Goal: Transaction & Acquisition: Purchase product/service

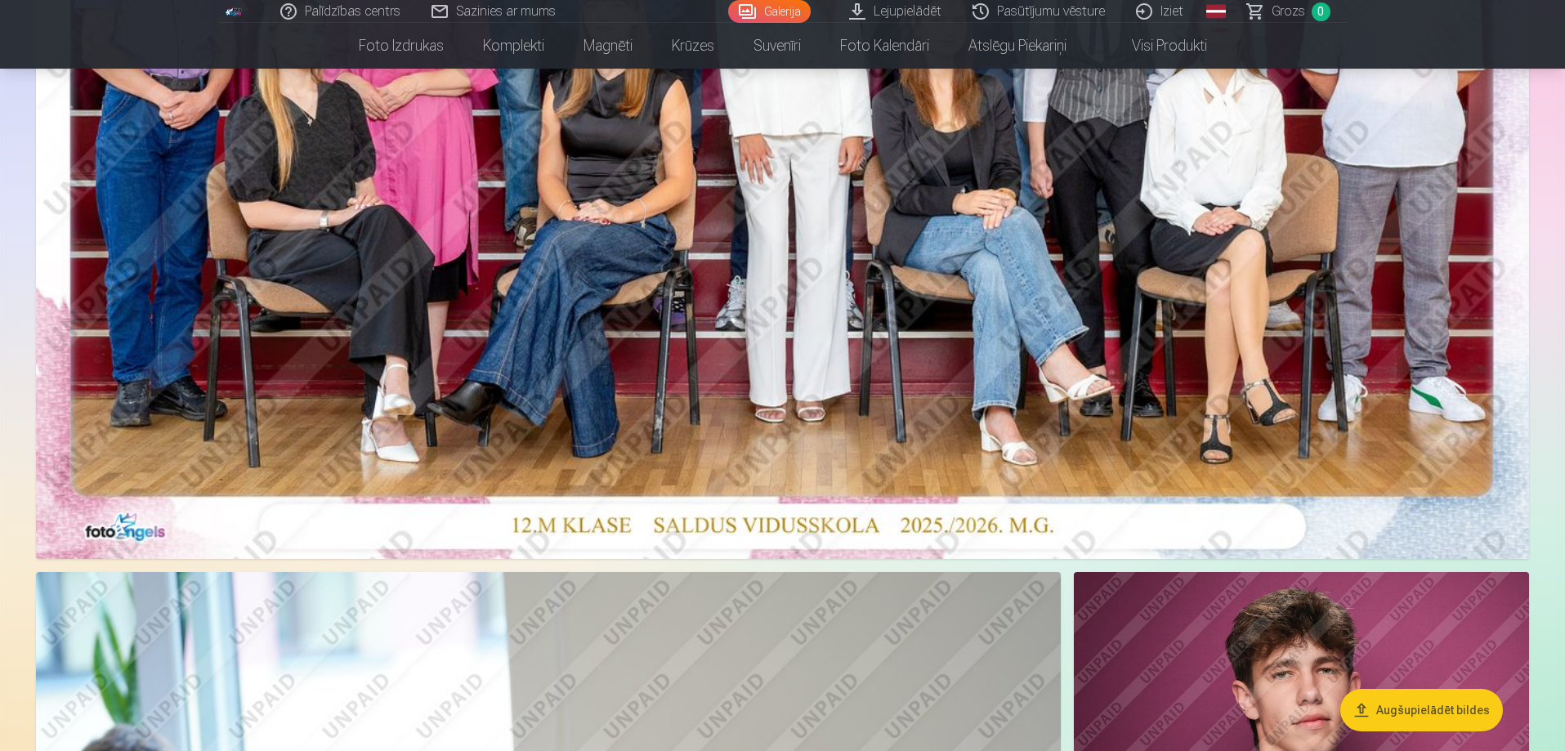
scroll to position [490, 0]
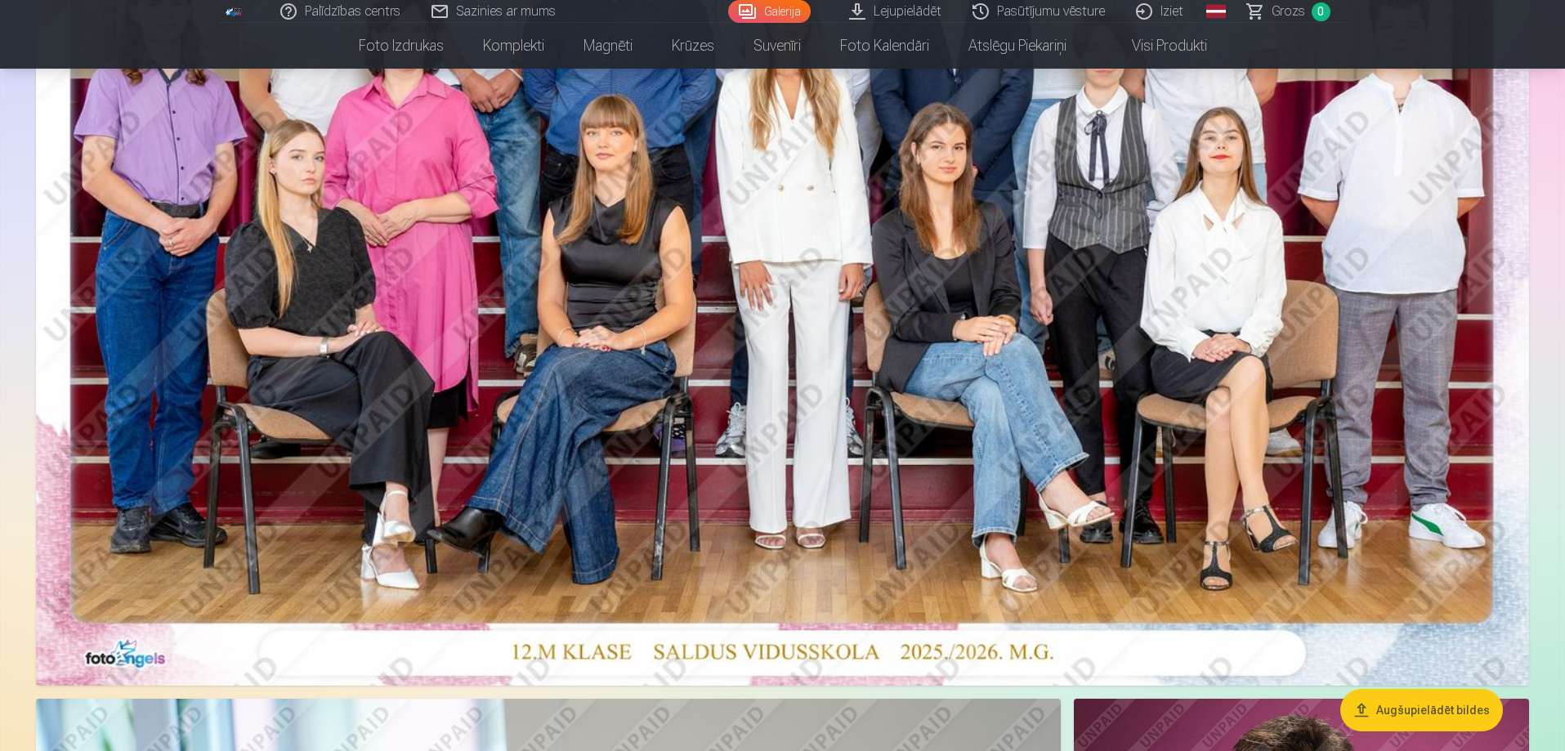
click at [870, 275] on img at bounding box center [782, 188] width 1493 height 996
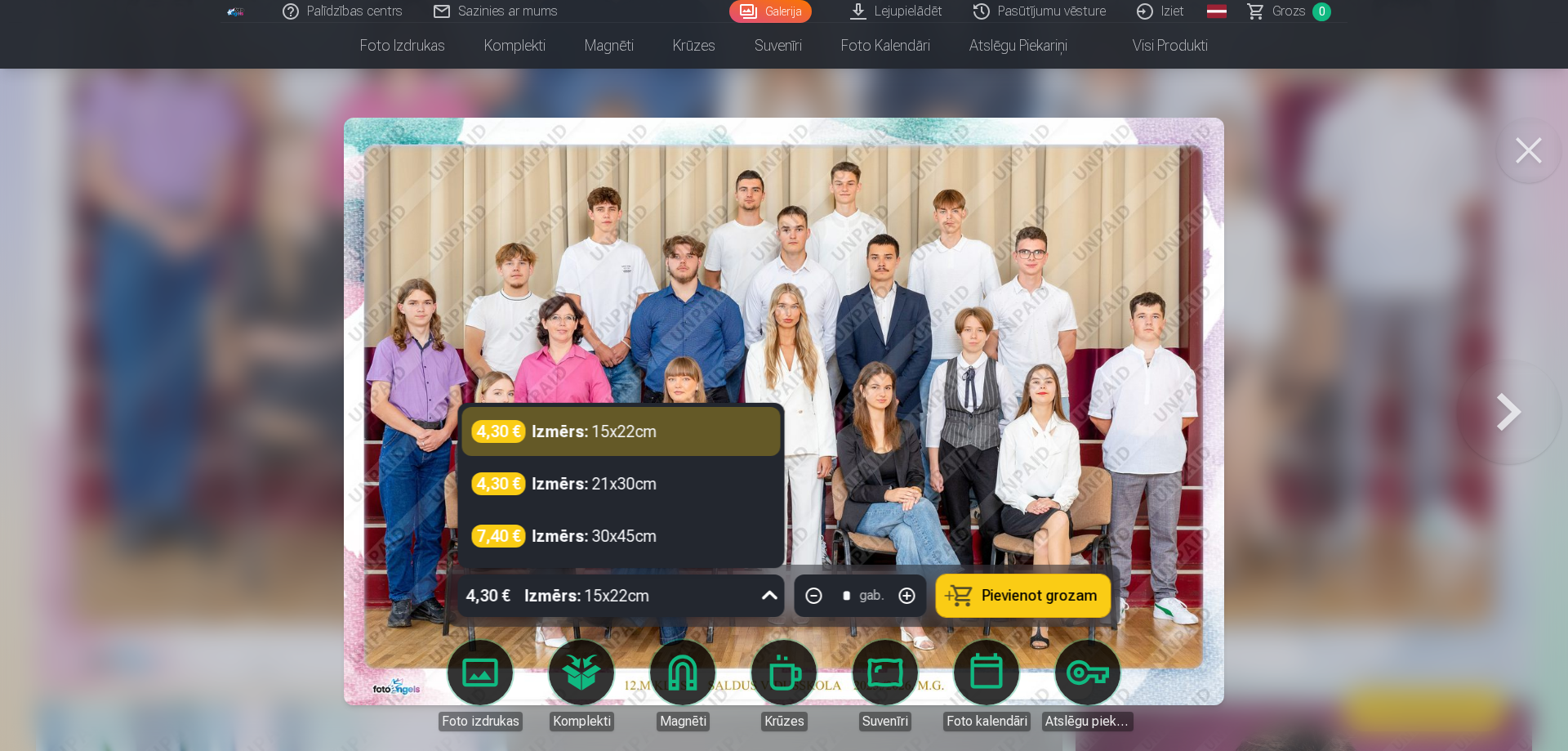
click at [710, 610] on div "4,30 € Izmērs : 15x22cm" at bounding box center [606, 595] width 296 height 42
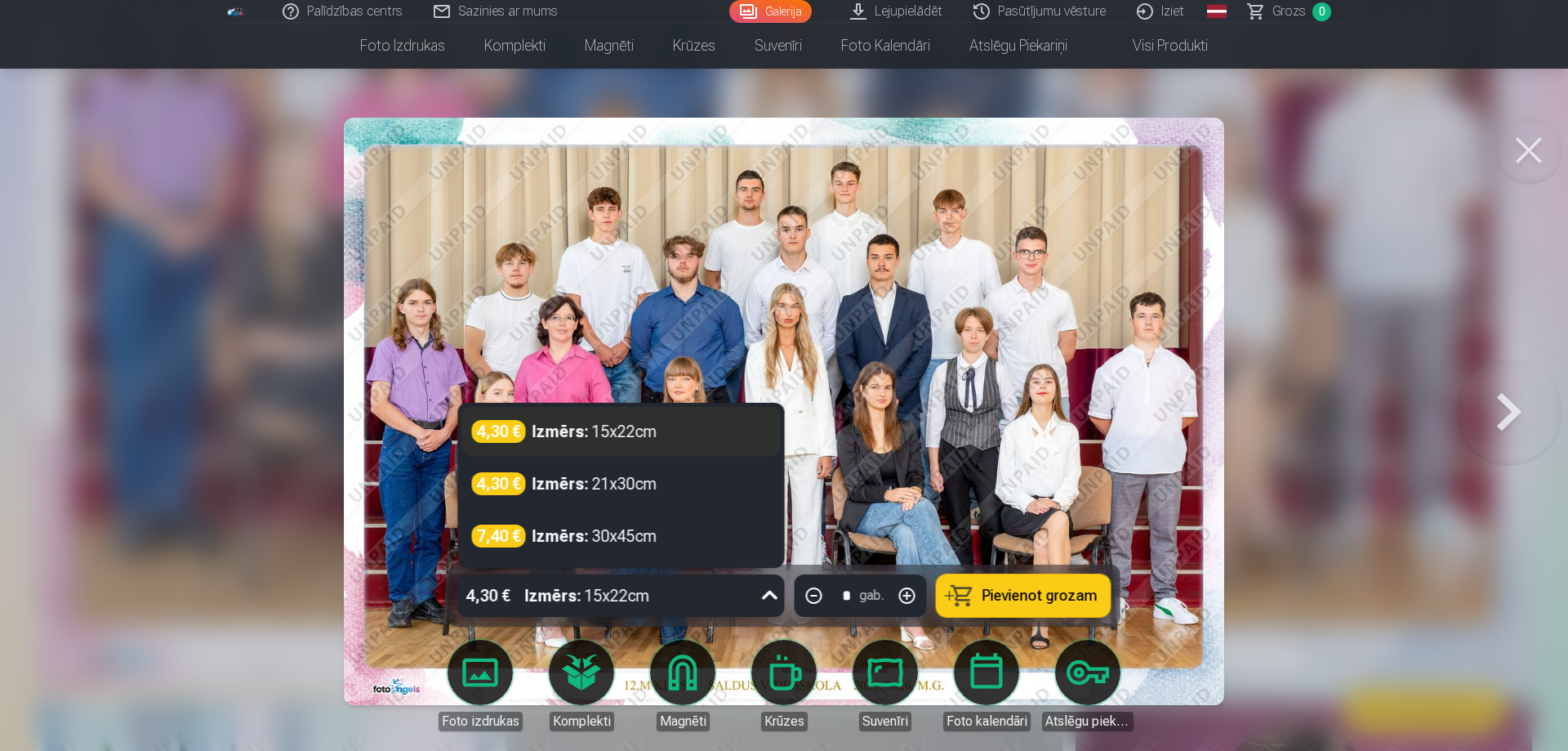
click at [653, 438] on div "Izmērs : 15x22cm" at bounding box center [595, 431] width 125 height 23
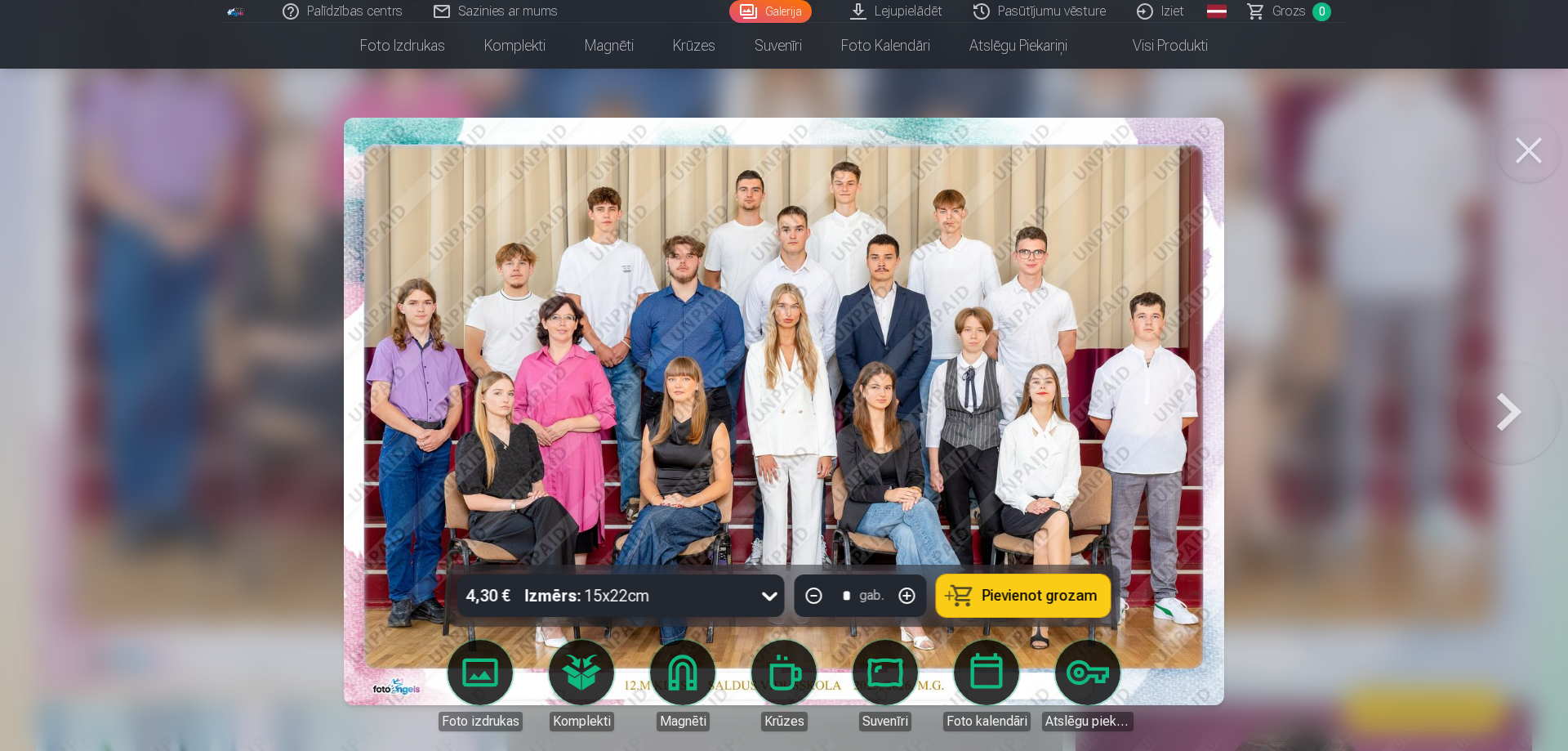
click at [997, 596] on span "Pievienot grozam" at bounding box center [1039, 595] width 115 height 15
click at [1547, 154] on button at bounding box center [1528, 150] width 65 height 65
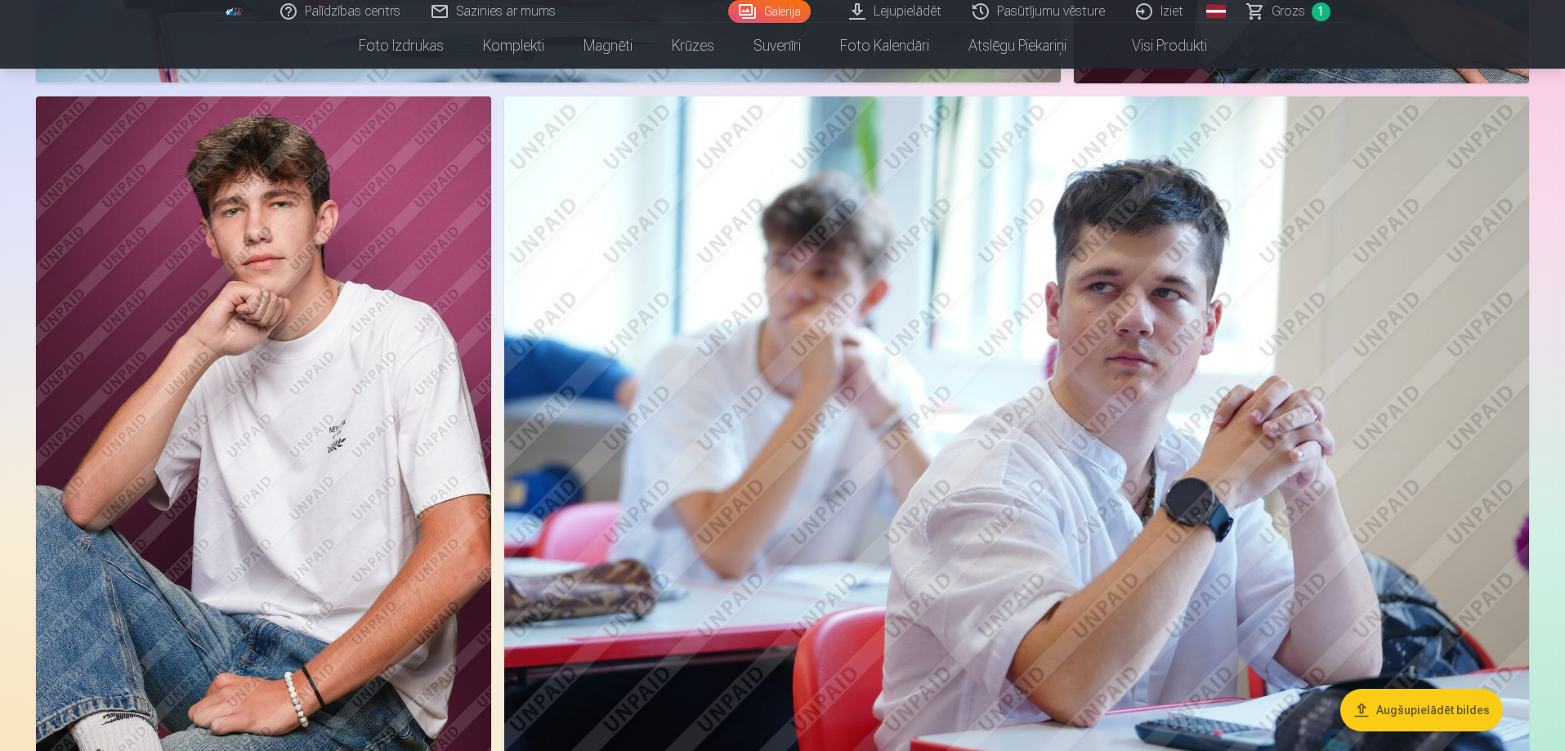
scroll to position [2533, 0]
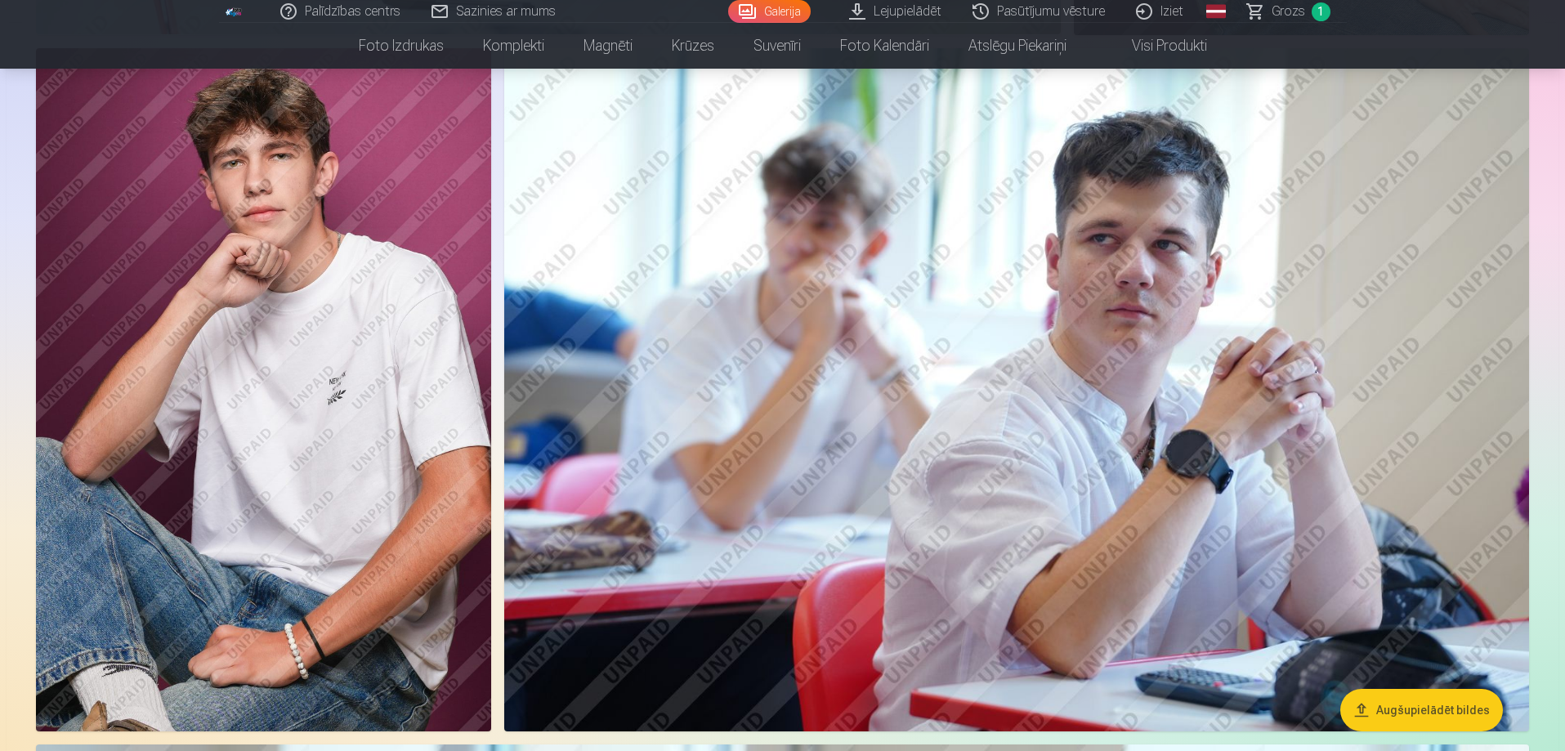
click at [261, 380] on img at bounding box center [263, 389] width 455 height 683
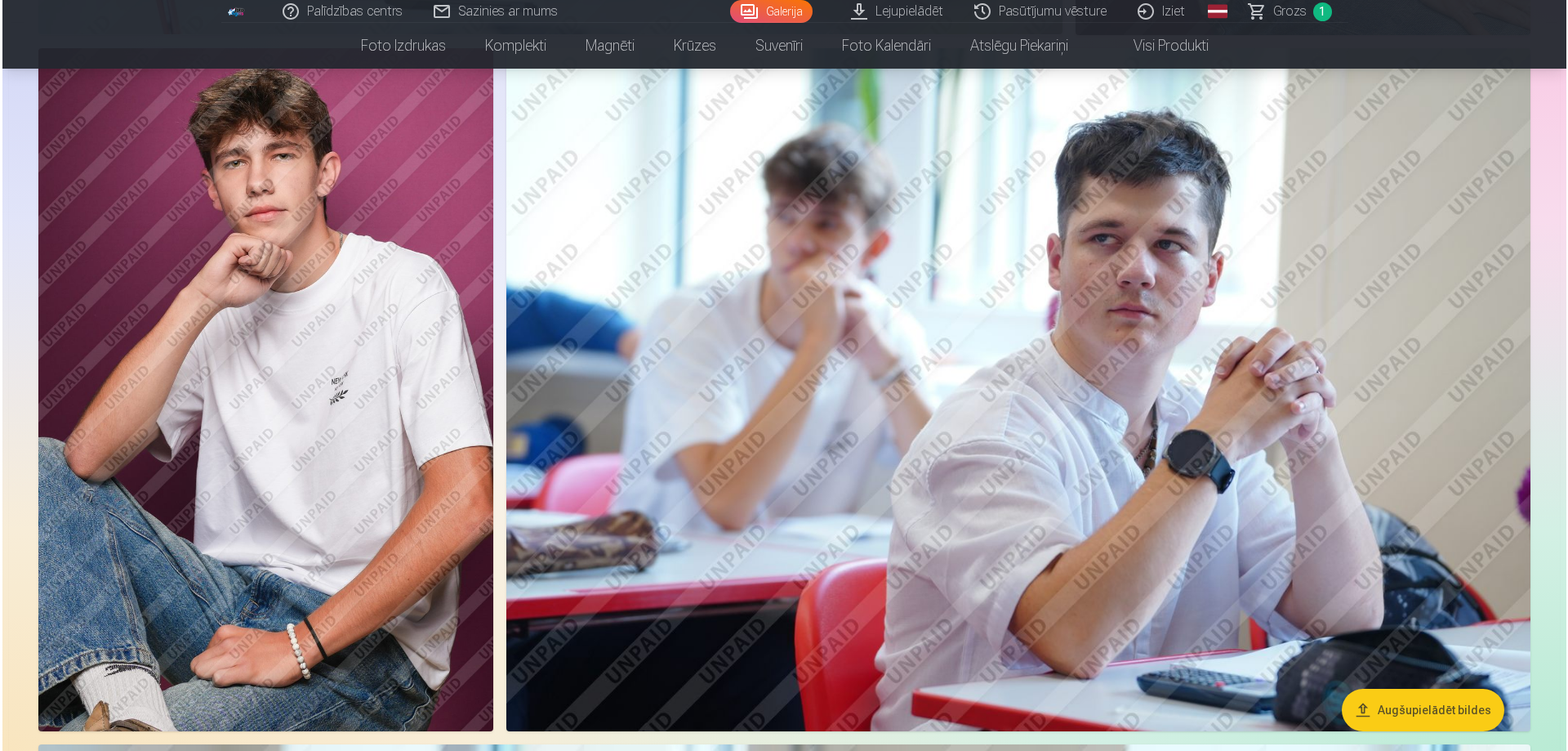
scroll to position [2537, 0]
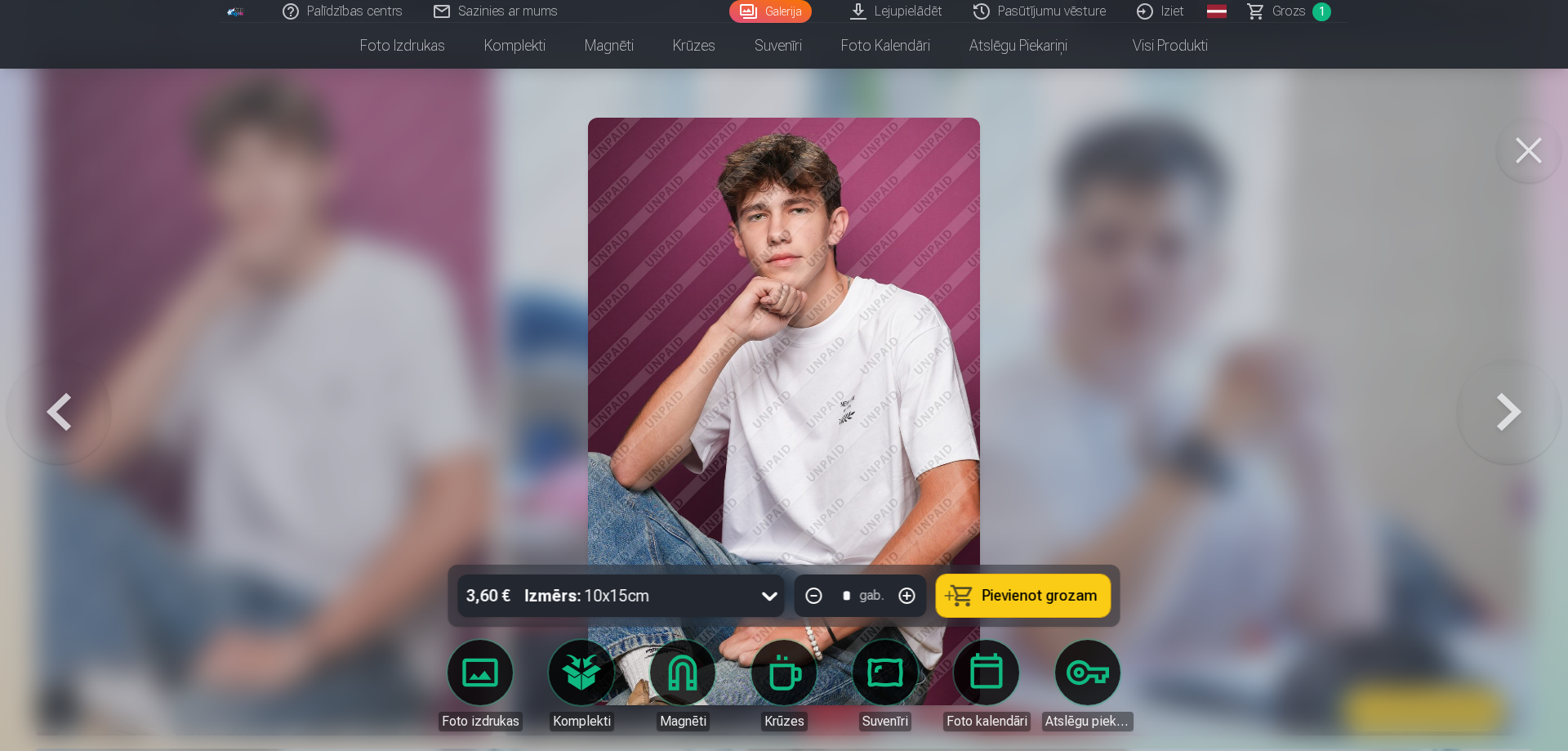
click at [1018, 599] on span "Pievienot grozam" at bounding box center [1039, 595] width 115 height 15
click at [1534, 146] on button at bounding box center [1528, 150] width 65 height 65
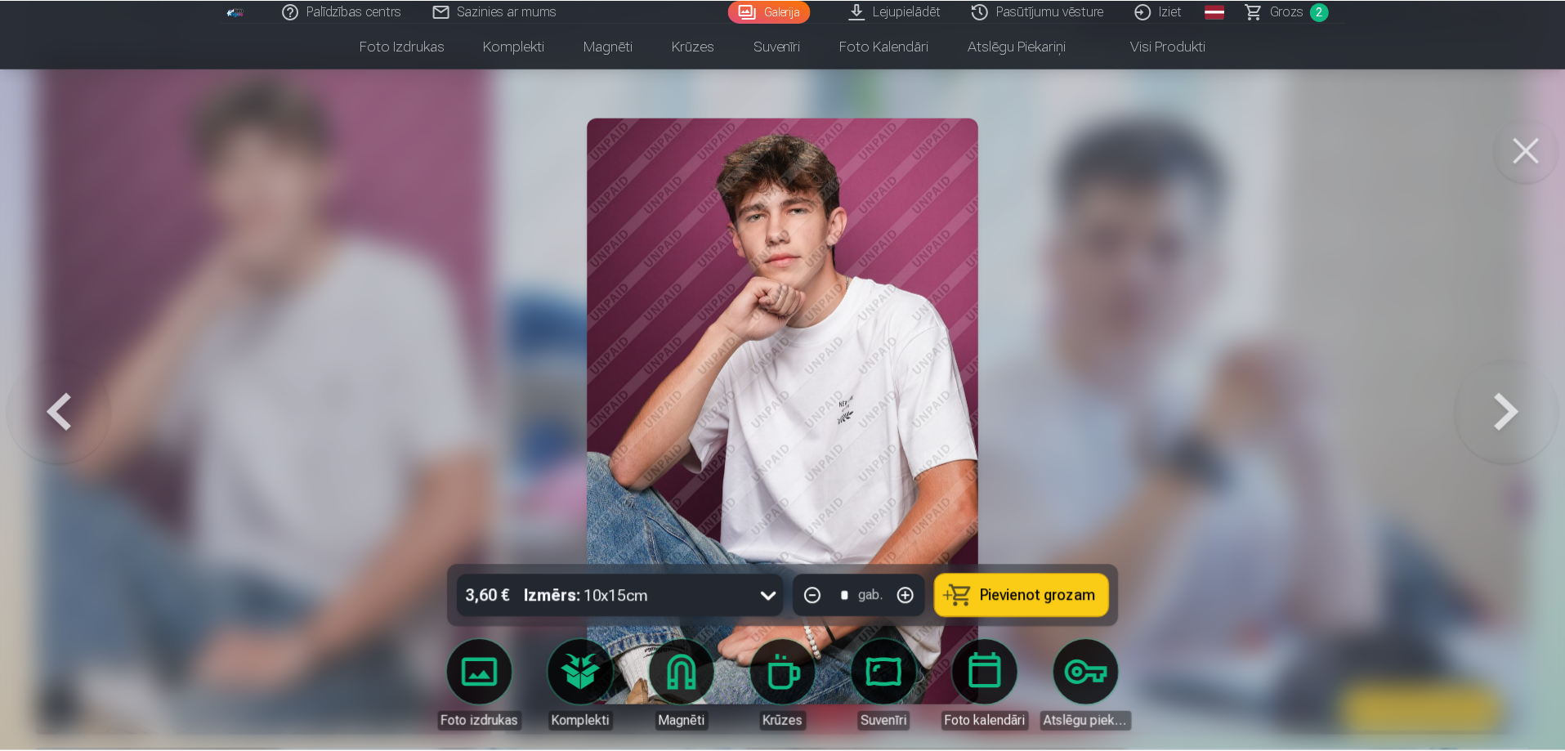
scroll to position [2533, 0]
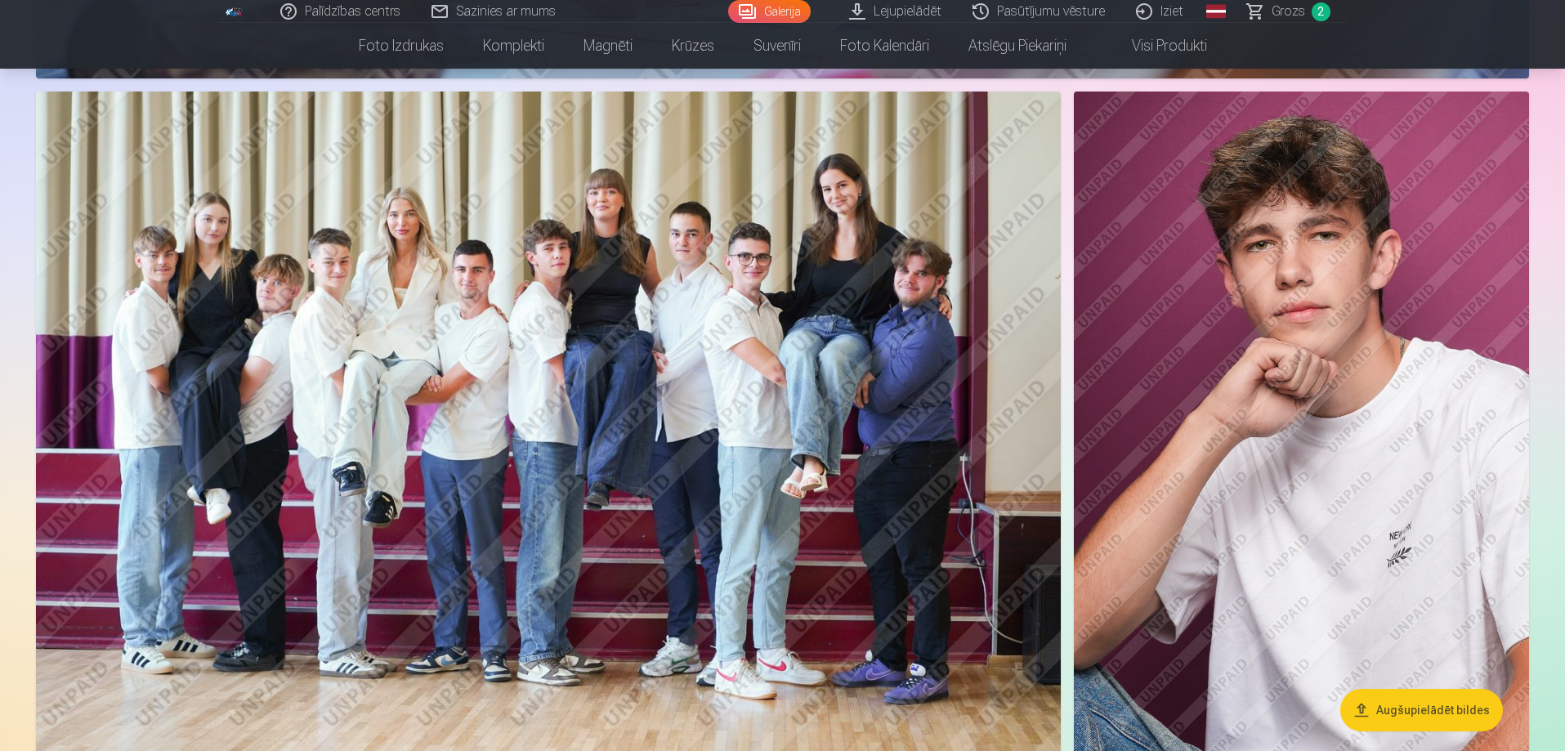
click at [667, 342] on img at bounding box center [548, 433] width 1025 height 683
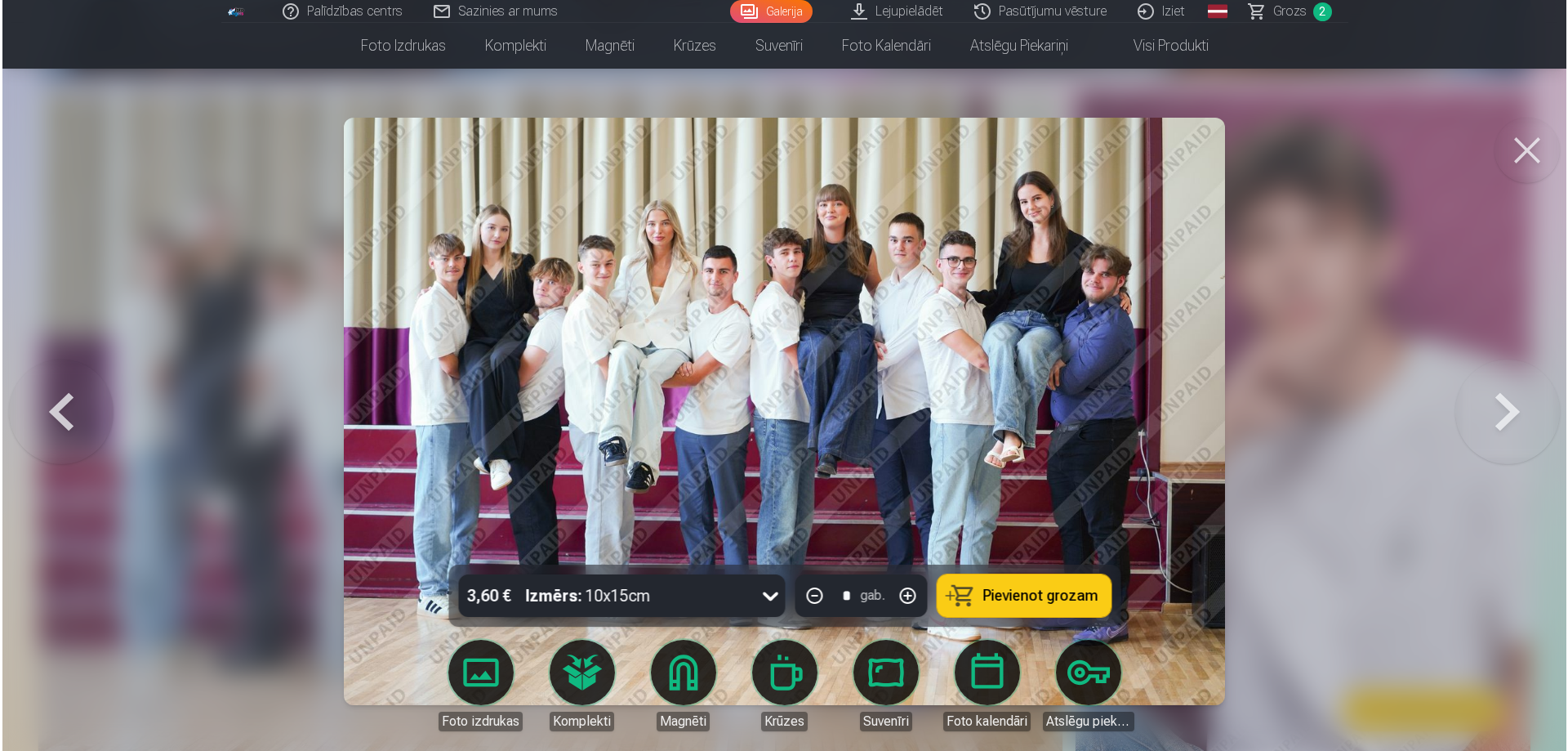
scroll to position [6224, 0]
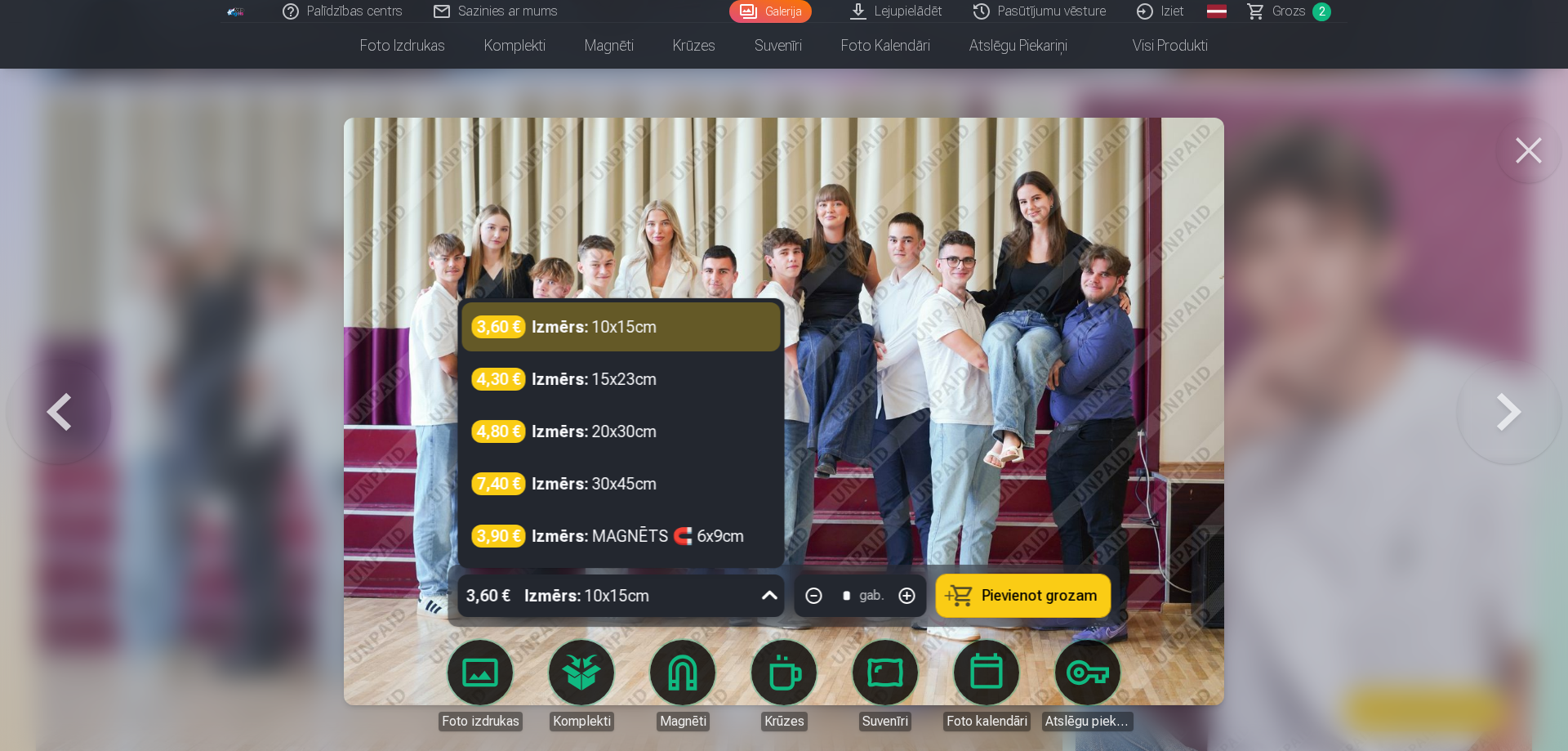
click at [659, 592] on div "3,60 € Izmērs : 10x15cm" at bounding box center [606, 595] width 296 height 42
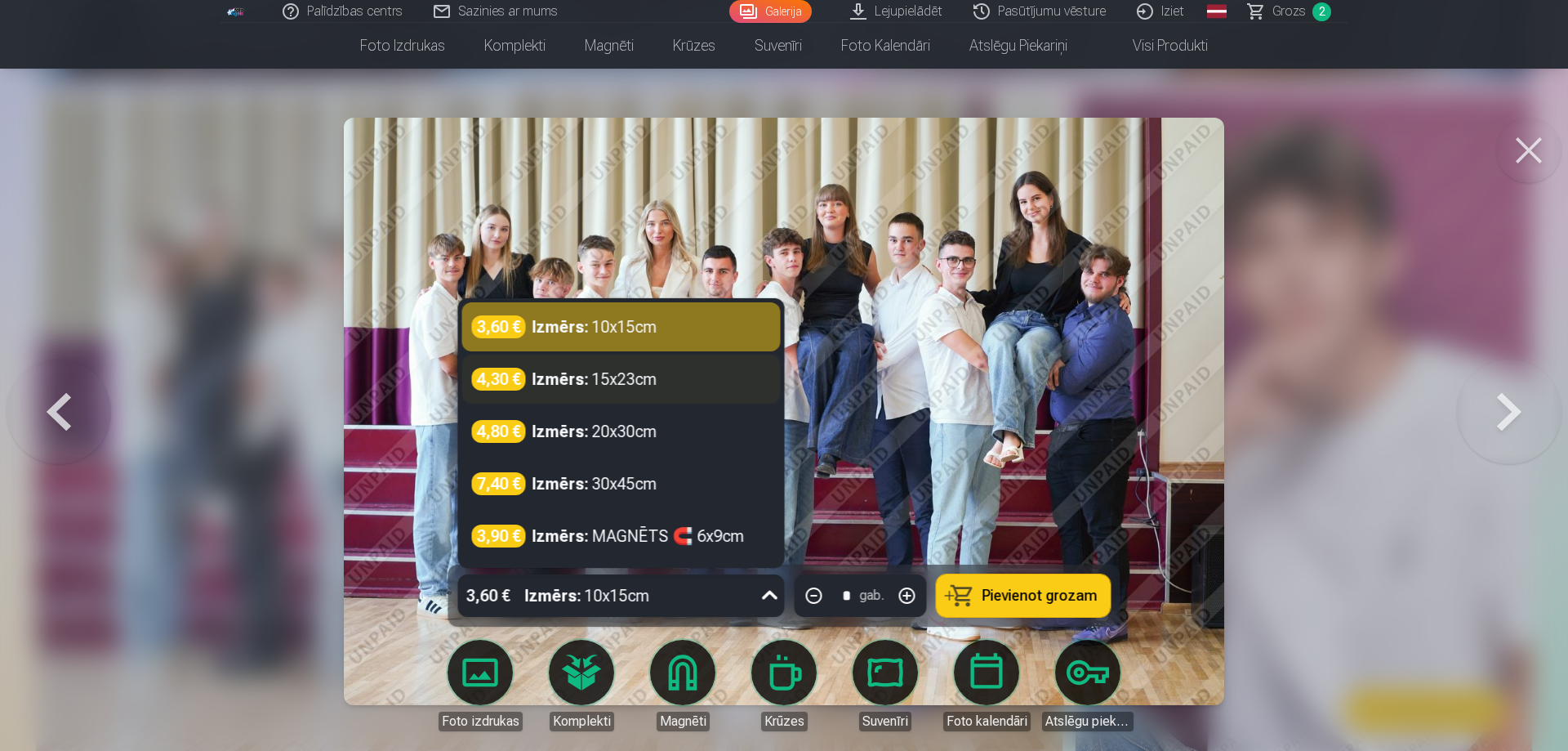
click at [668, 380] on div "4,30 € Izmērs : 15x23cm" at bounding box center [621, 379] width 299 height 23
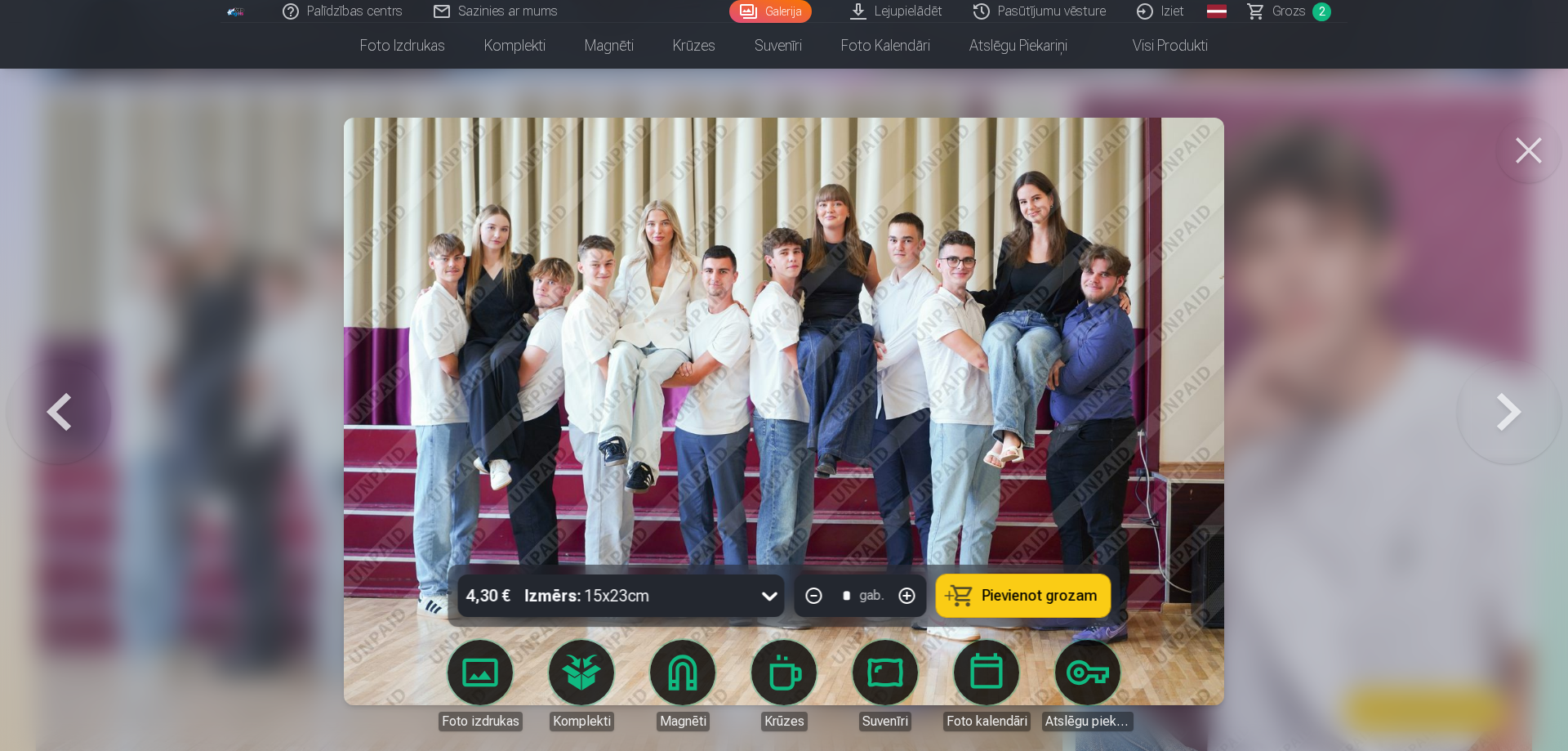
click at [1003, 590] on span "Pievienot grozam" at bounding box center [1039, 595] width 115 height 15
click at [1538, 145] on button at bounding box center [1528, 150] width 65 height 65
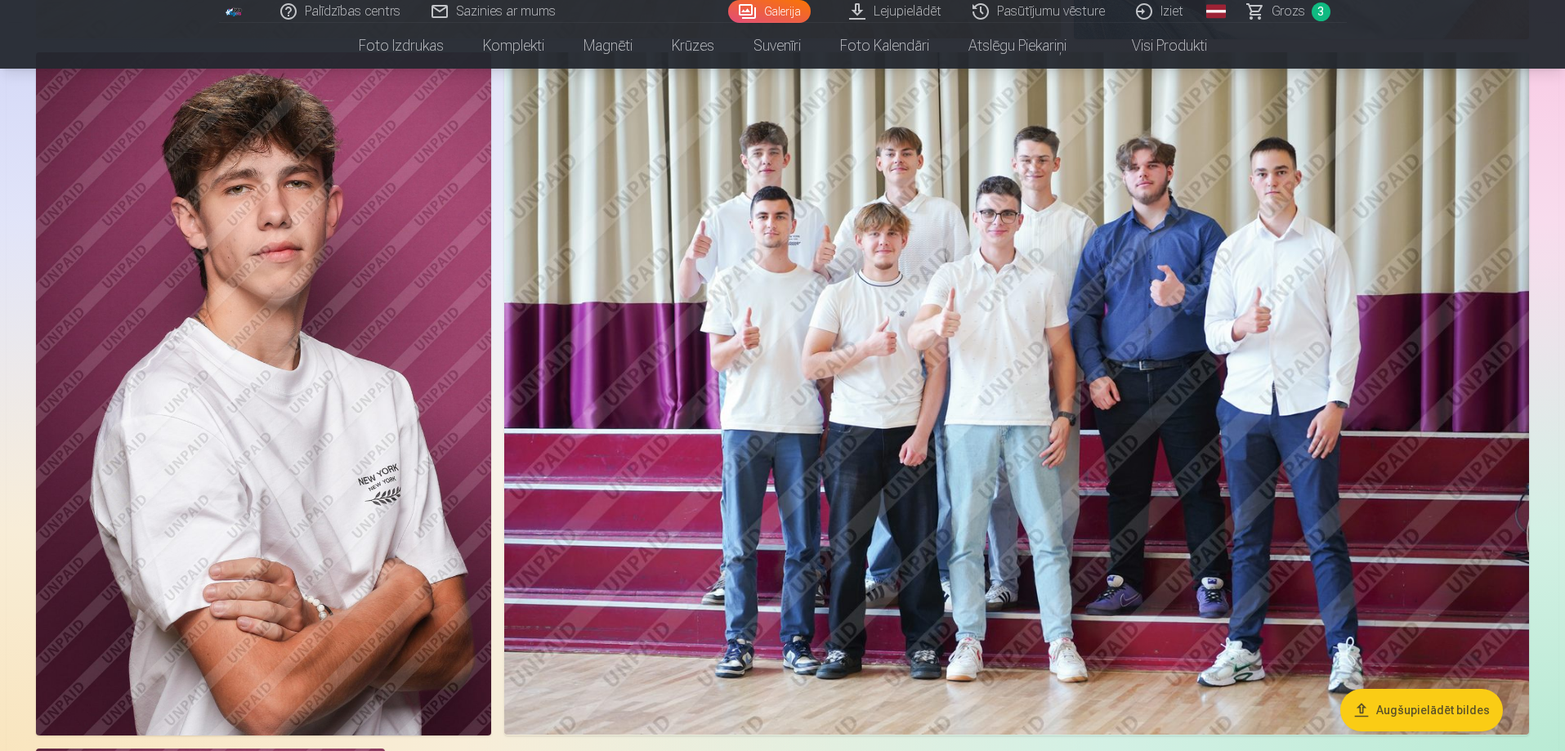
click at [906, 402] on img at bounding box center [1016, 393] width 1025 height 683
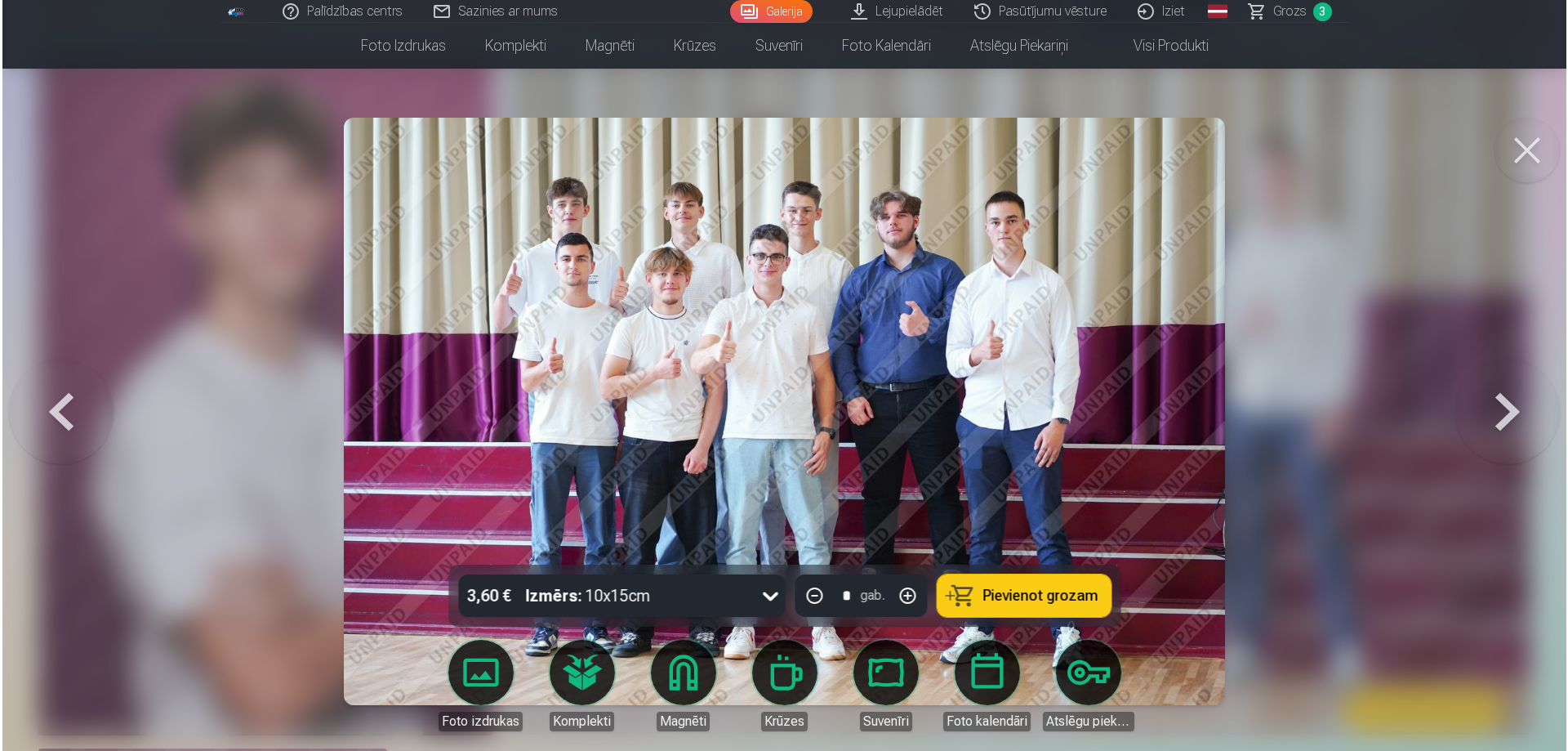
scroll to position [6962, 0]
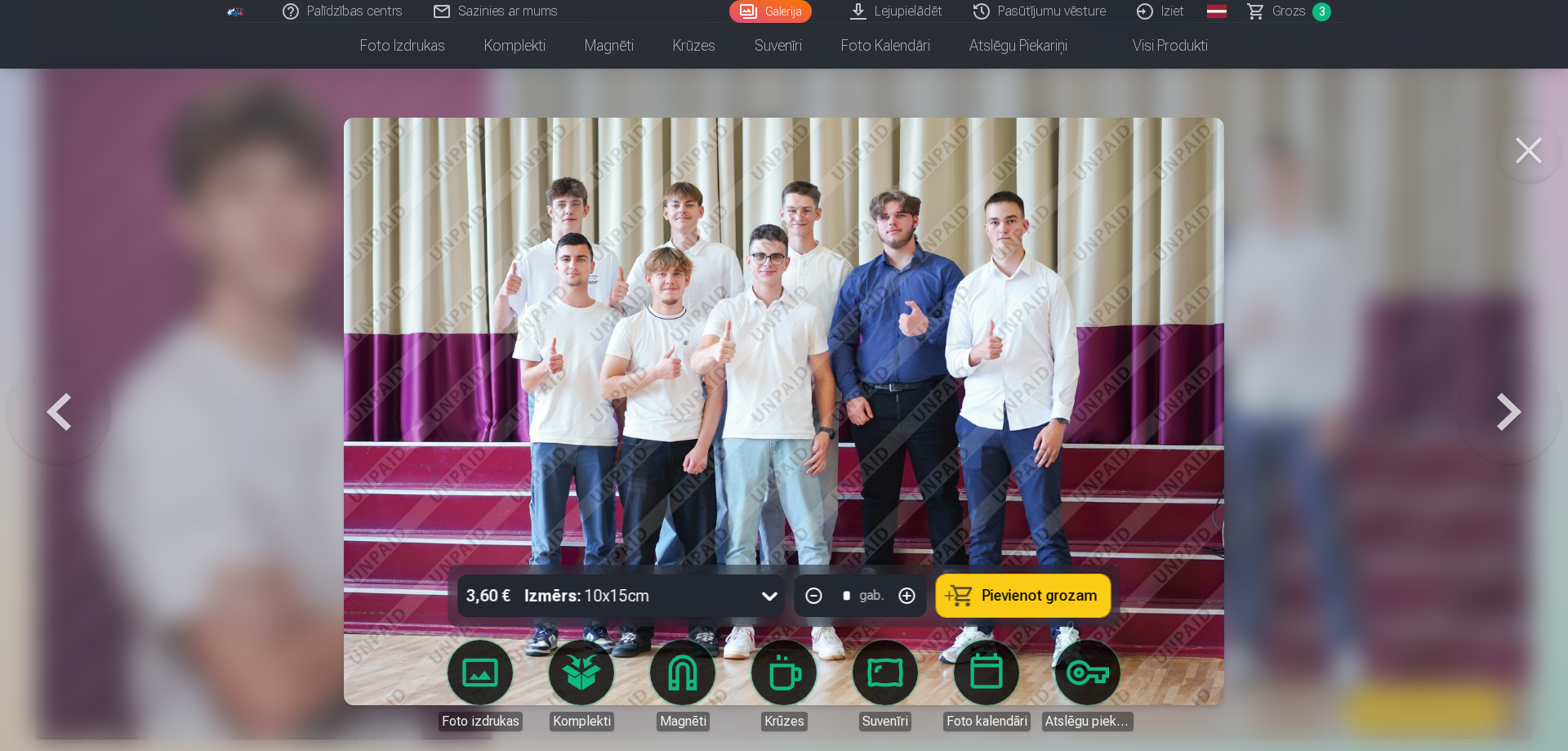
click at [703, 601] on div "3,60 € Izmērs : 10x15cm" at bounding box center [606, 595] width 296 height 42
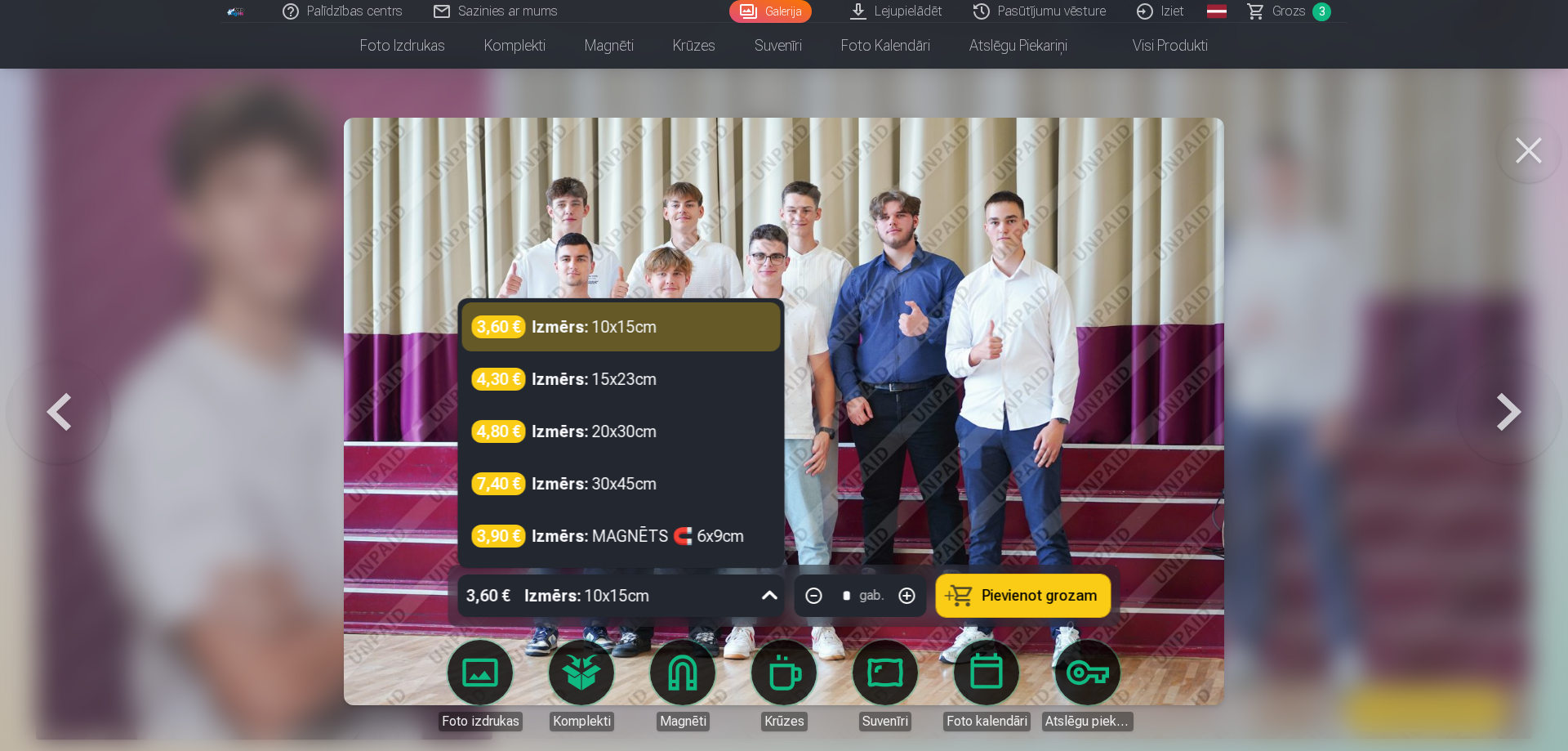
click at [711, 596] on div "3,60 € Izmērs : 10x15cm" at bounding box center [606, 595] width 296 height 42
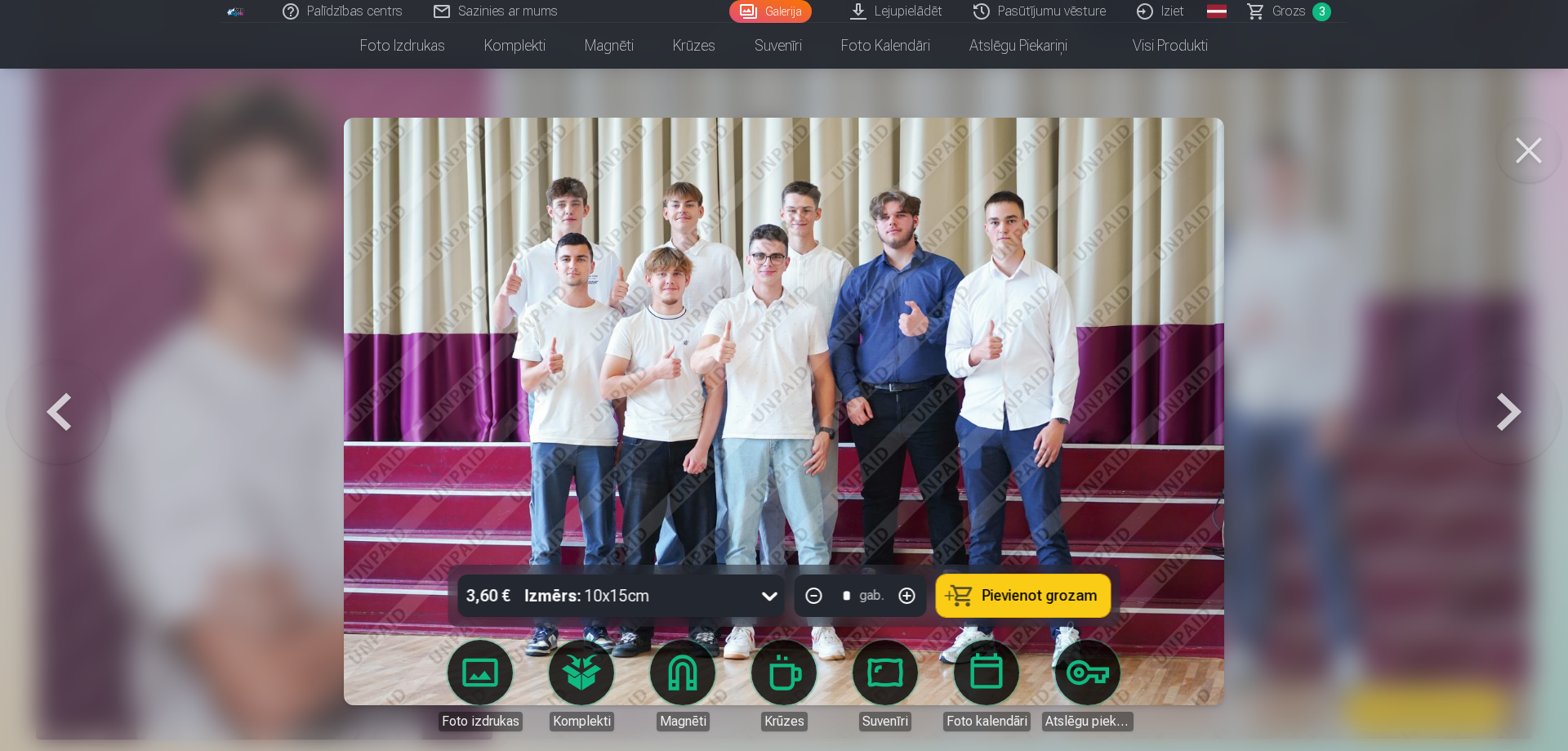
click at [707, 588] on div "3,60 € Izmērs : 10x15cm" at bounding box center [606, 595] width 296 height 42
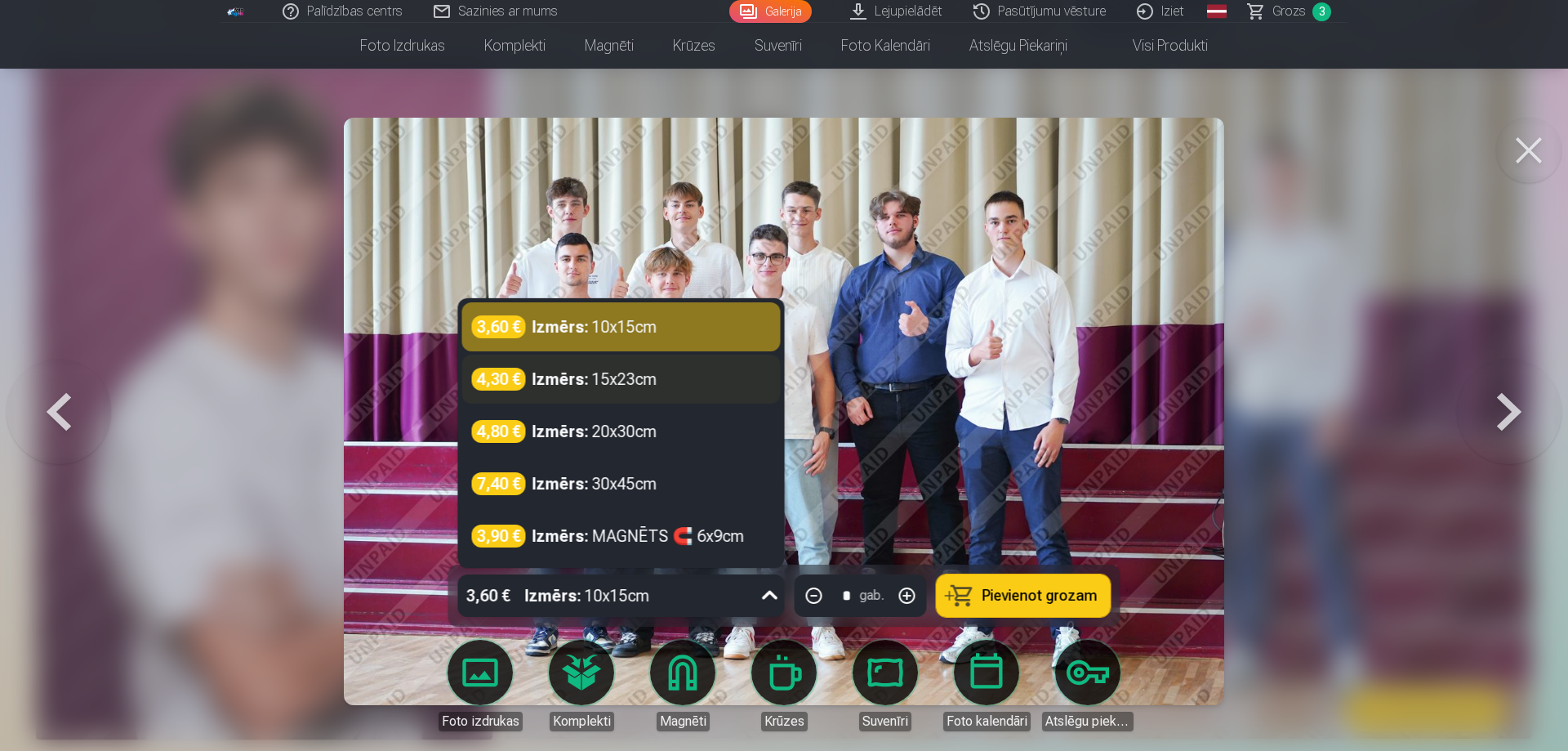
click at [652, 385] on div "Izmērs : 15x23cm" at bounding box center [595, 379] width 125 height 23
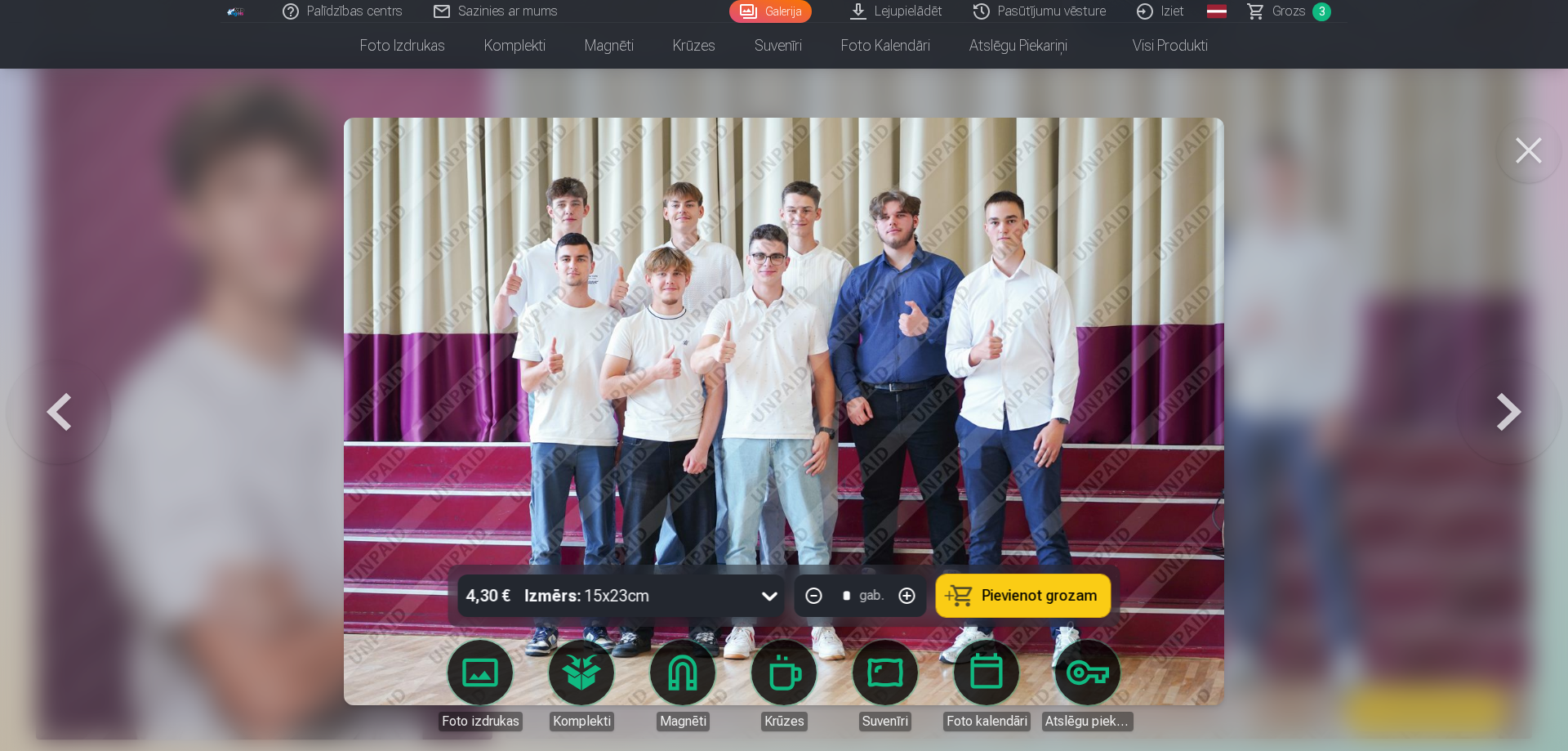
click at [1058, 597] on span "Pievienot grozam" at bounding box center [1039, 595] width 115 height 15
click at [1536, 165] on button at bounding box center [1528, 150] width 65 height 65
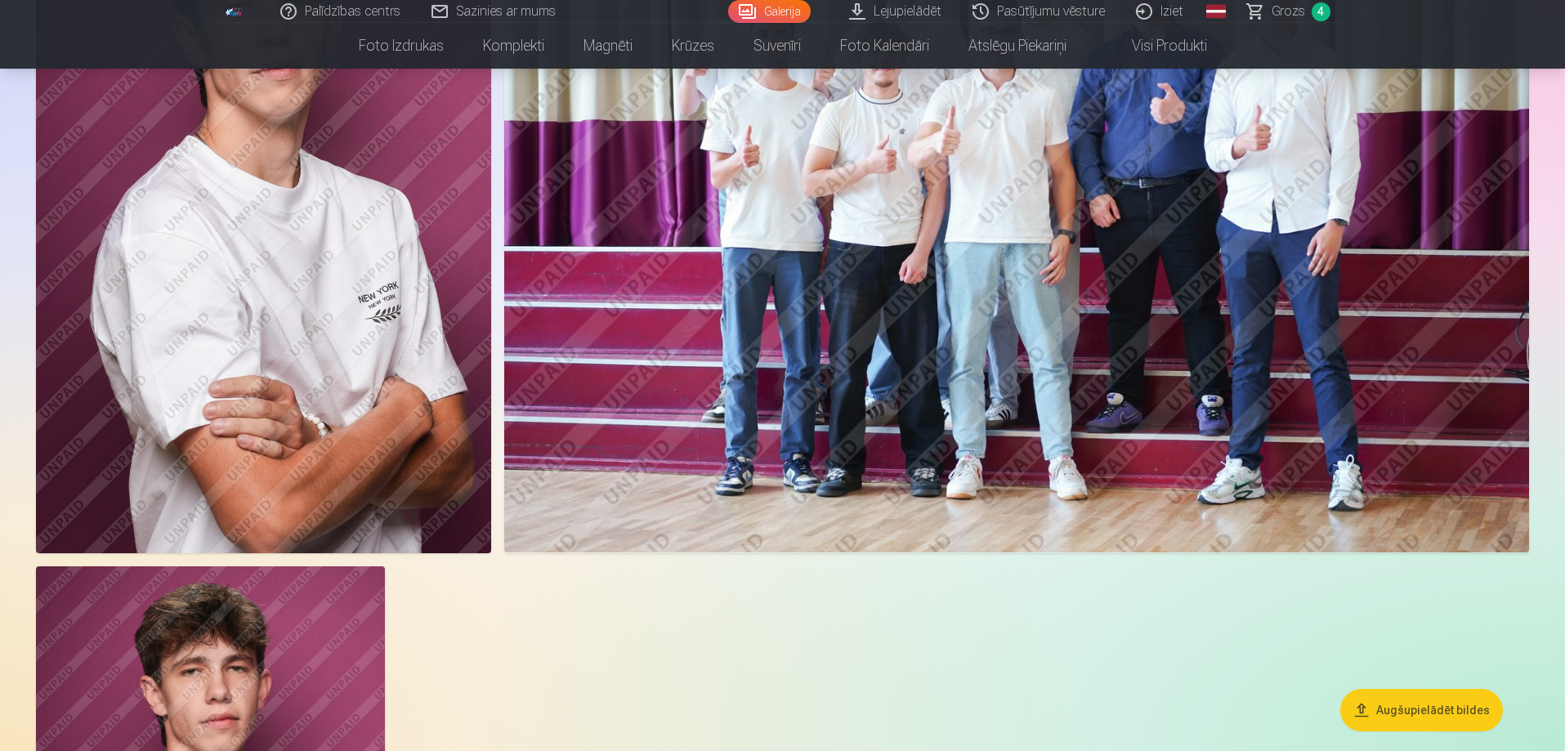
scroll to position [7109, 0]
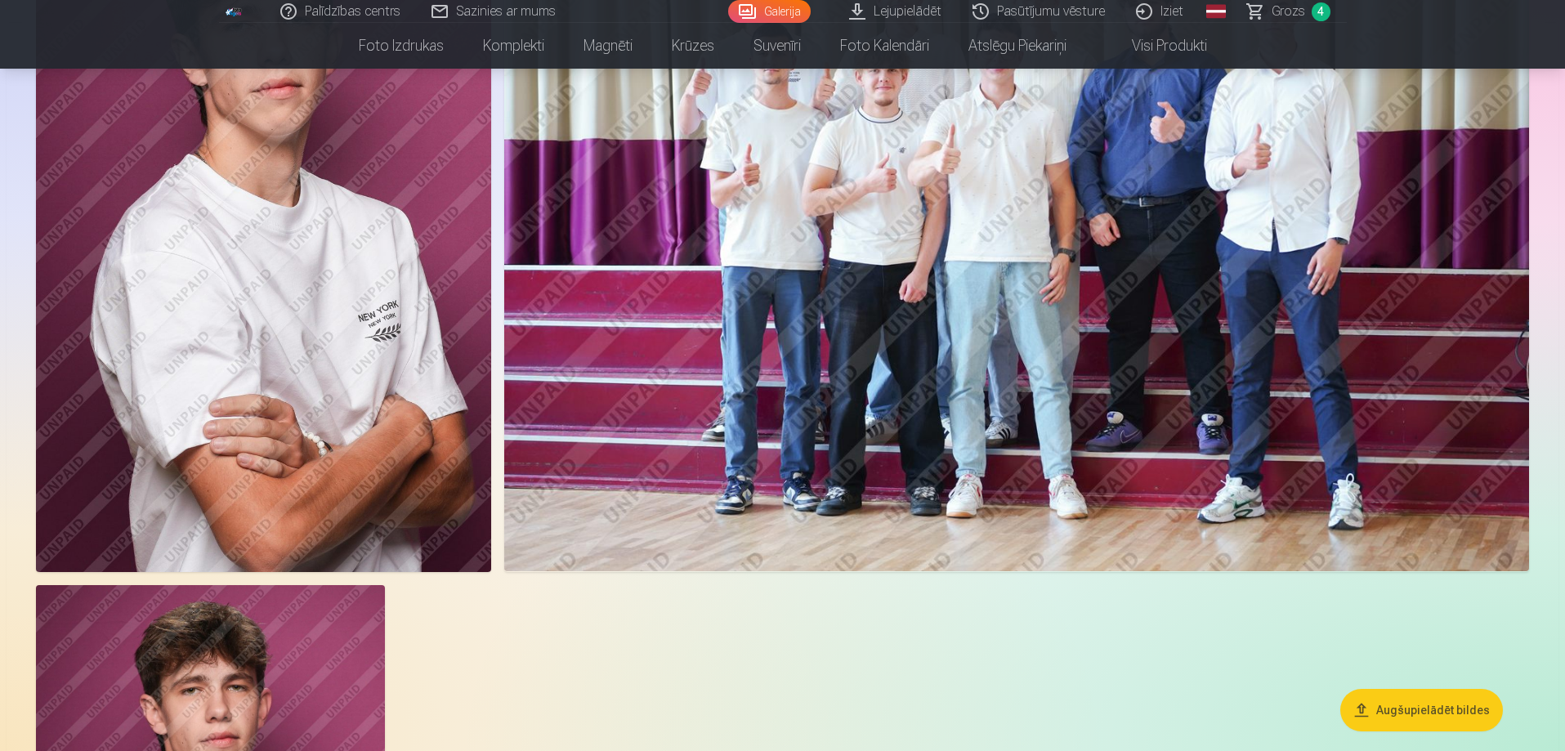
click at [1299, 8] on span "Grozs" at bounding box center [1288, 12] width 34 height 20
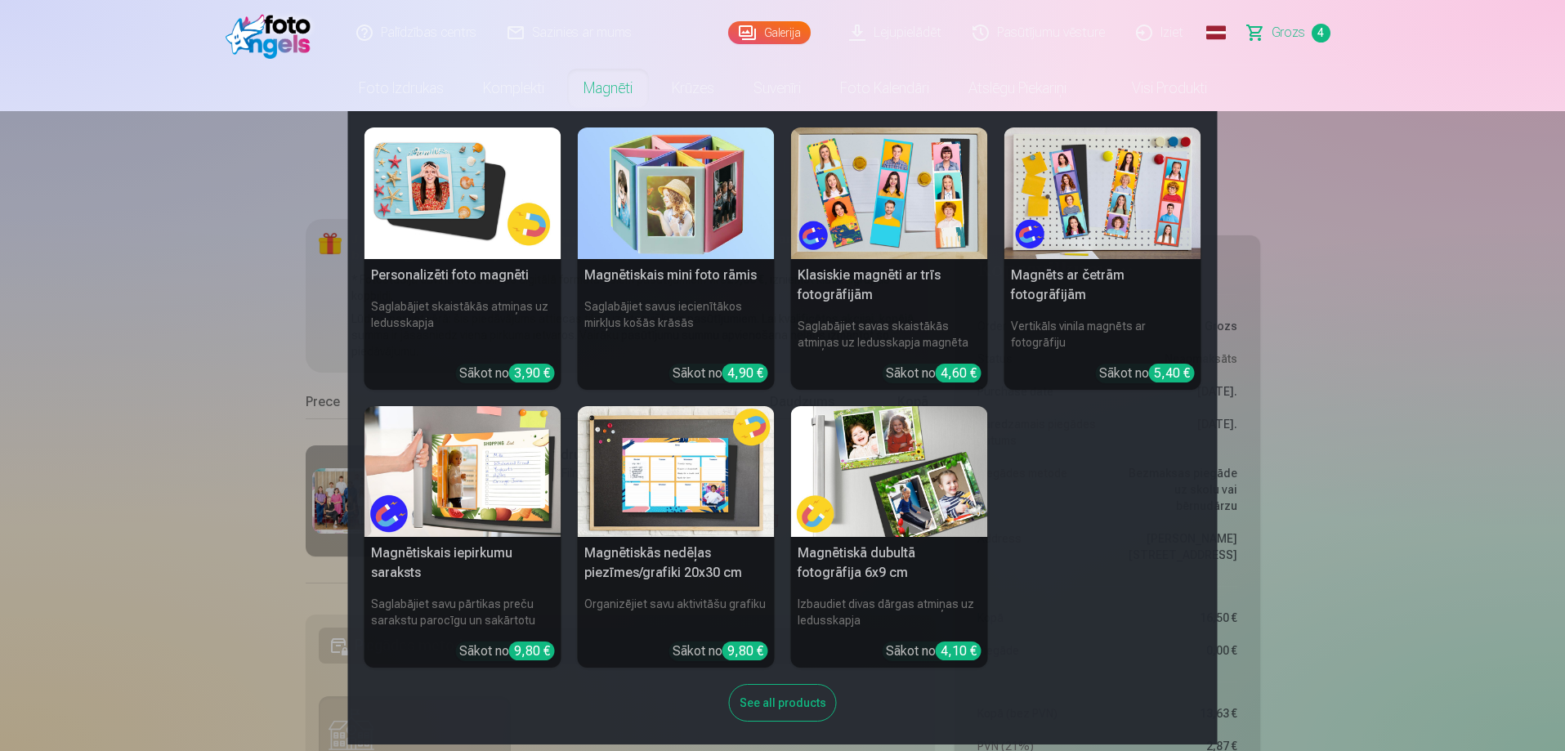
click at [592, 83] on link "Magnēti" at bounding box center [608, 88] width 88 height 46
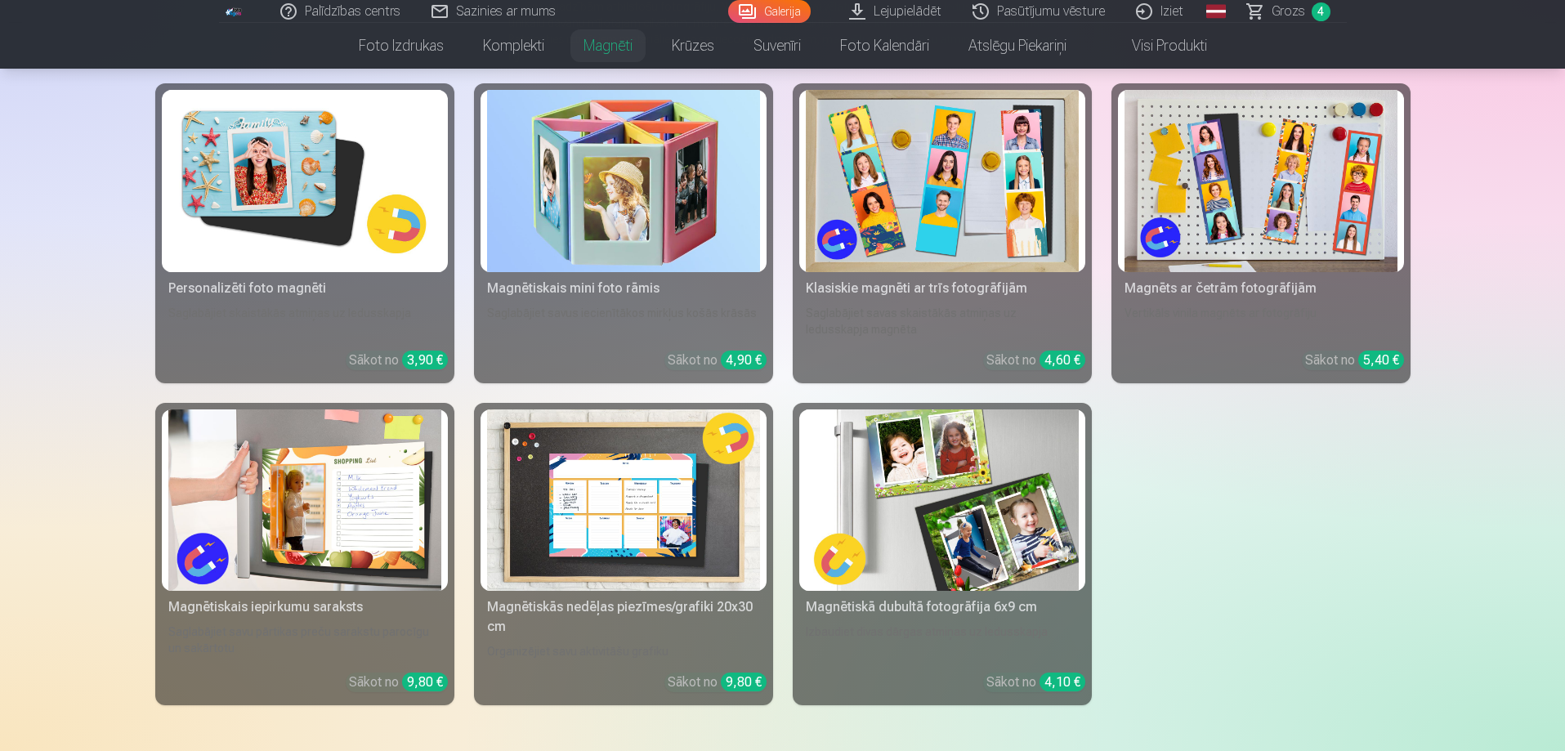
scroll to position [245, 0]
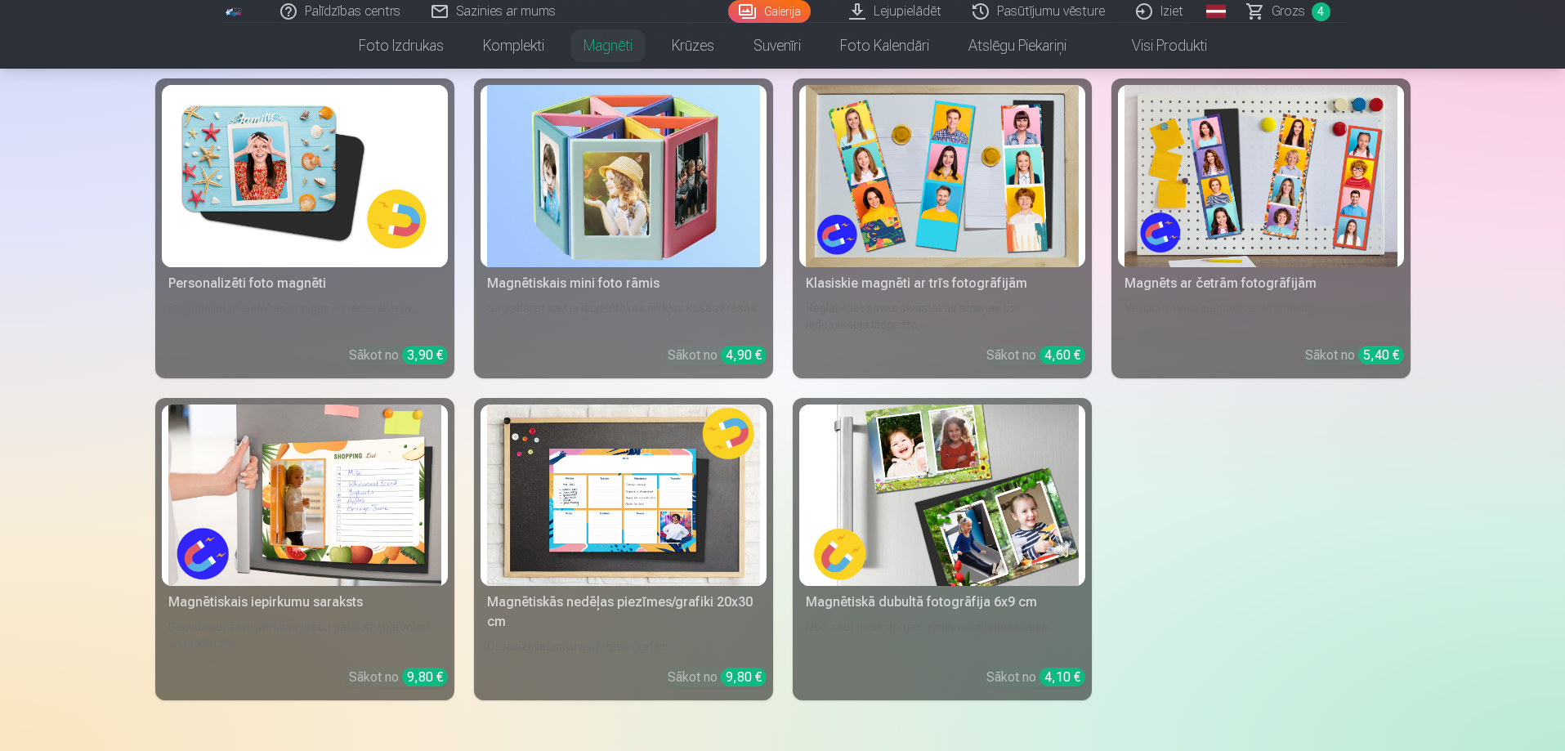
click at [282, 274] on div "Personalizēti foto magnēti" at bounding box center [305, 284] width 286 height 20
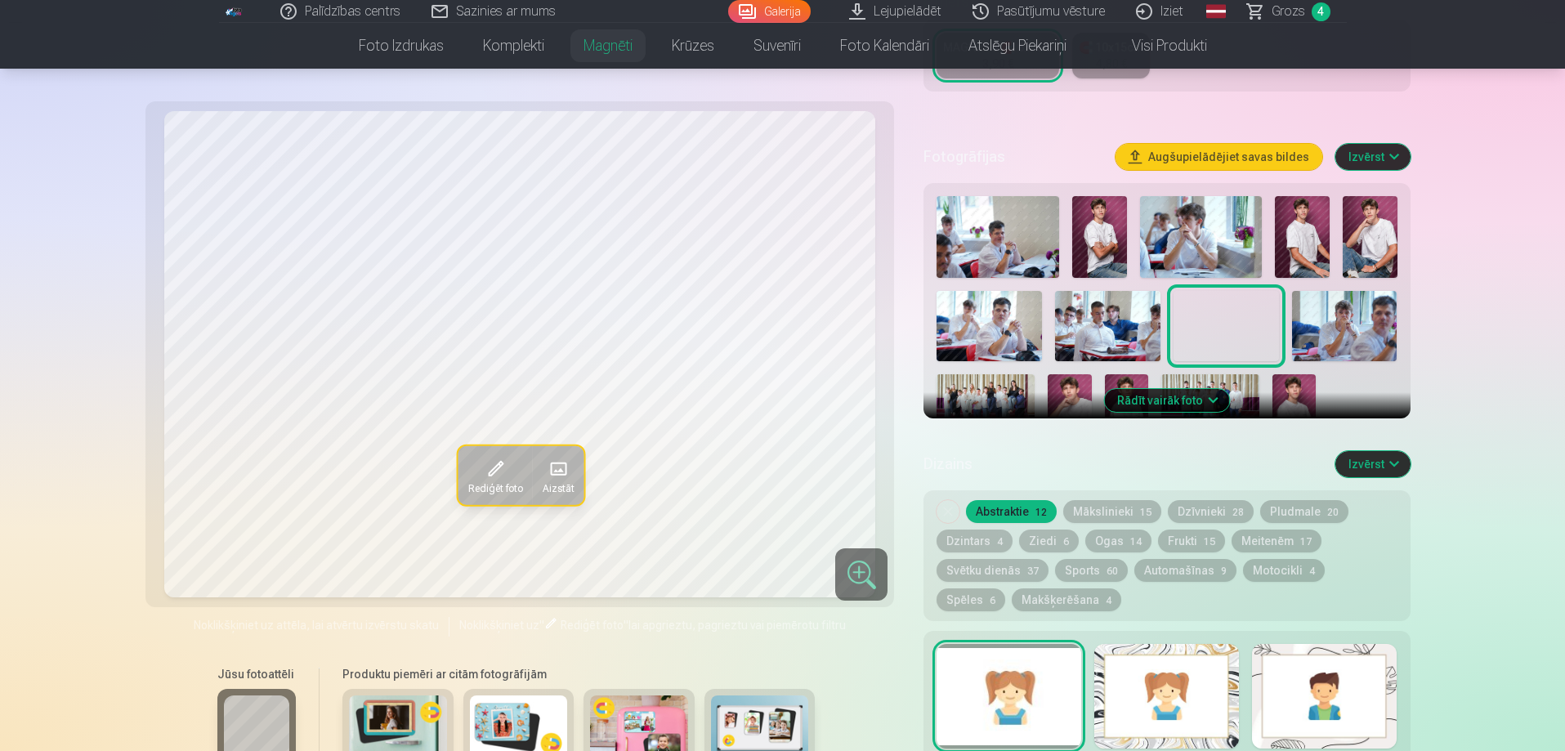
scroll to position [409, 0]
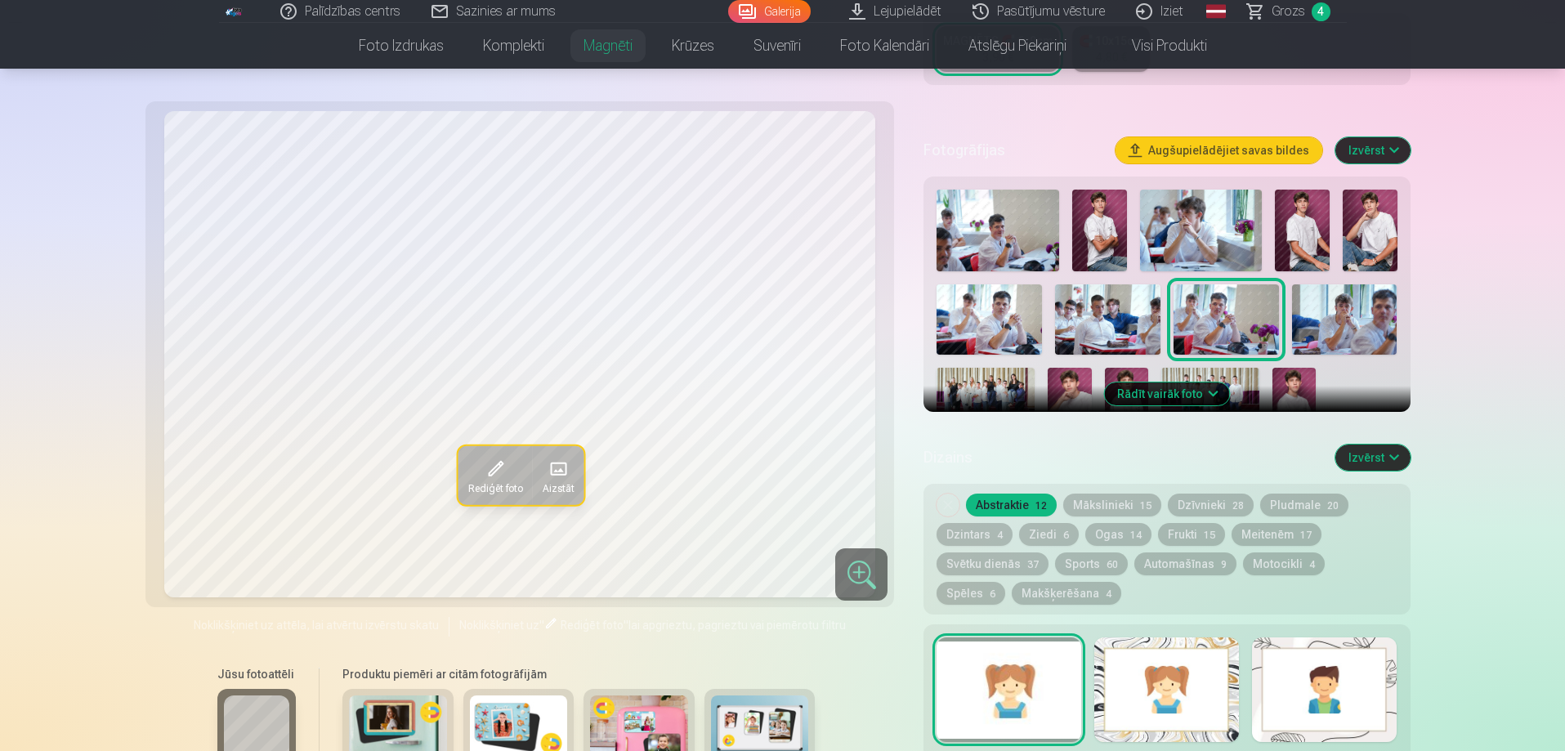
click at [1187, 382] on button "Rādīt vairāk foto" at bounding box center [1166, 393] width 125 height 23
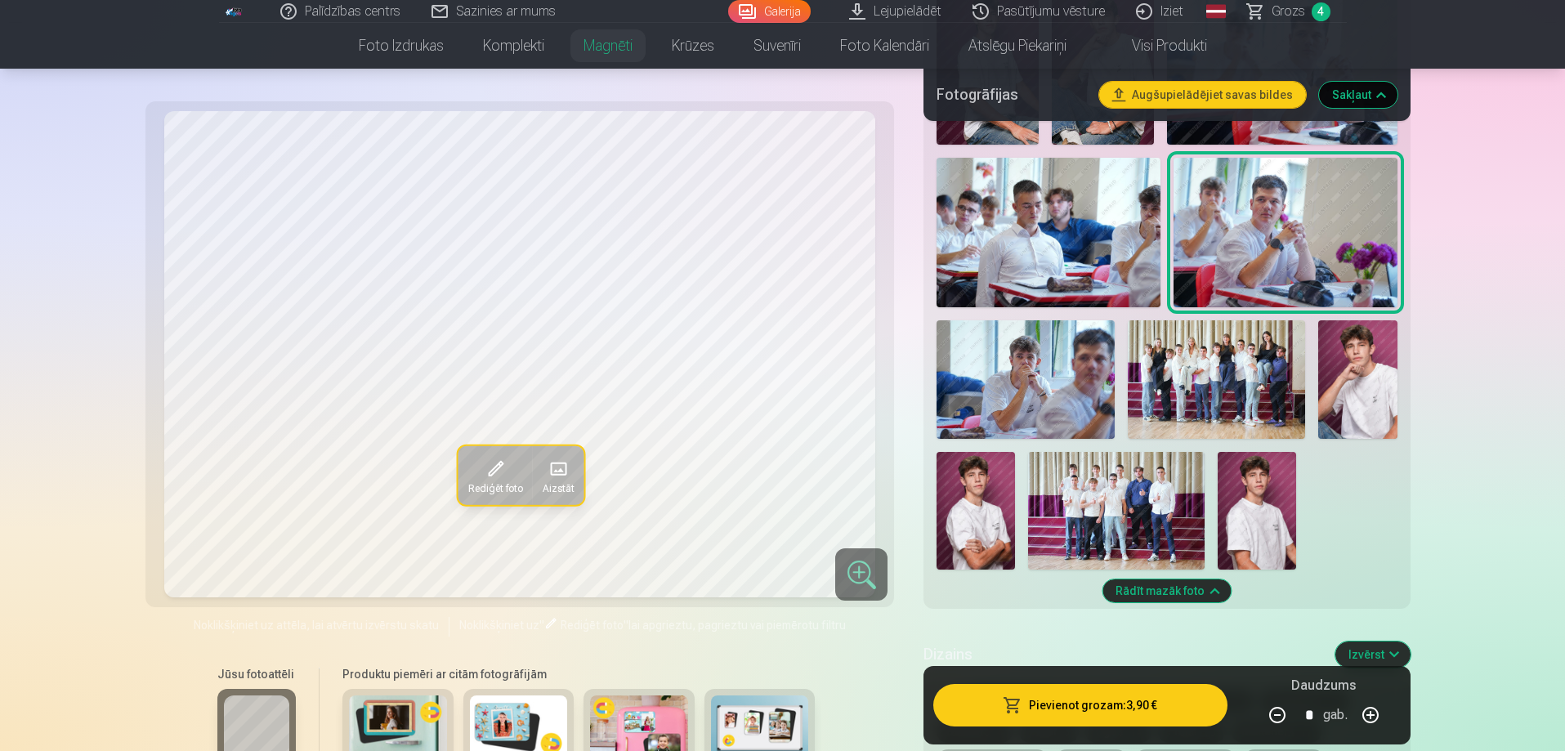
scroll to position [817, 0]
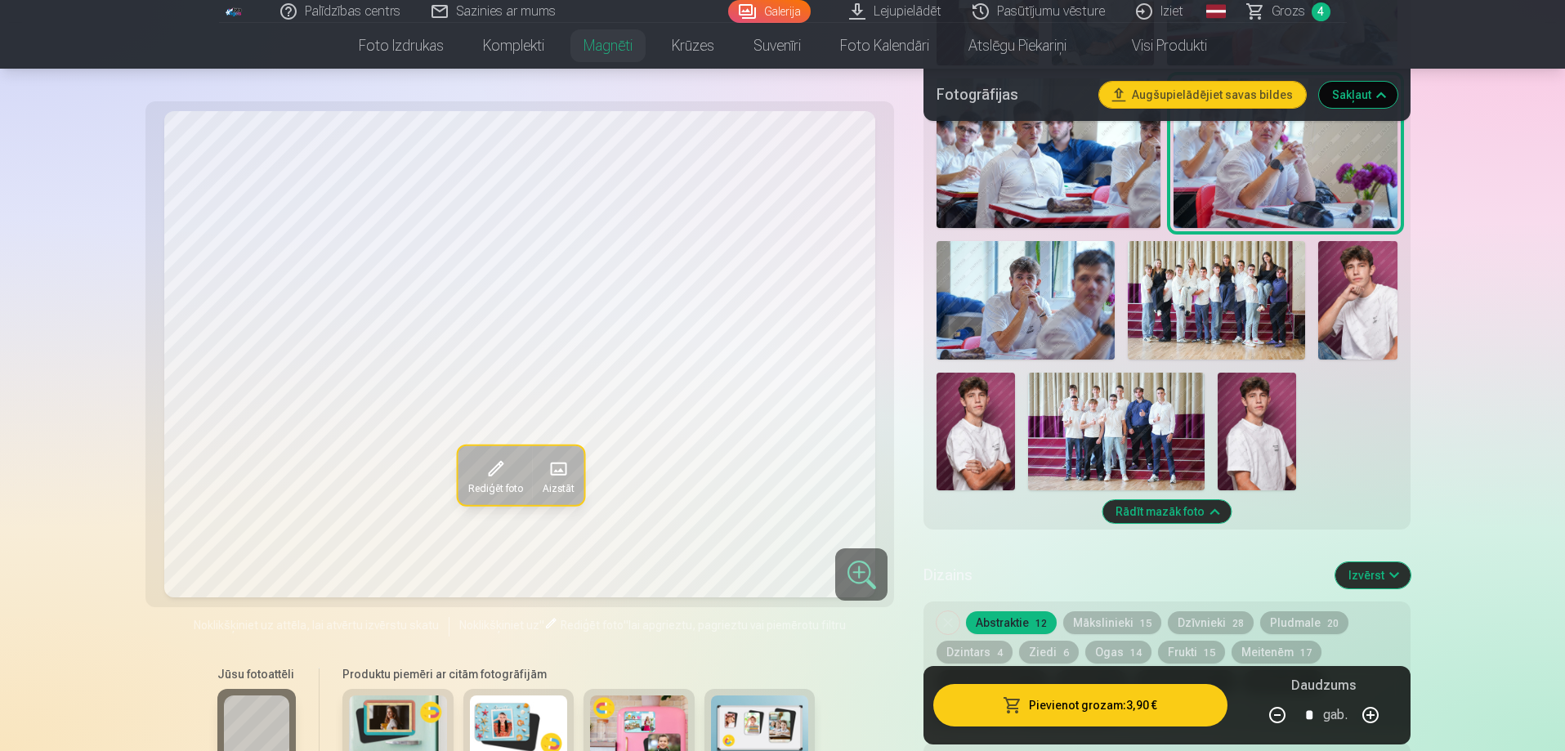
click at [1353, 310] on img at bounding box center [1357, 300] width 79 height 118
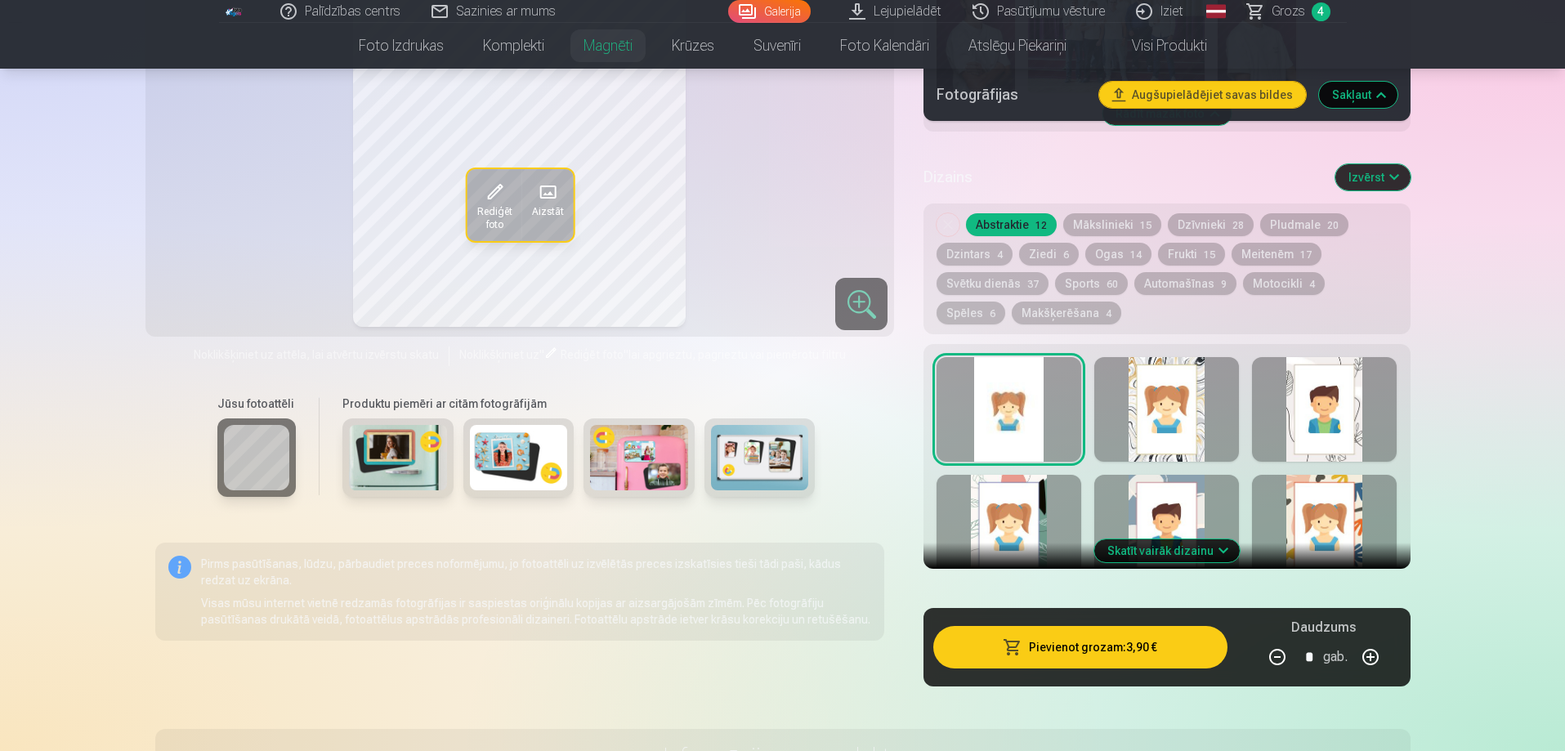
scroll to position [1226, 0]
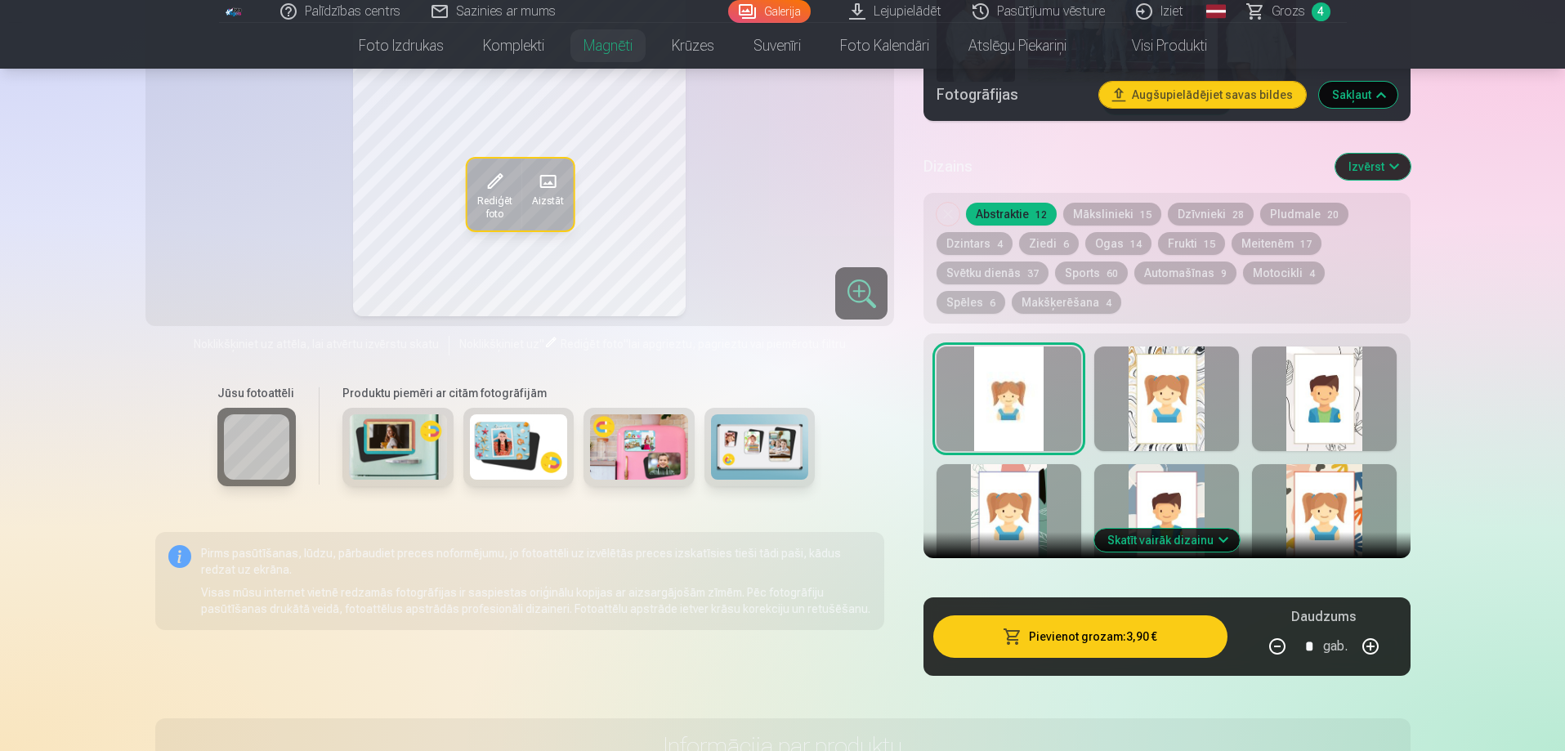
click at [1186, 383] on div at bounding box center [1166, 398] width 145 height 105
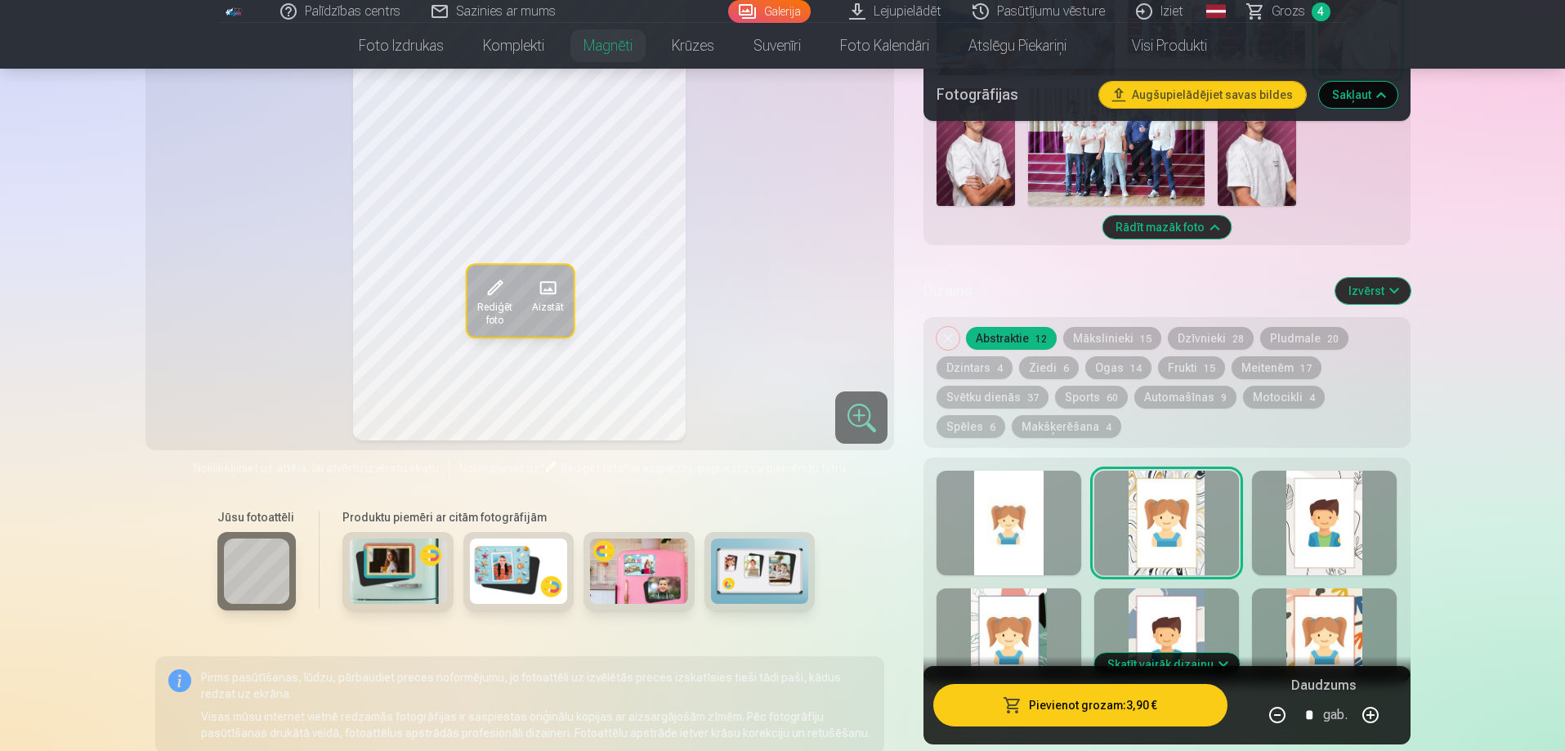
scroll to position [1144, 0]
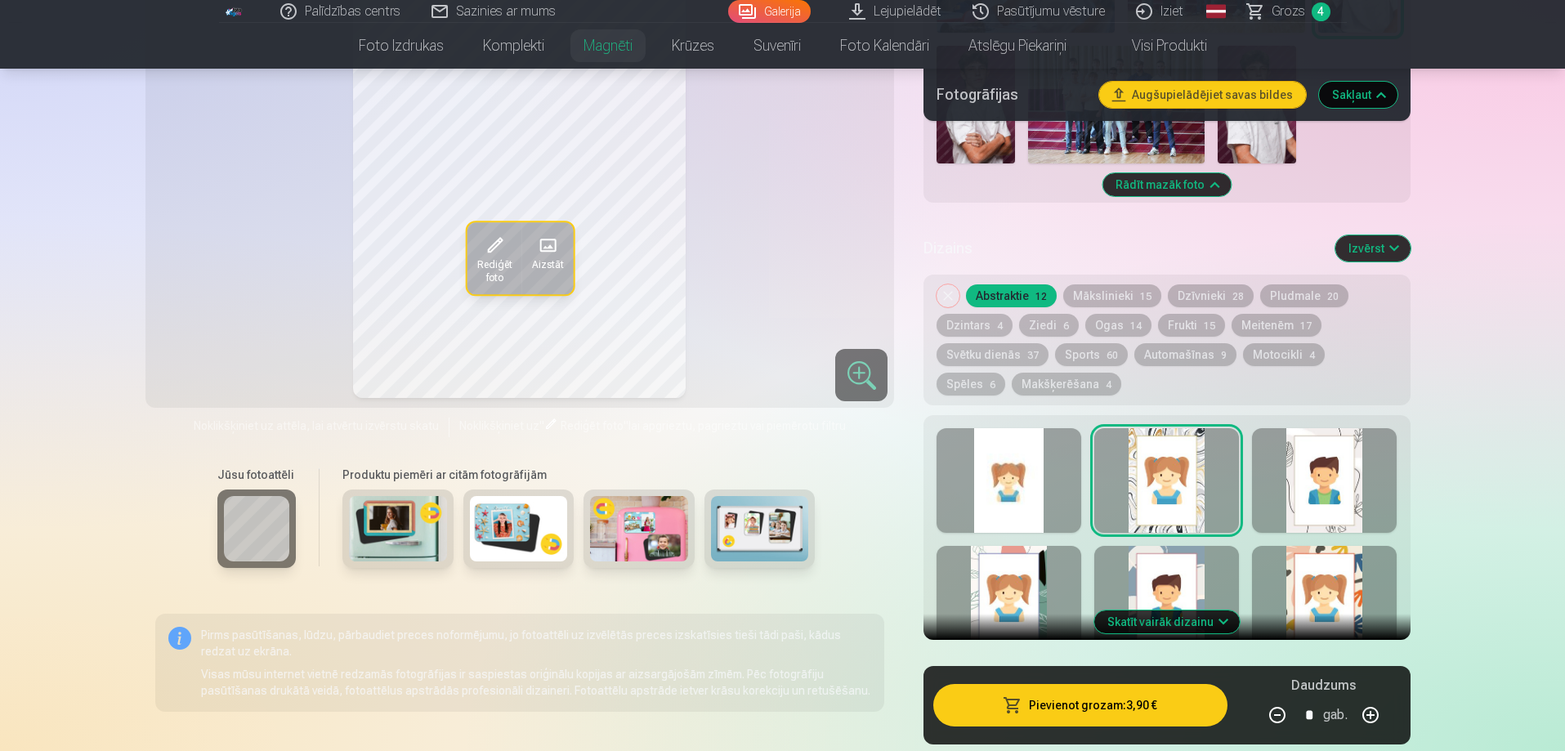
click at [1325, 495] on div at bounding box center [1324, 480] width 145 height 105
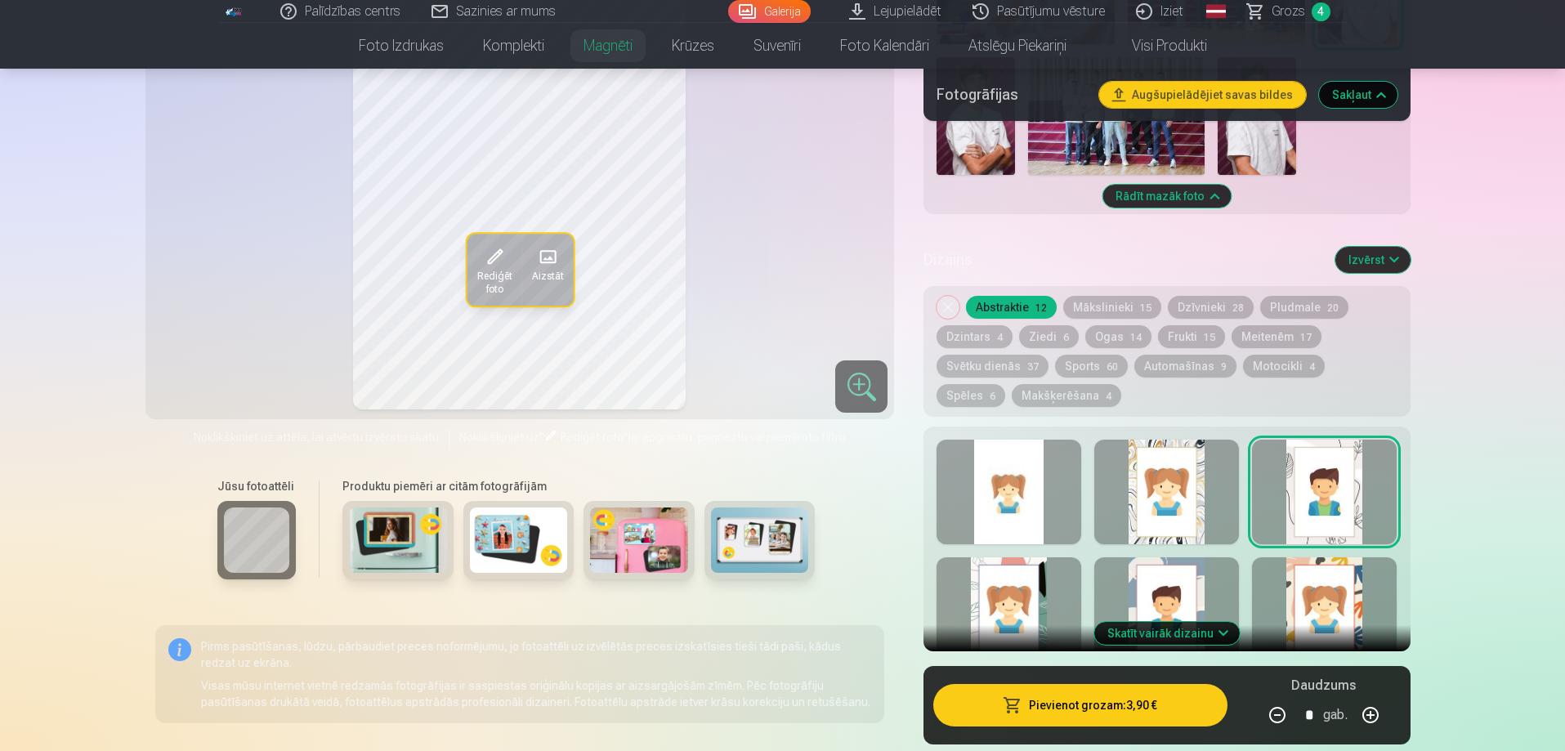
scroll to position [1226, 0]
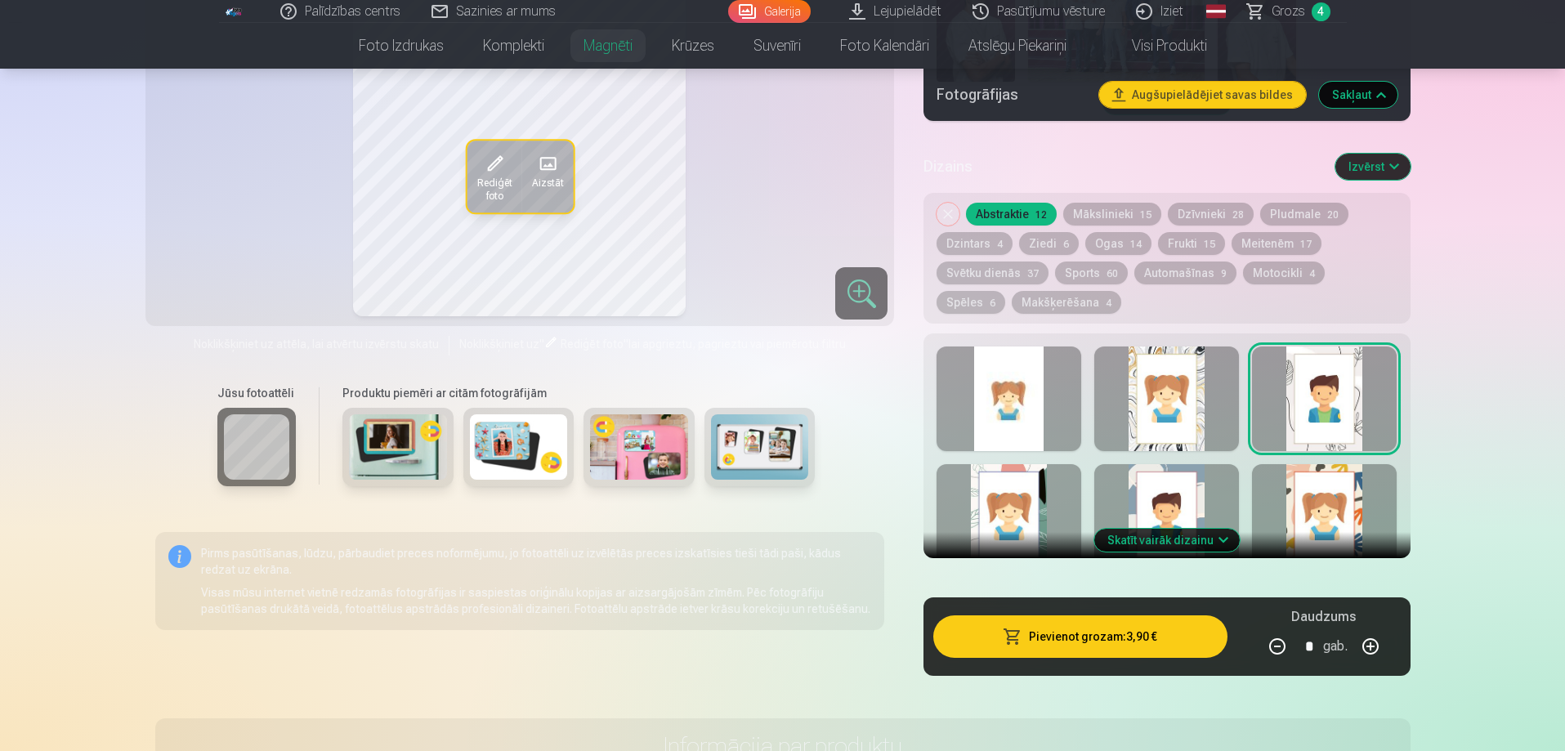
click at [1022, 493] on div at bounding box center [1008, 516] width 145 height 105
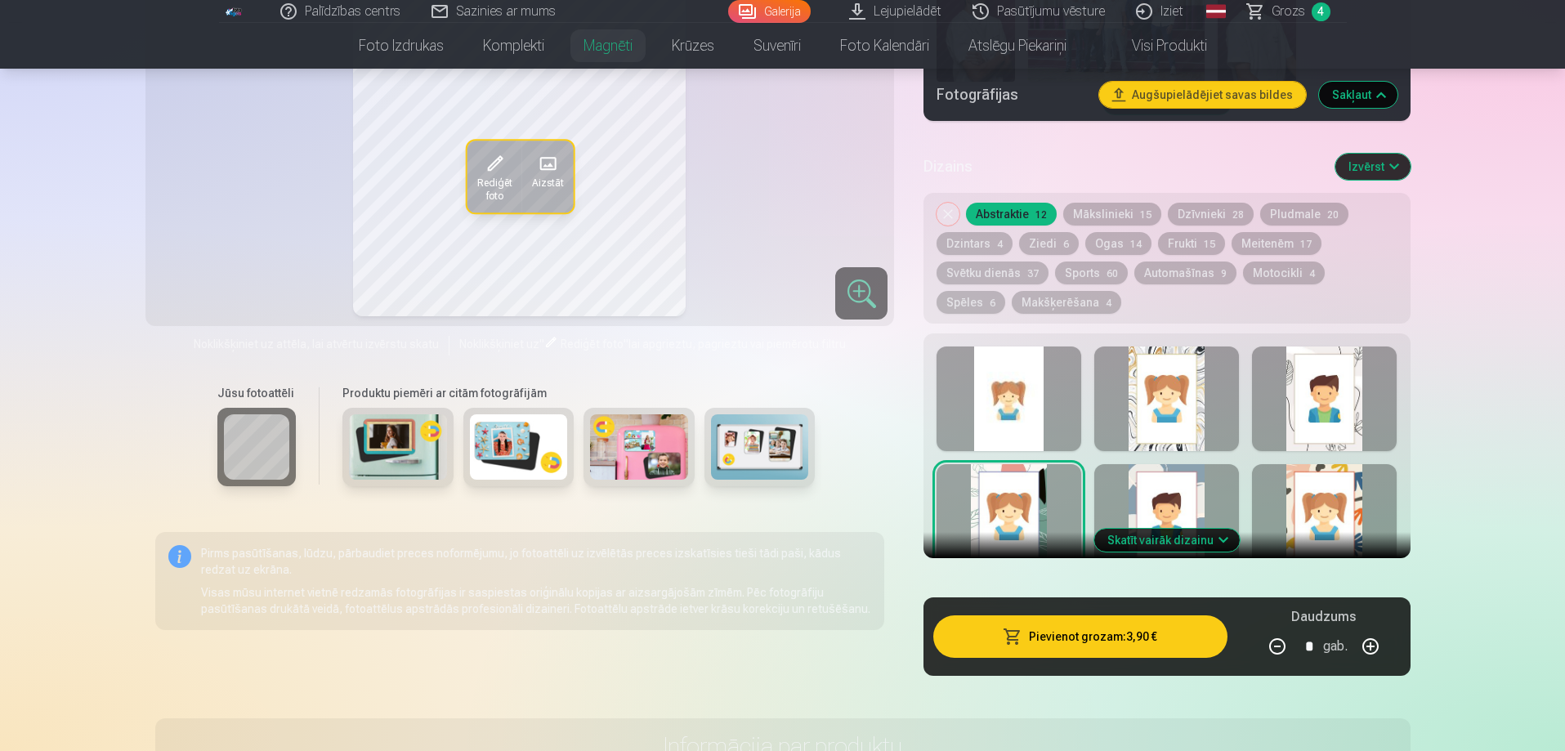
click at [1129, 529] on button "Skatīt vairāk dizainu" at bounding box center [1166, 540] width 145 height 23
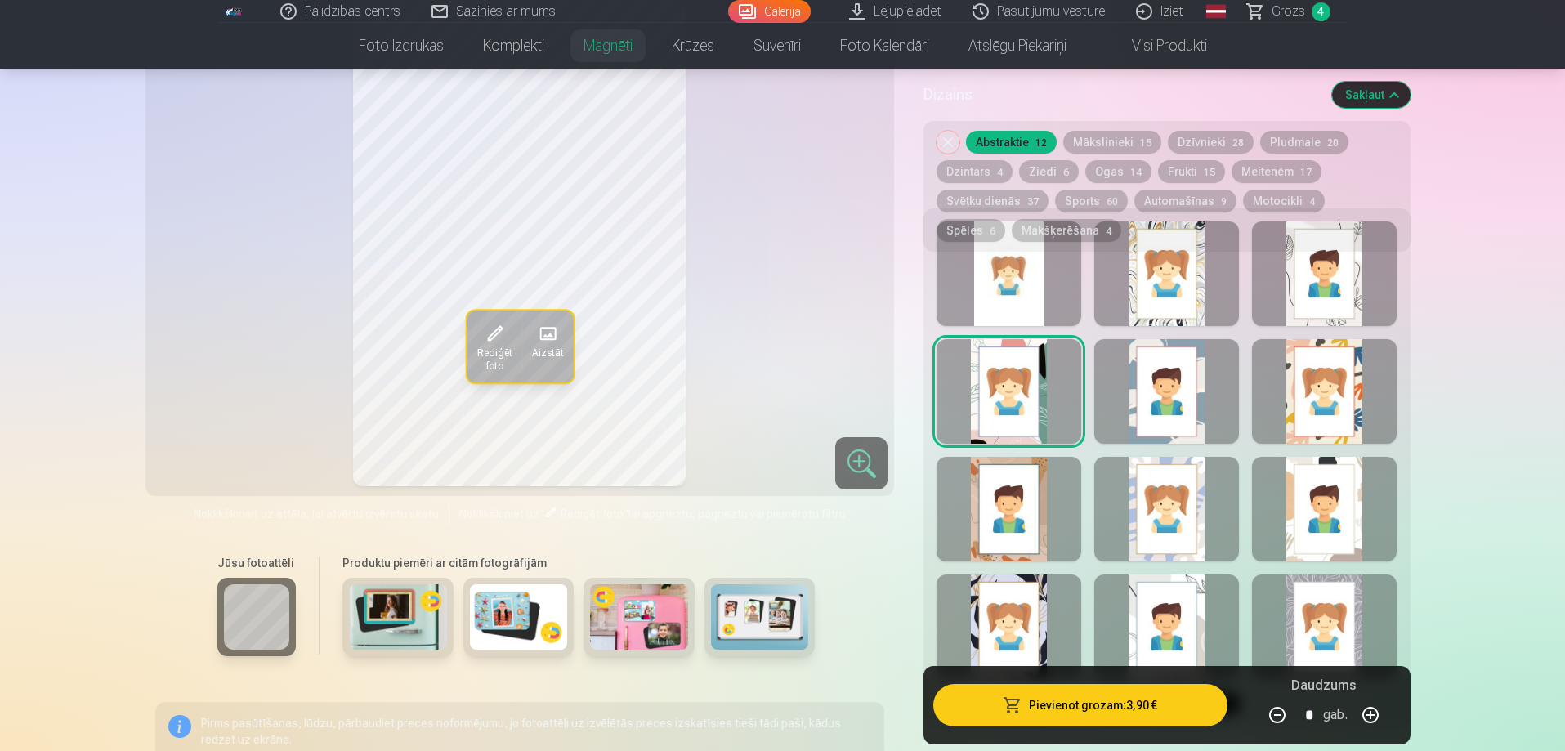
scroll to position [1389, 0]
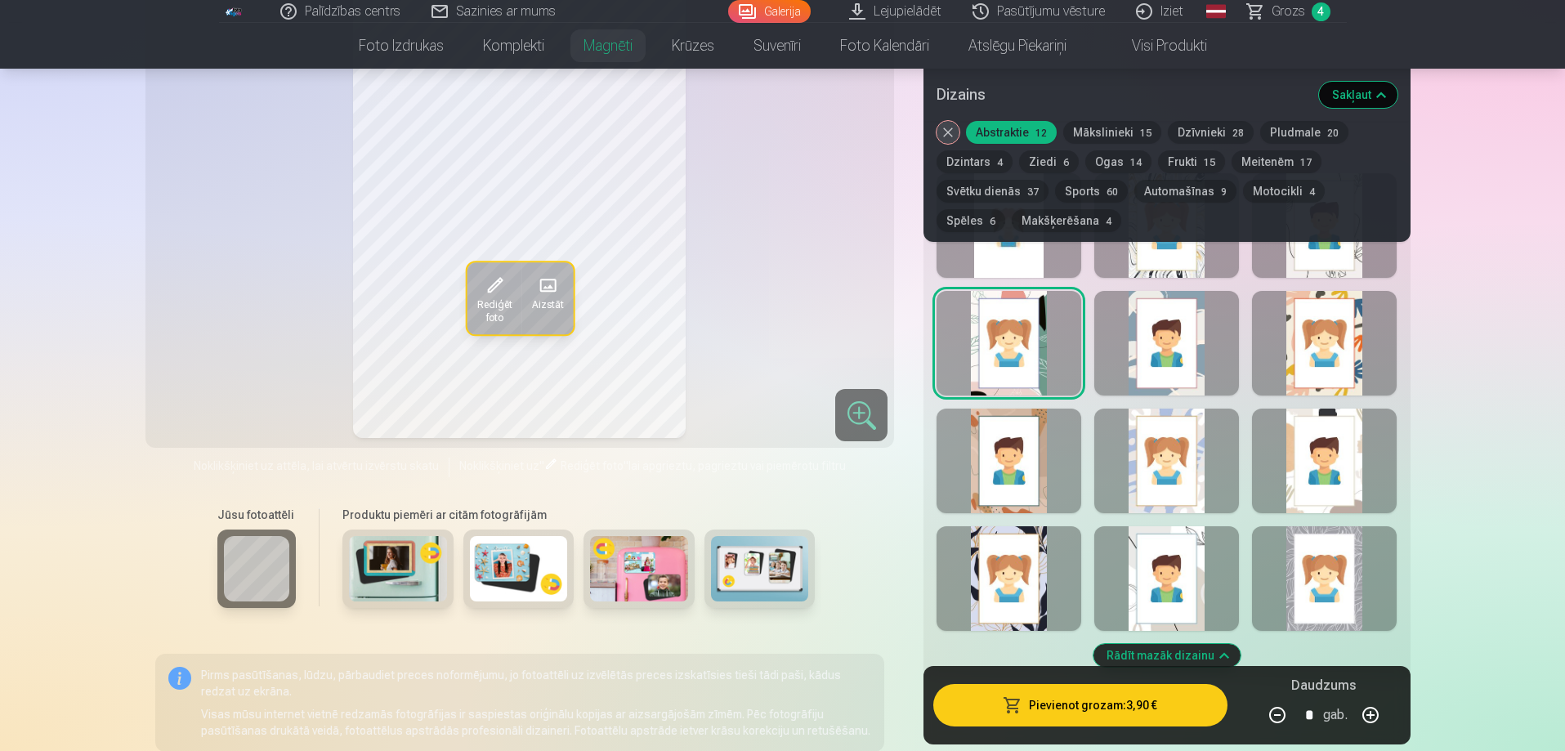
click at [1159, 333] on div at bounding box center [1166, 343] width 145 height 105
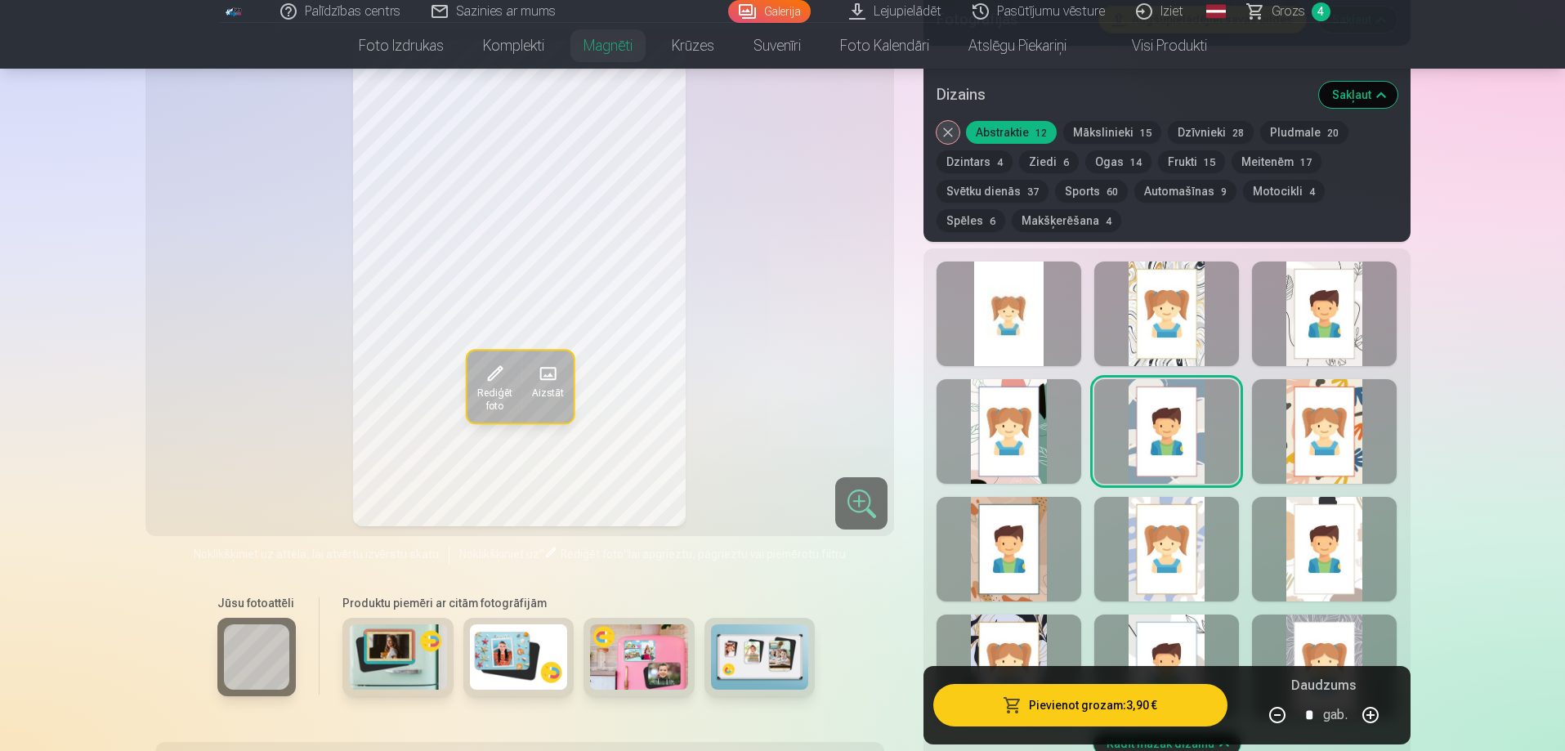
scroll to position [1307, 0]
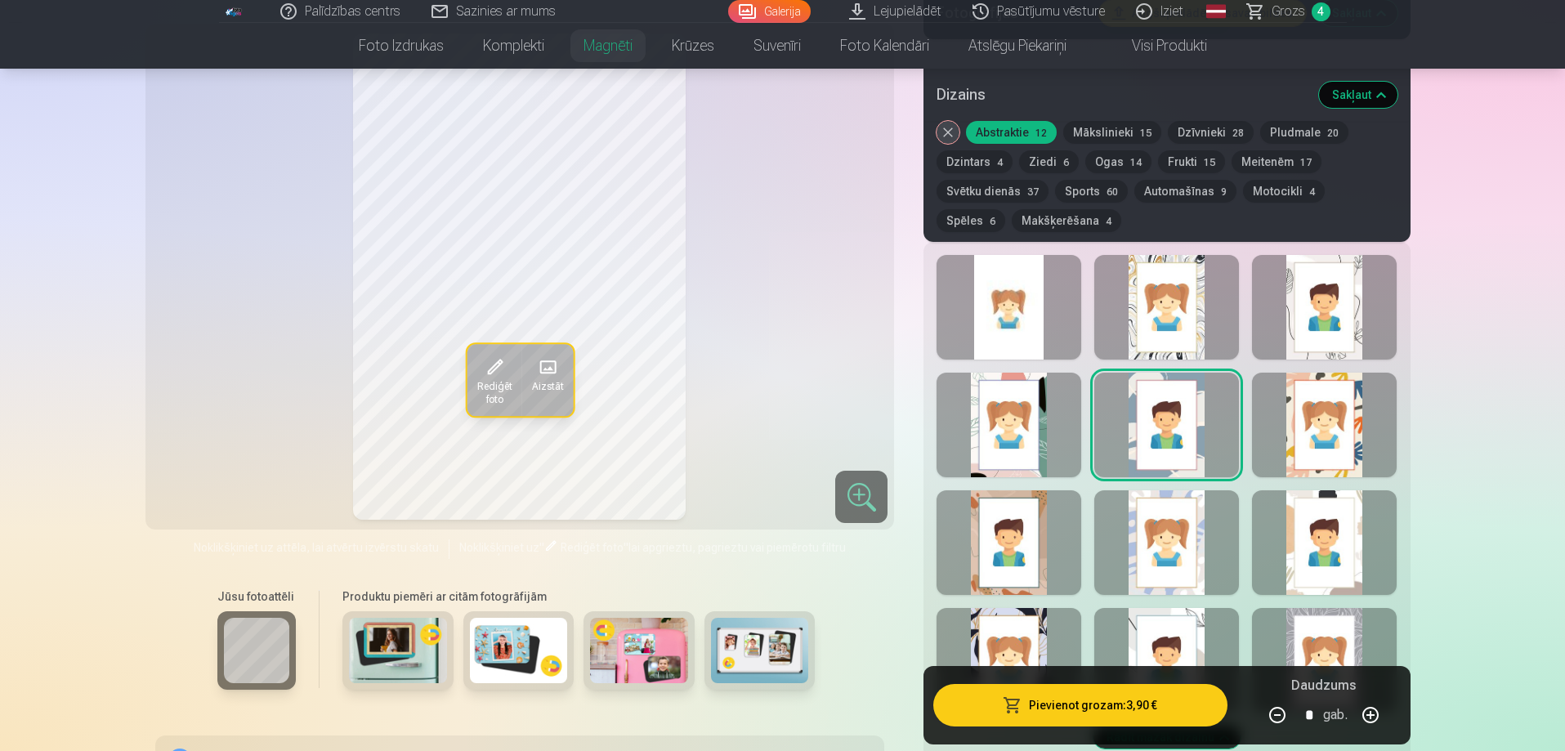
click at [1039, 517] on div at bounding box center [1008, 542] width 145 height 105
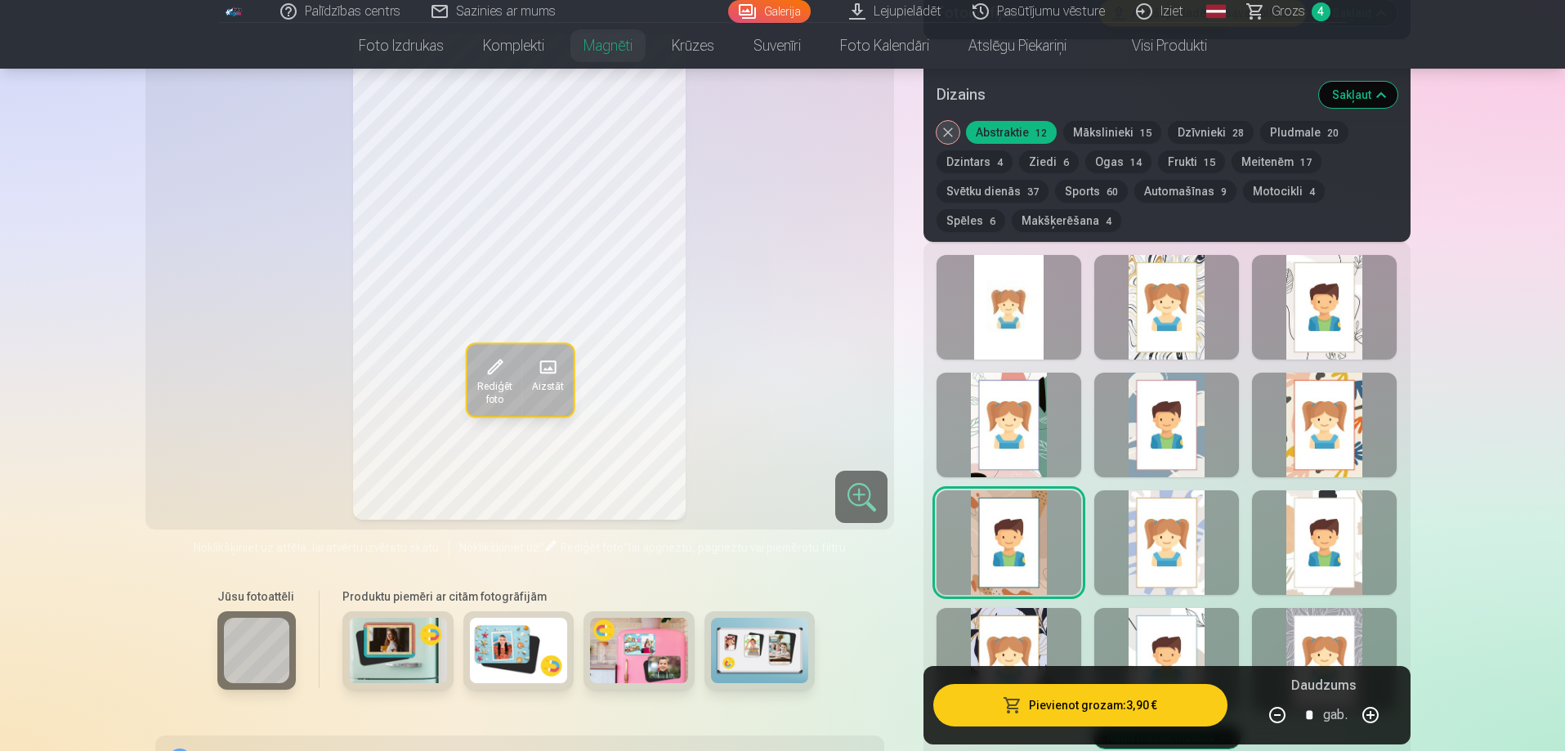
click at [1186, 529] on div at bounding box center [1166, 542] width 145 height 105
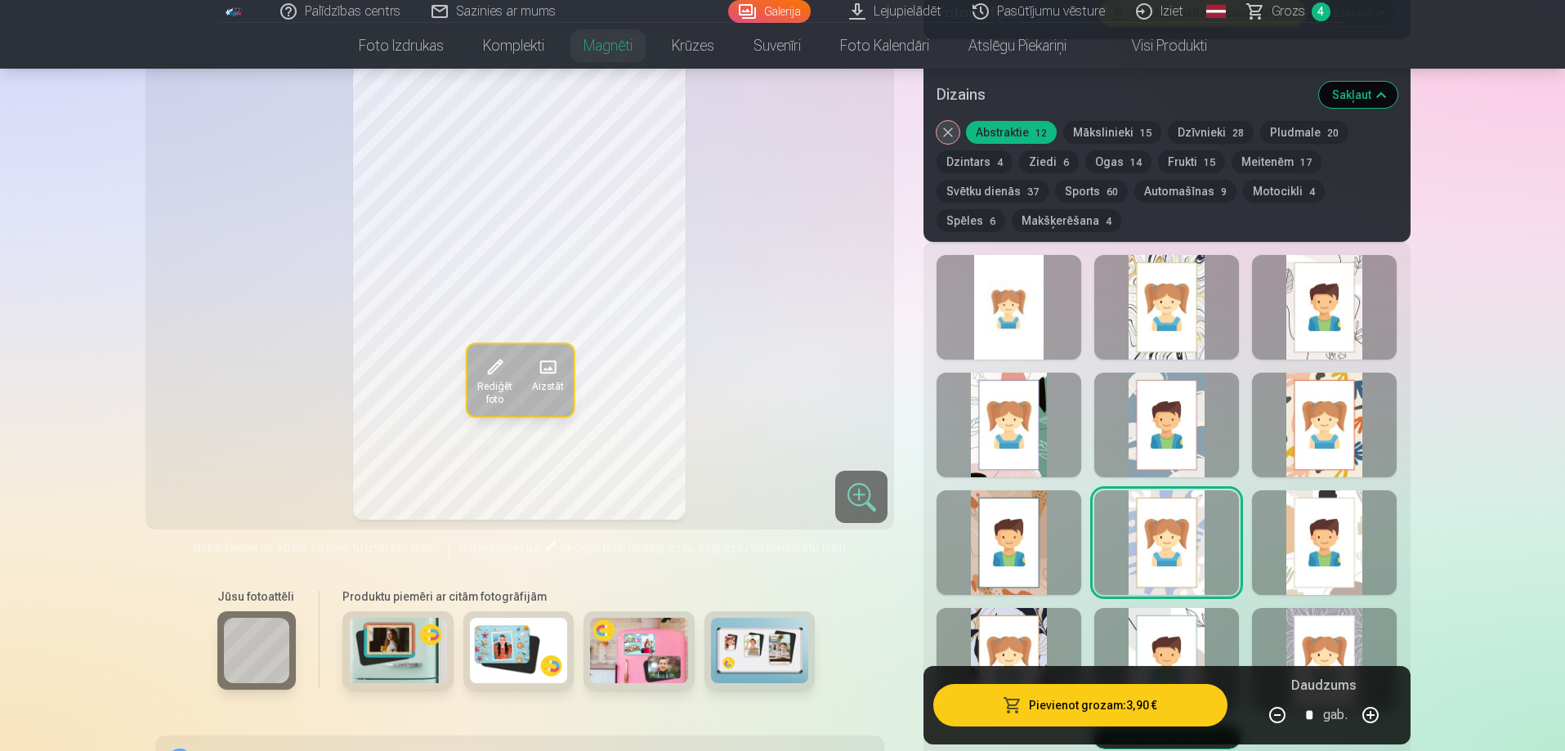
click at [1316, 524] on div at bounding box center [1324, 542] width 145 height 105
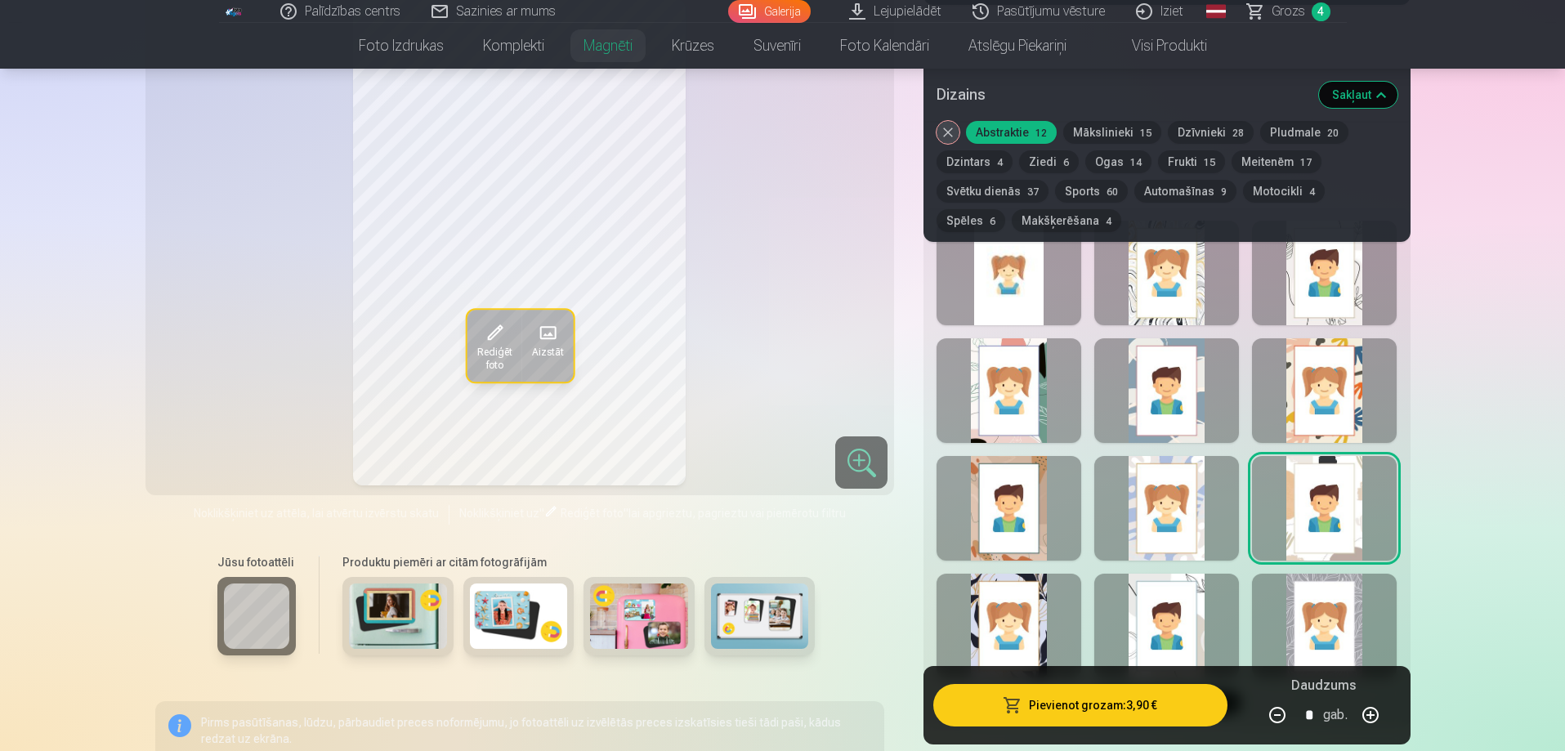
scroll to position [1389, 0]
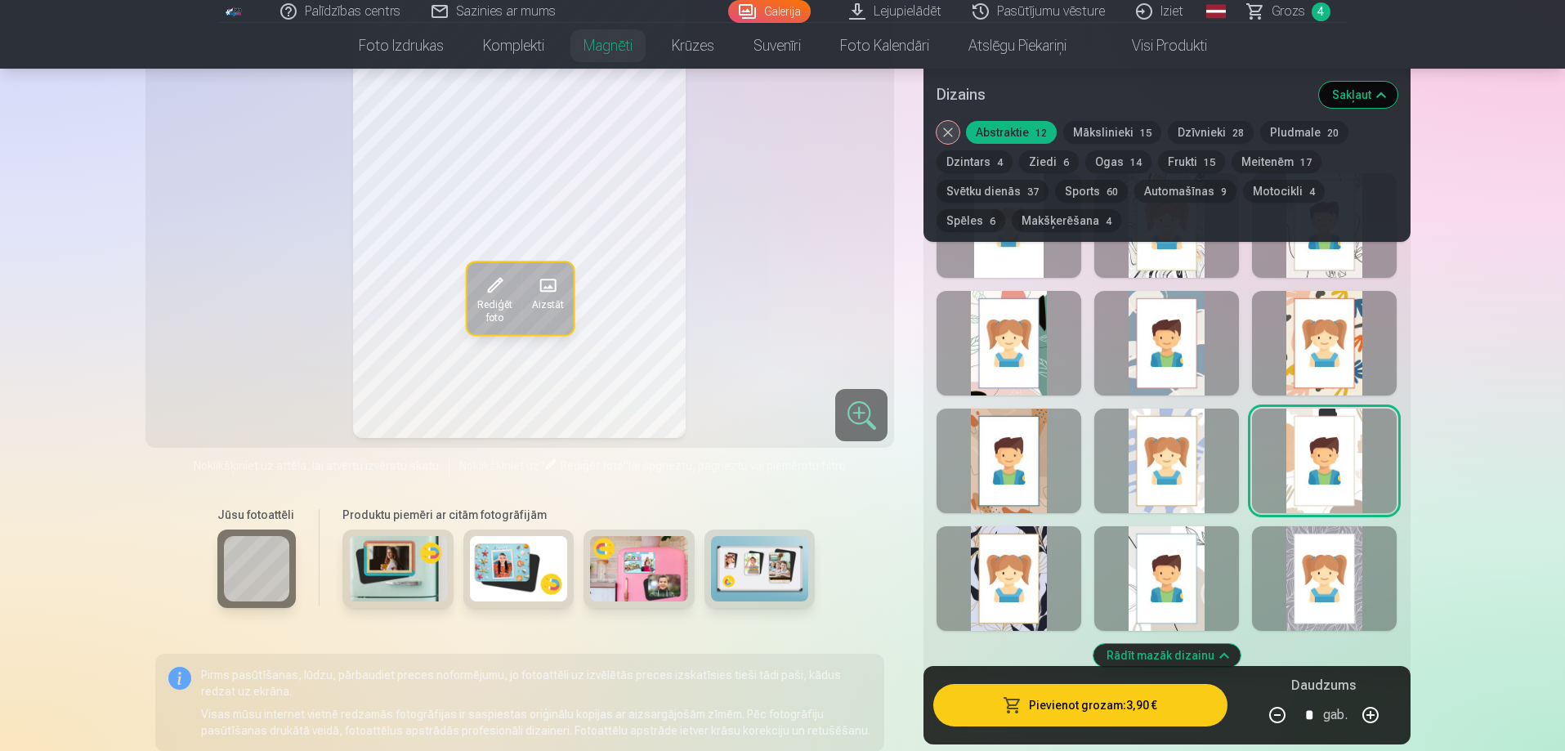
click at [1119, 537] on div at bounding box center [1166, 578] width 145 height 105
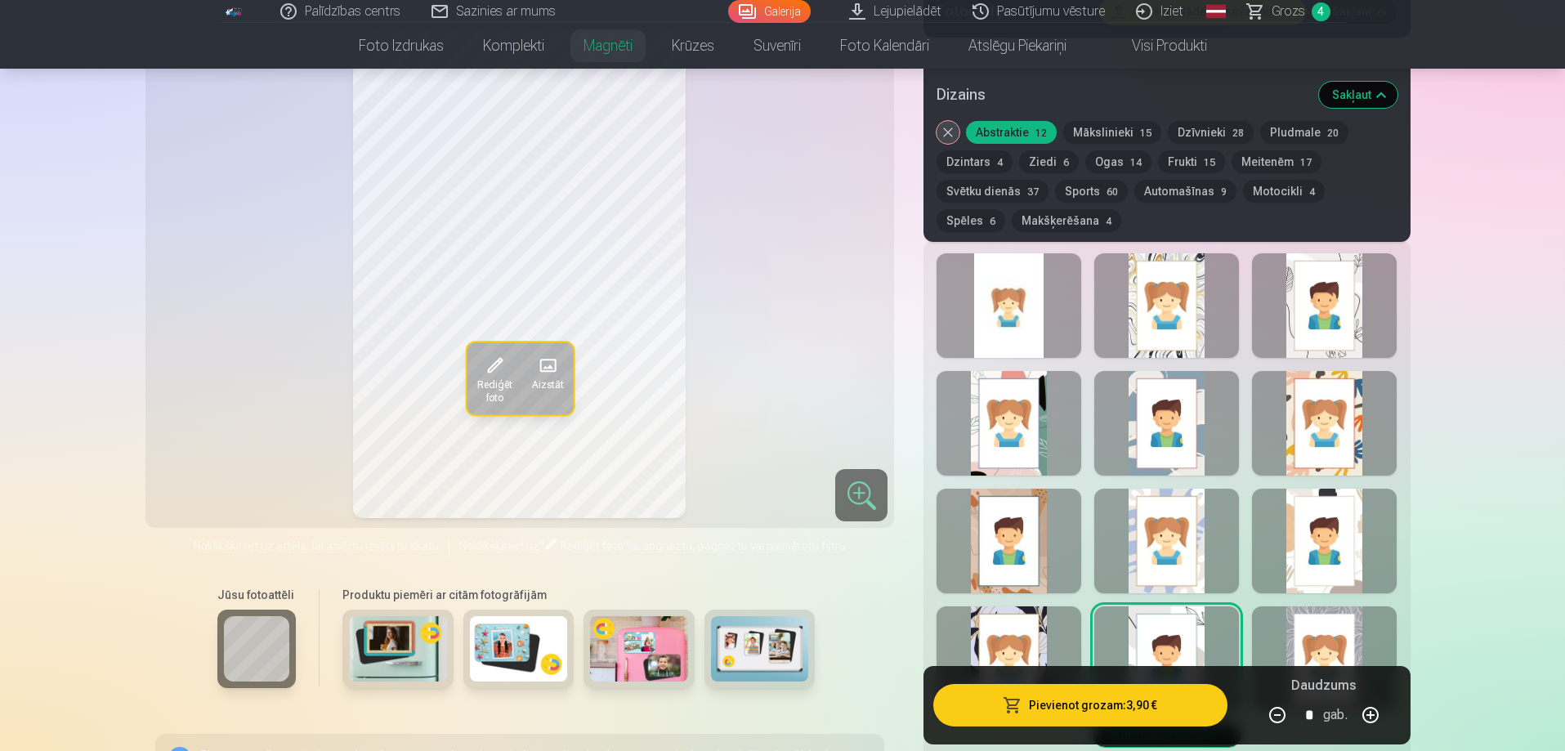
scroll to position [1307, 0]
click at [1150, 191] on button "Automašīnas 9" at bounding box center [1185, 191] width 102 height 23
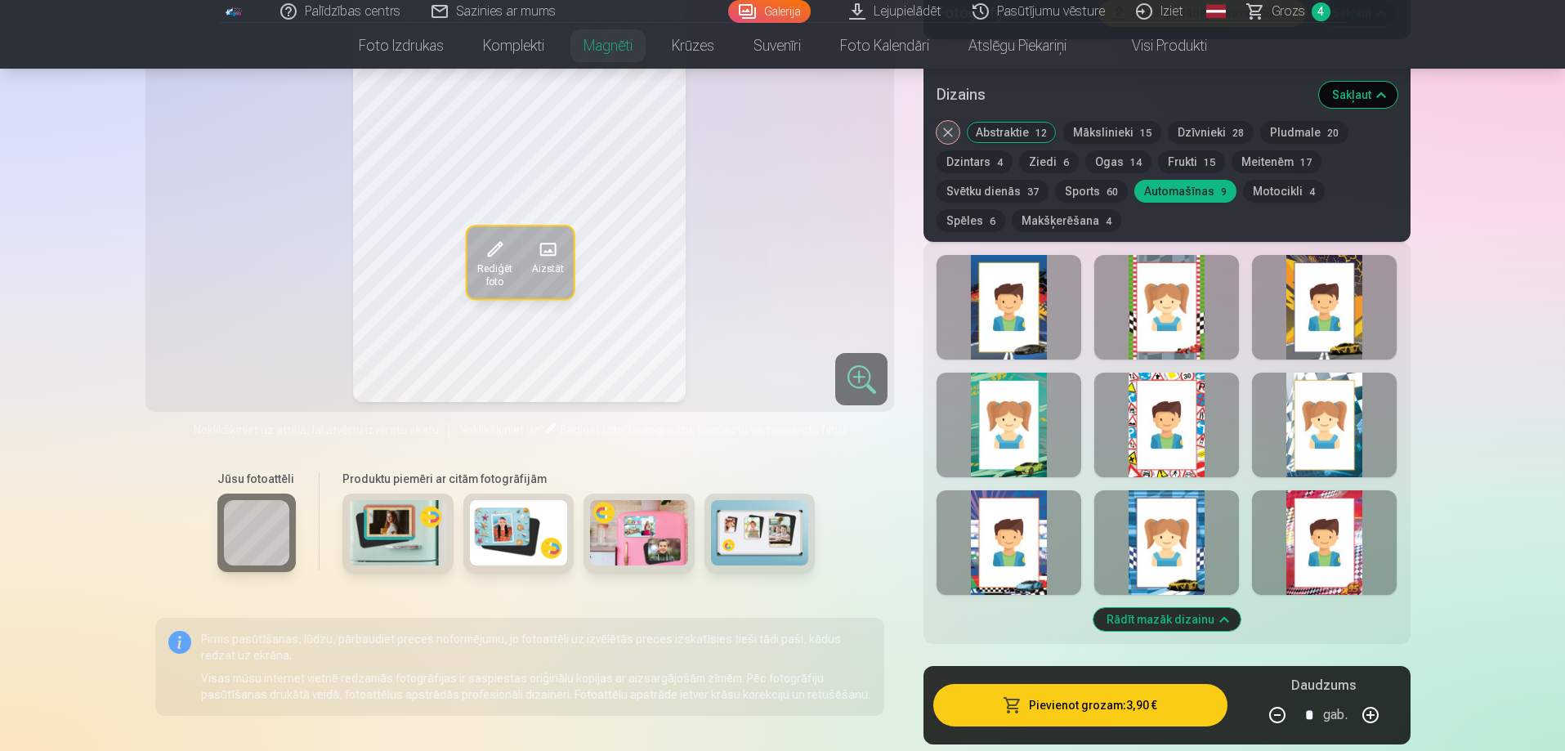
click at [1049, 321] on div at bounding box center [1008, 307] width 145 height 105
click at [1152, 518] on div at bounding box center [1166, 542] width 145 height 105
click at [1034, 520] on div at bounding box center [1008, 542] width 145 height 105
click at [1012, 194] on button "Svētku dienās 37" at bounding box center [992, 191] width 112 height 23
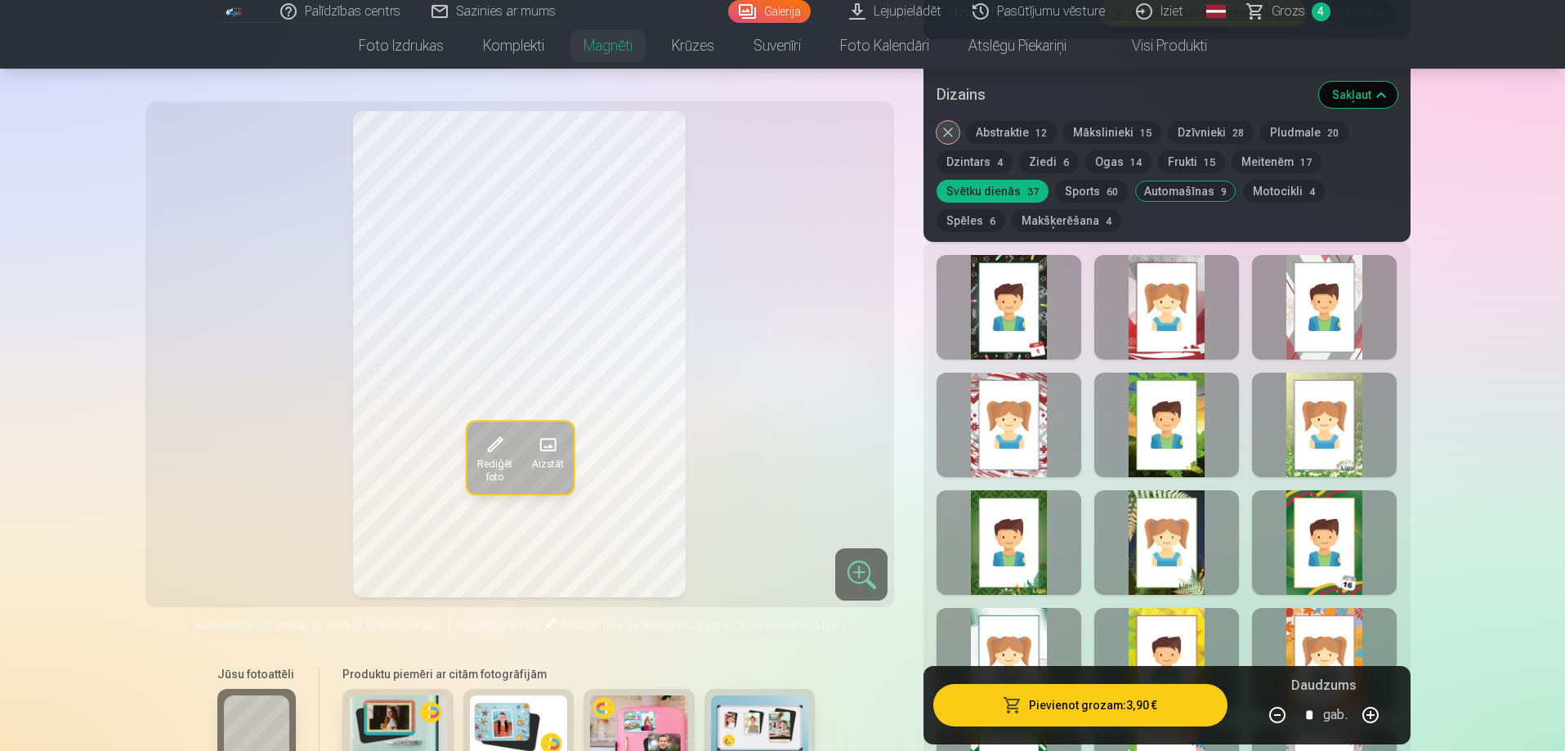
click at [1087, 193] on button "Sports 60" at bounding box center [1091, 191] width 73 height 23
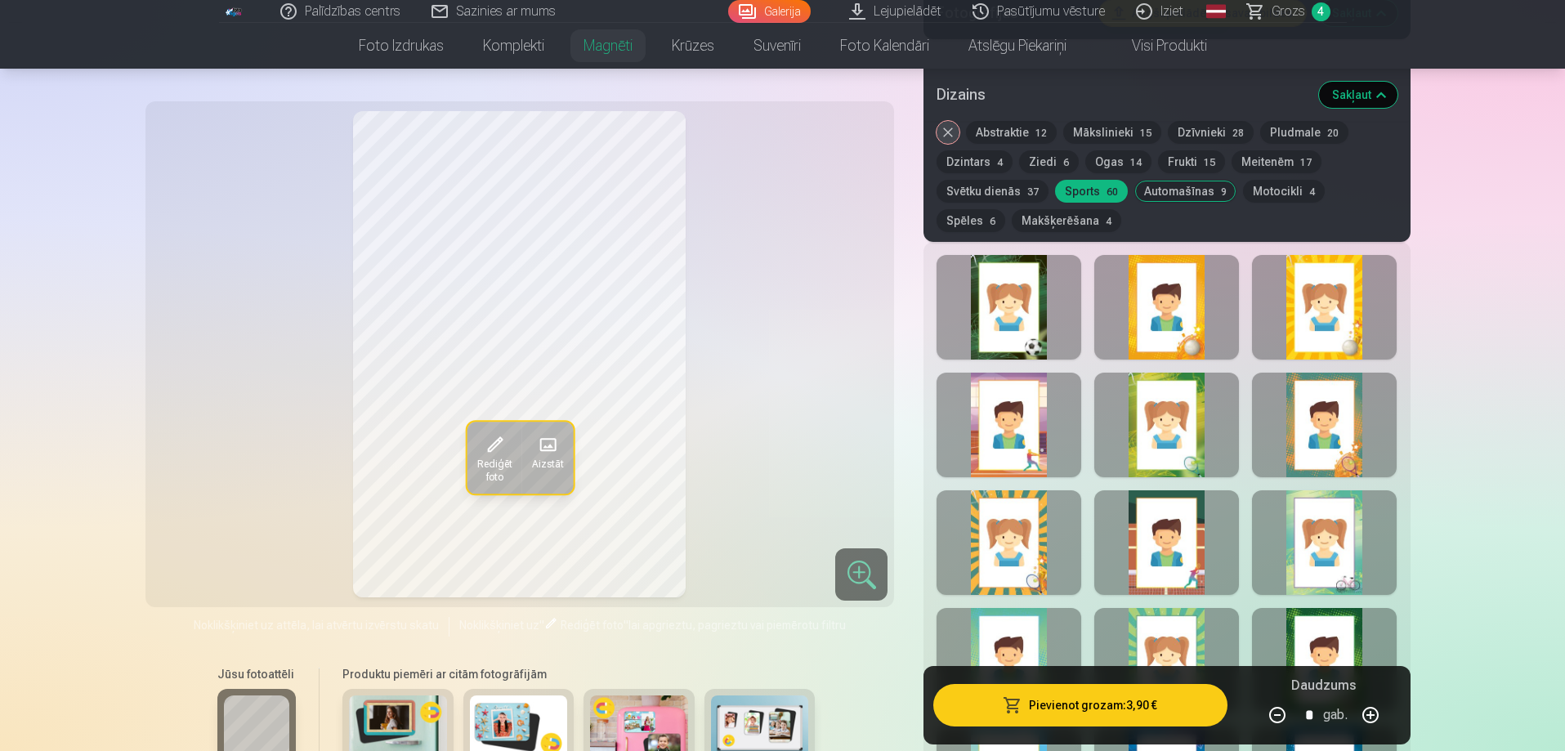
click at [1253, 194] on button "Motocikli 4" at bounding box center [1284, 191] width 82 height 23
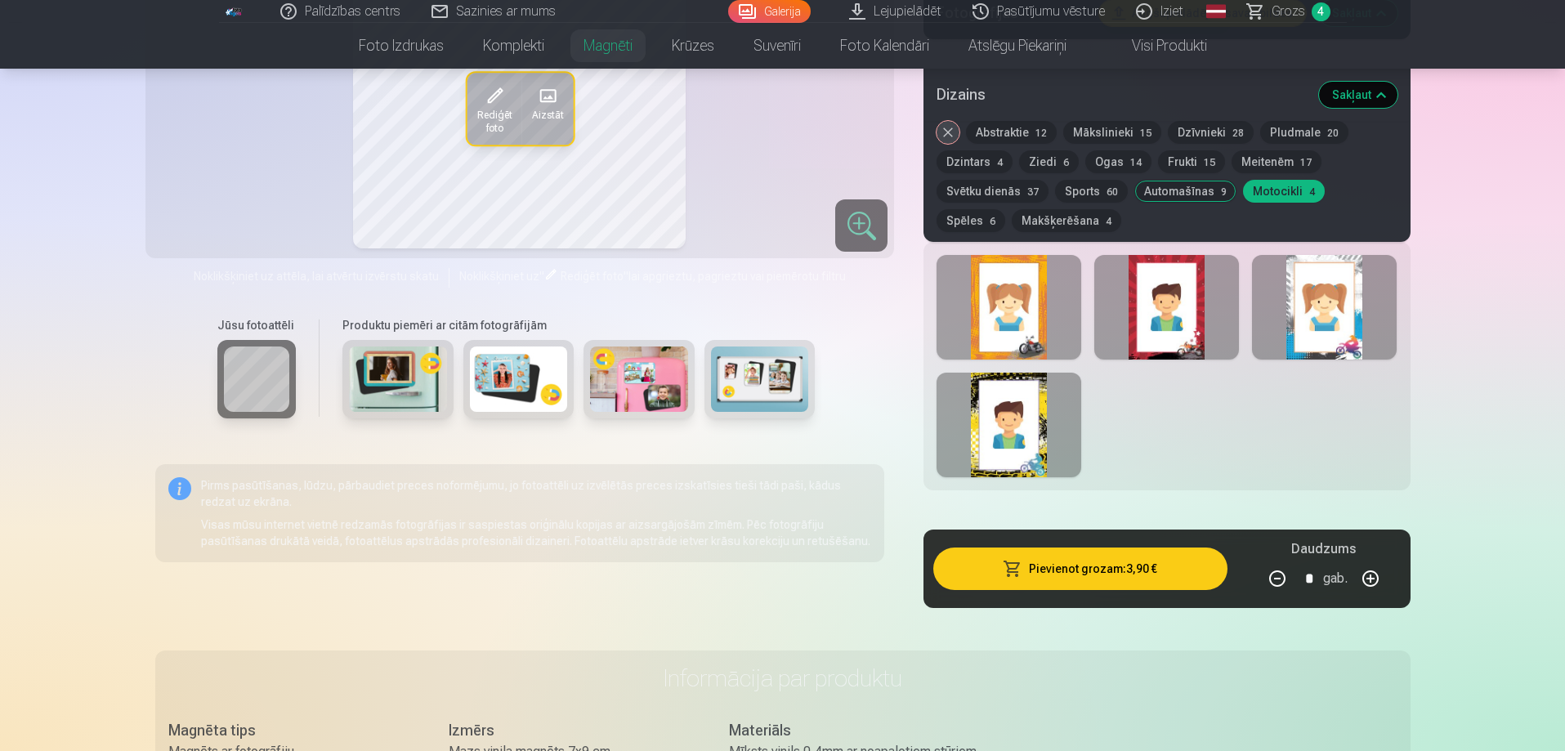
click at [1005, 209] on button "Spēles 6" at bounding box center [970, 220] width 69 height 23
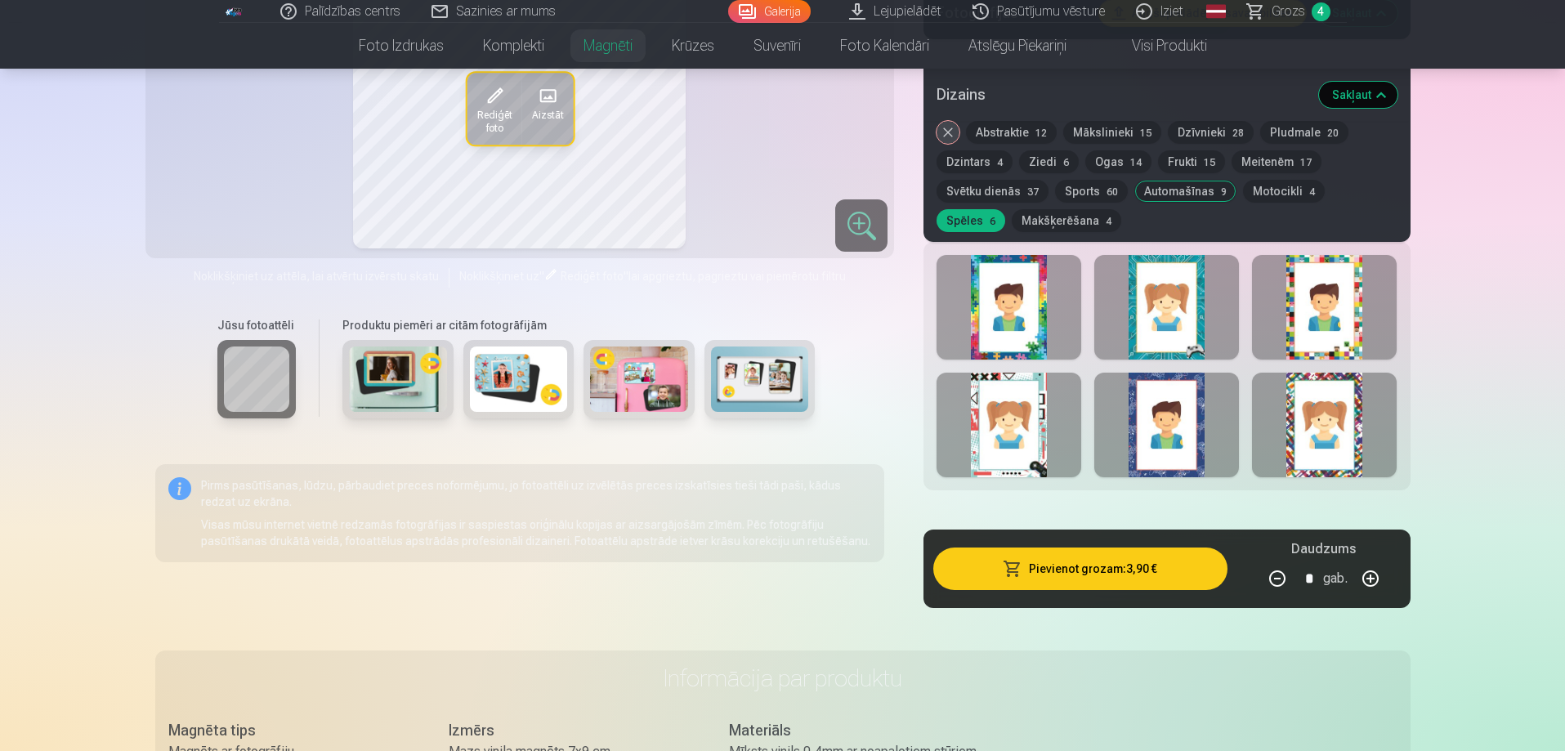
click at [1017, 218] on button "Makšķerēšana 4" at bounding box center [1066, 220] width 109 height 23
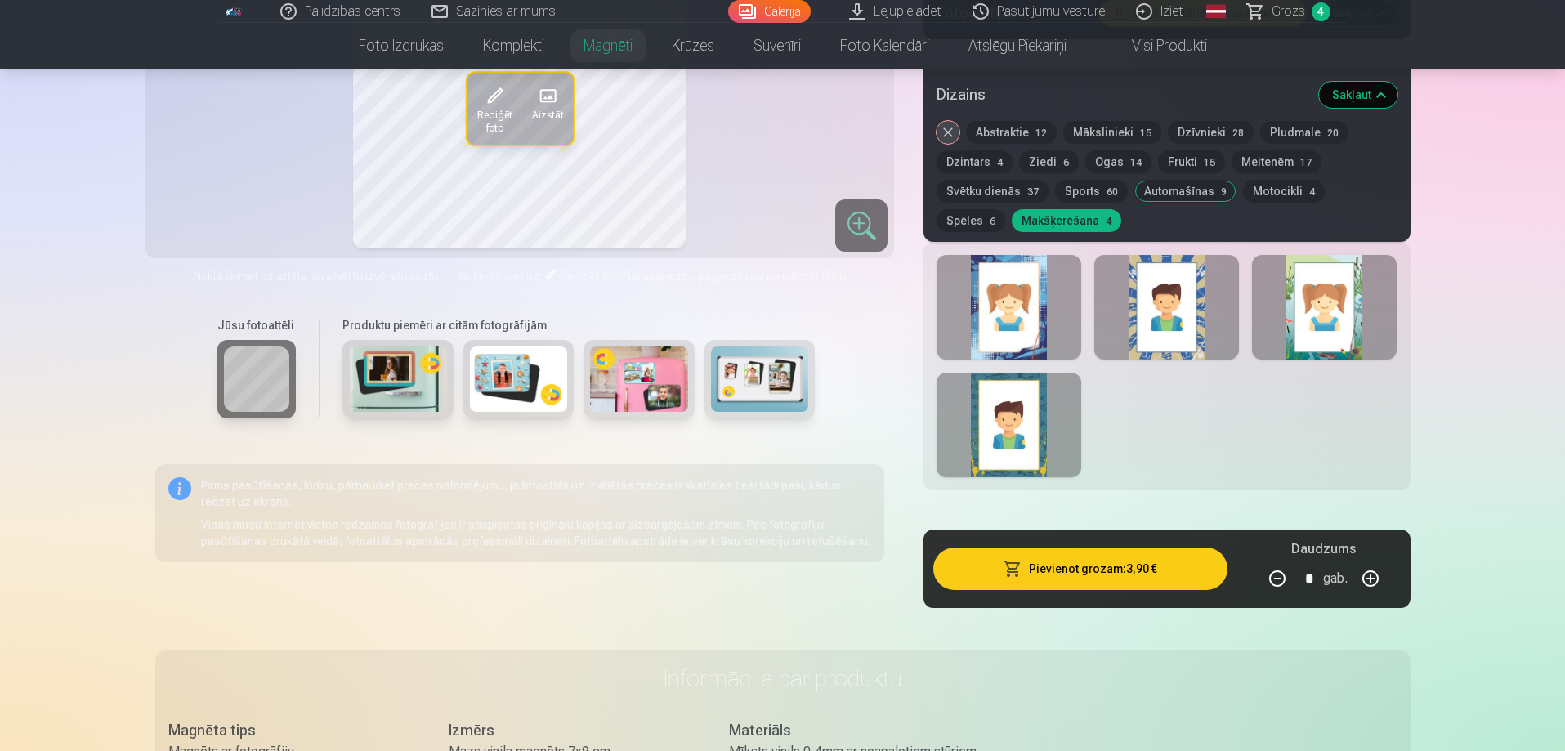
click at [1099, 183] on button "Sports 60" at bounding box center [1091, 191] width 73 height 23
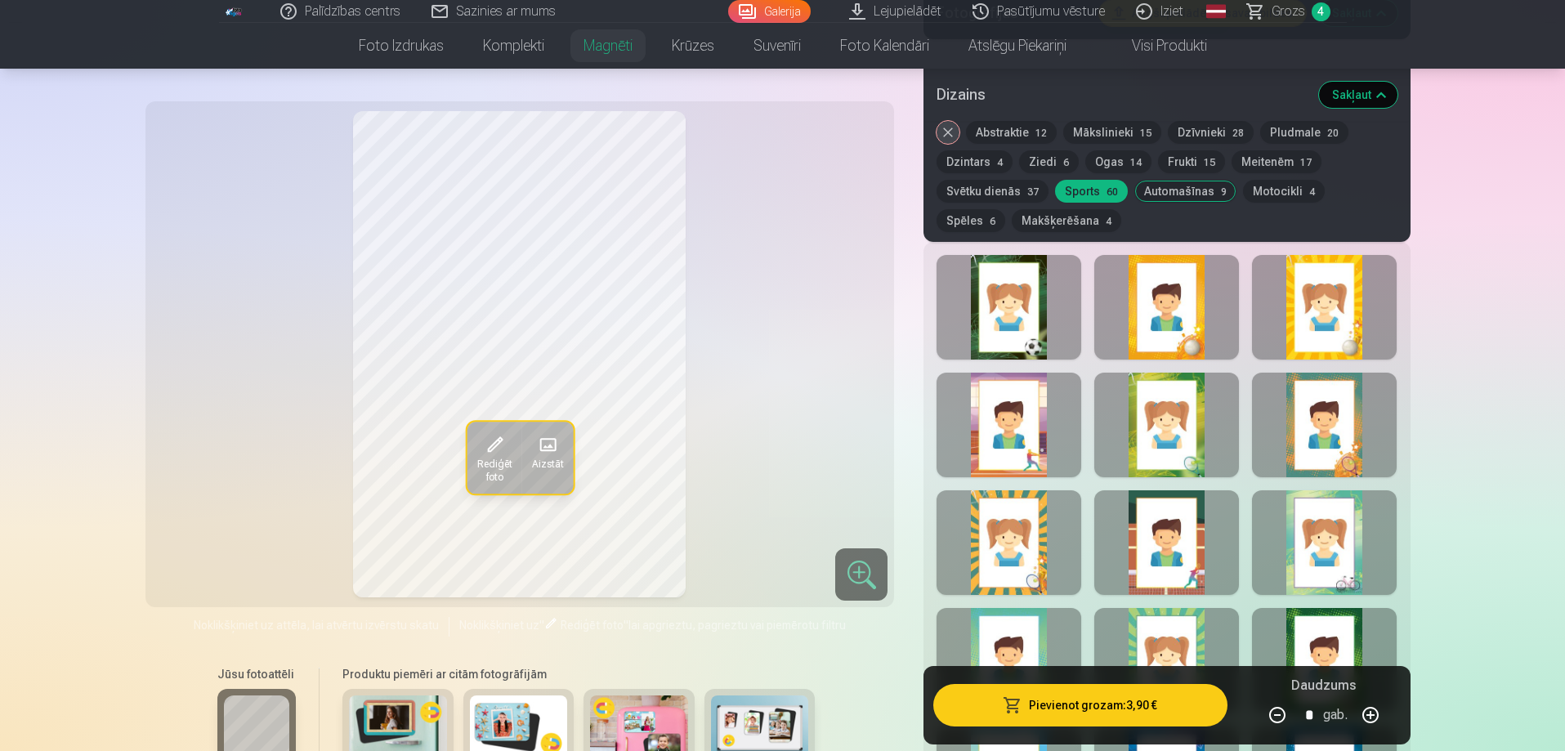
click at [1019, 128] on button "Abstraktie 12" at bounding box center [1011, 132] width 91 height 23
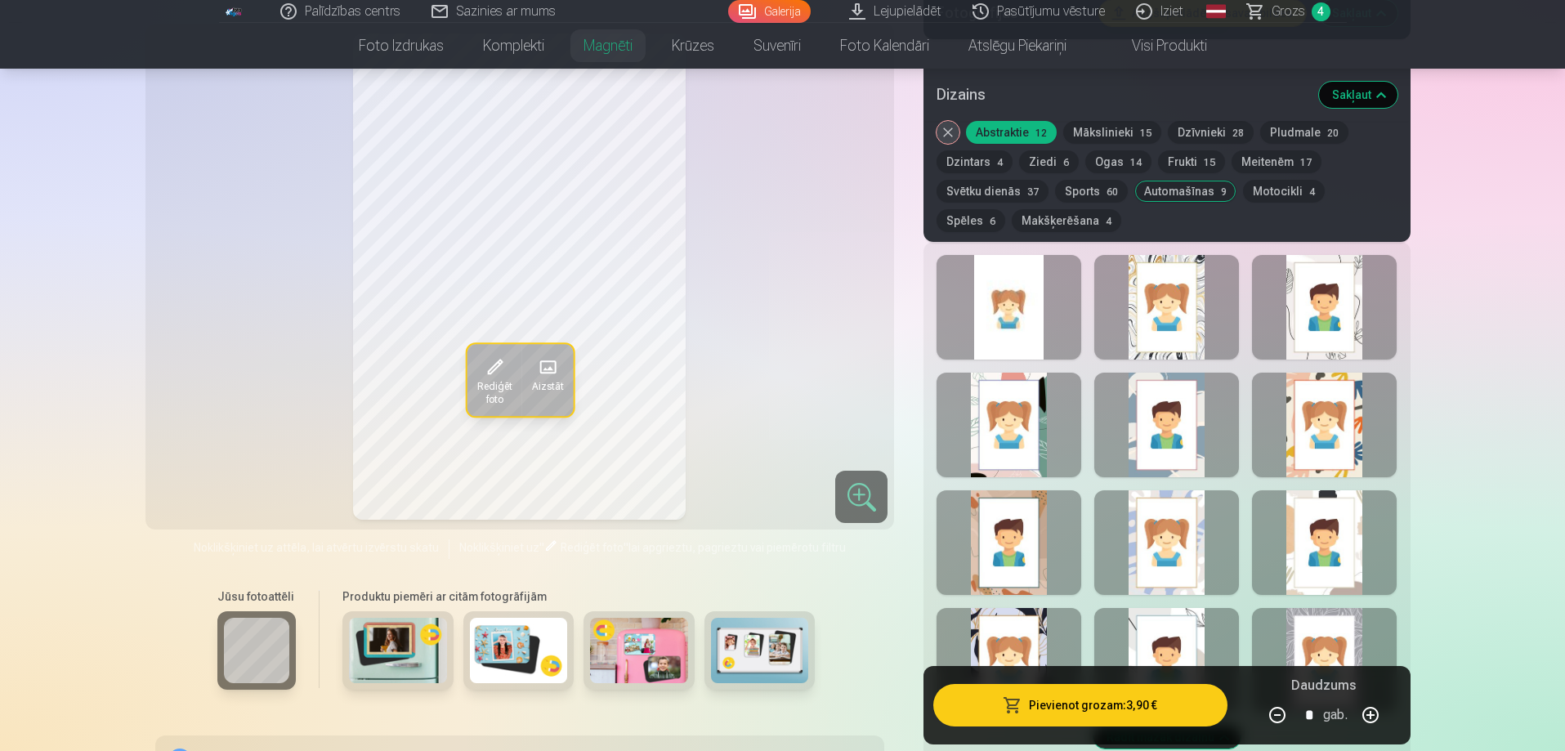
click at [1305, 300] on div at bounding box center [1324, 307] width 145 height 105
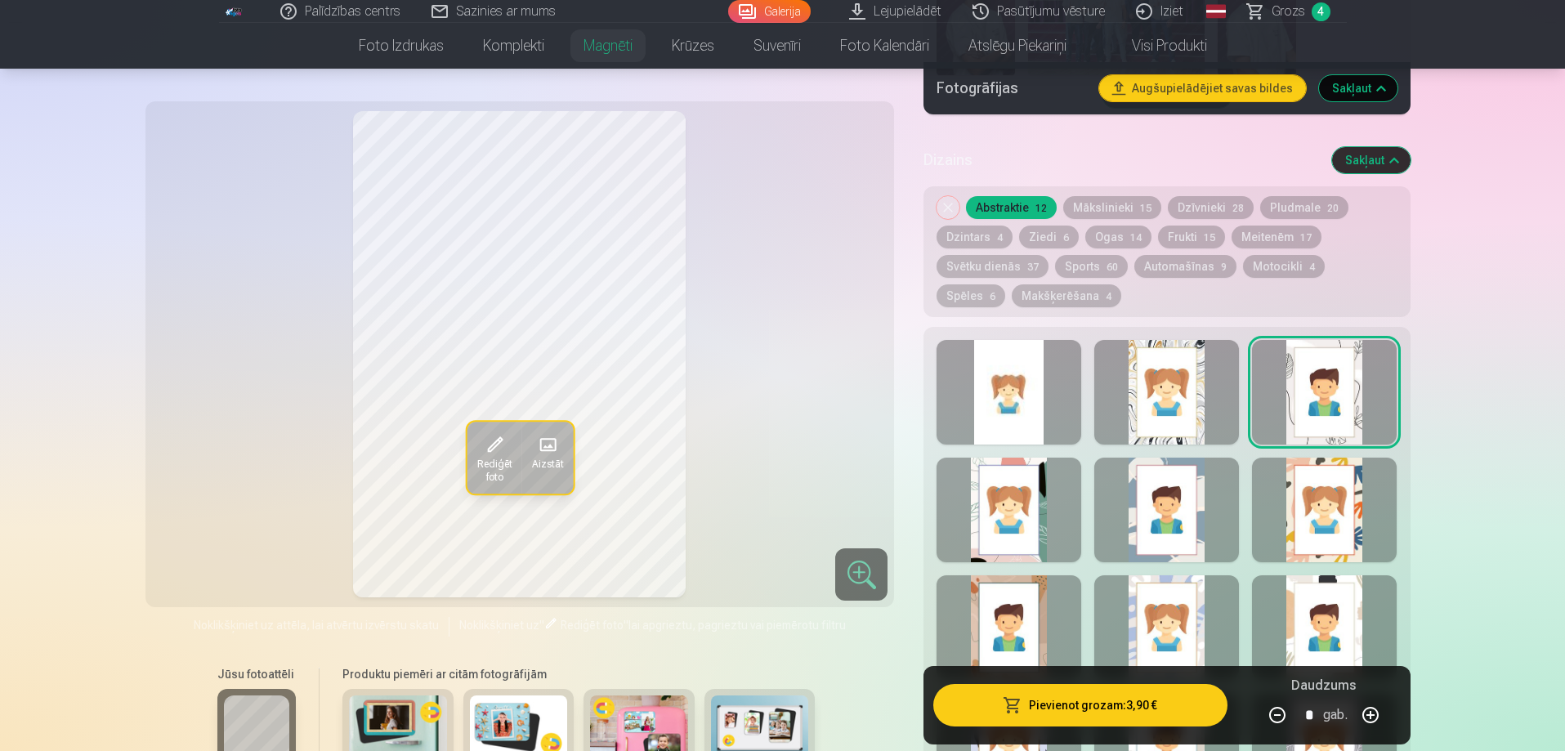
scroll to position [1226, 0]
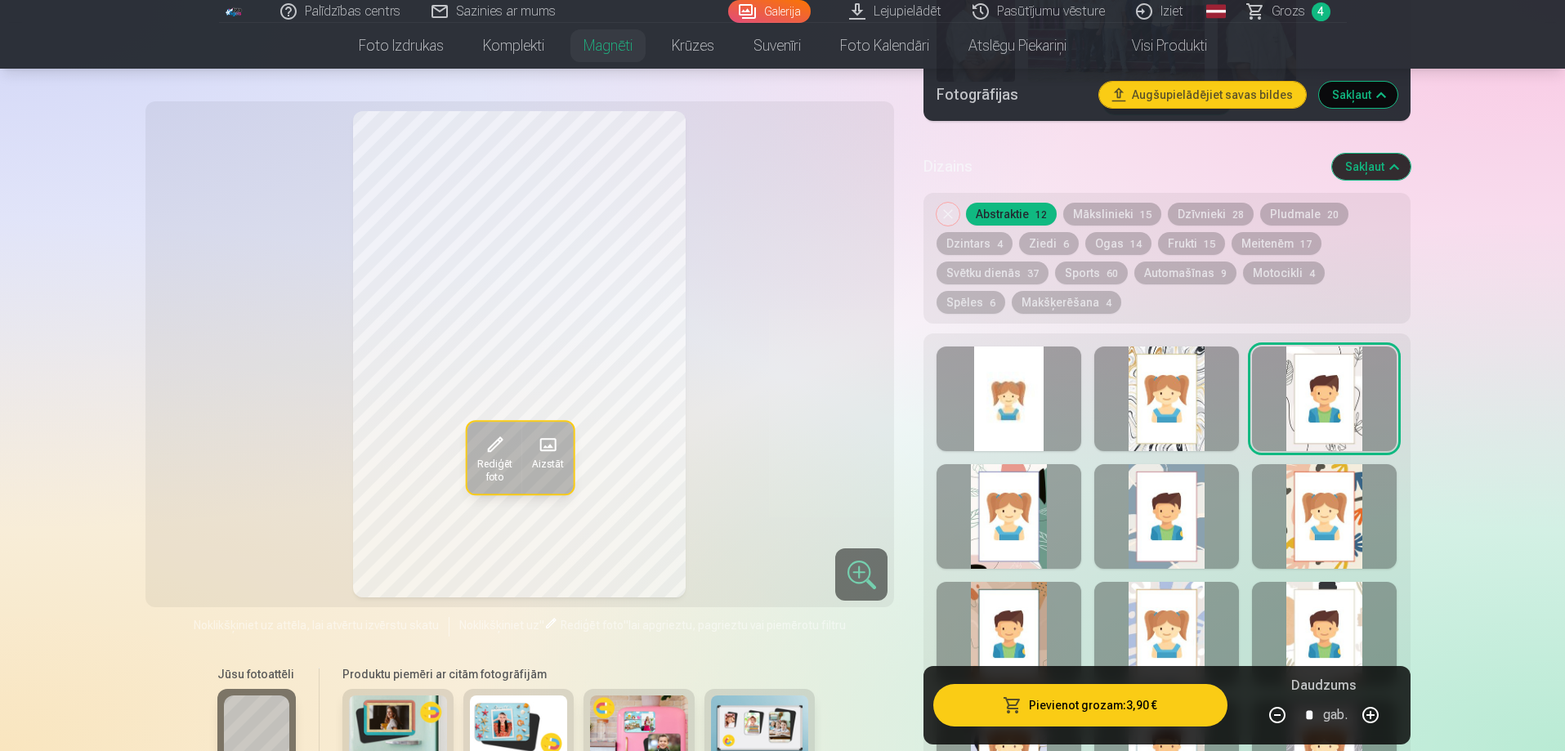
click at [1154, 403] on div at bounding box center [1166, 398] width 145 height 105
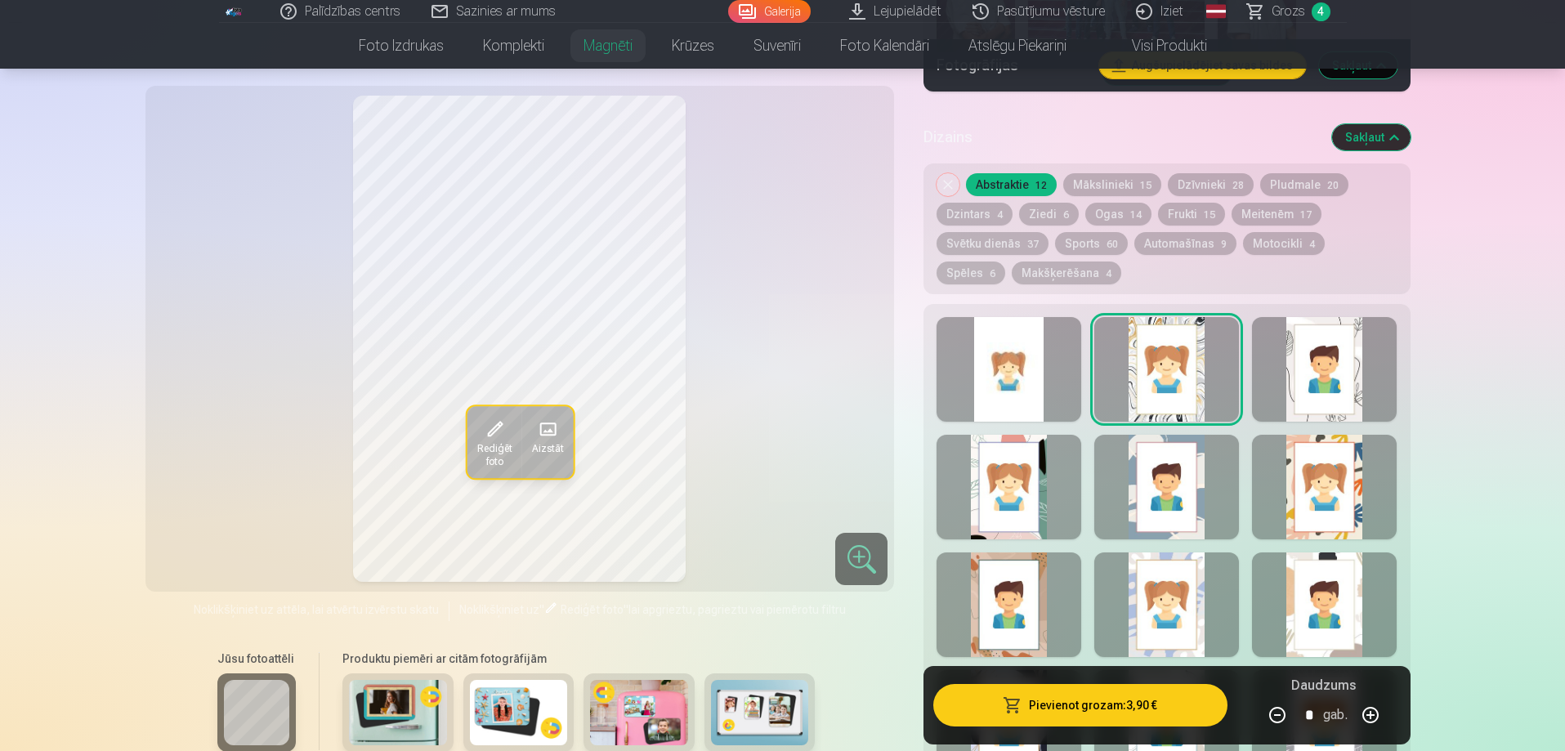
scroll to position [1307, 0]
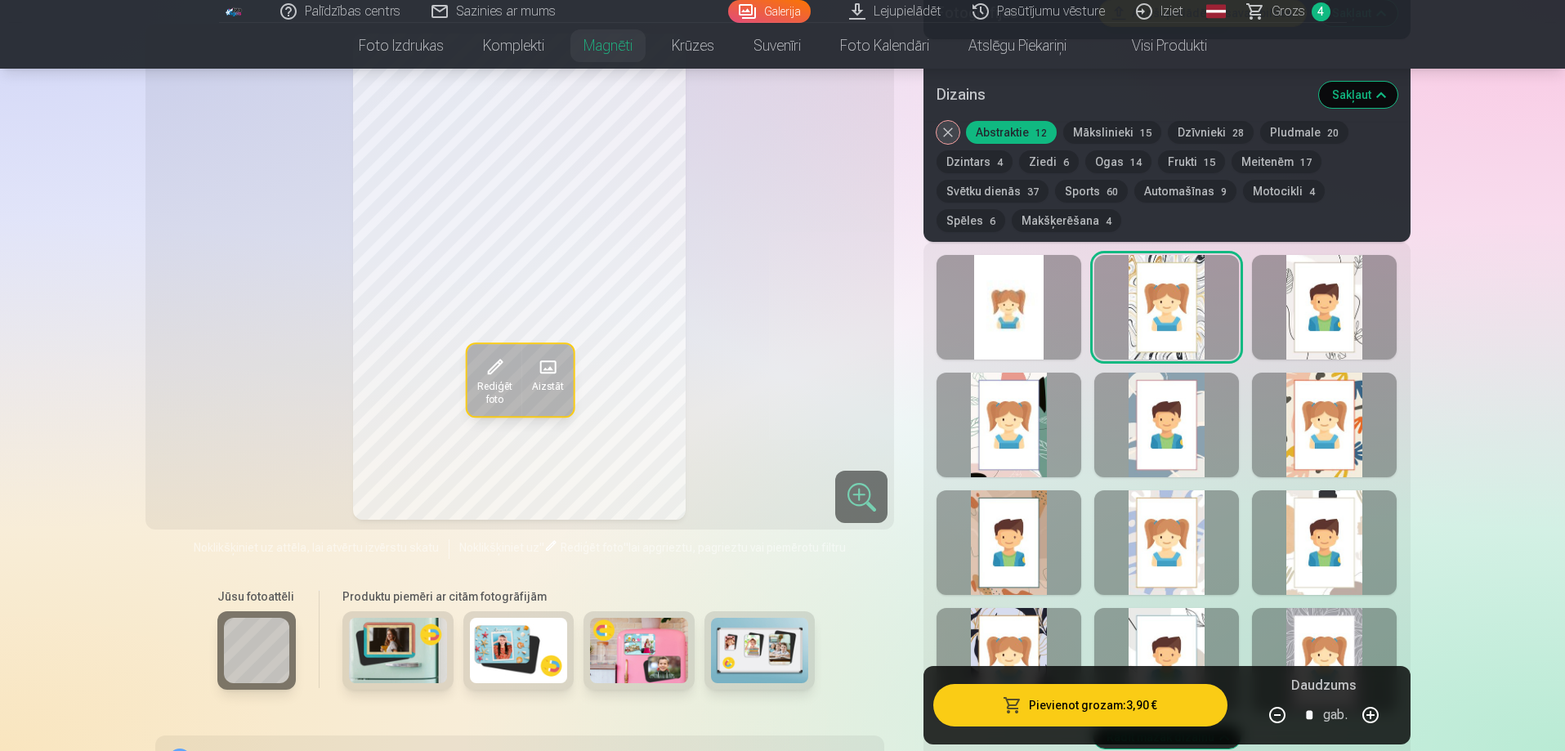
click at [1281, 313] on div at bounding box center [1324, 307] width 145 height 105
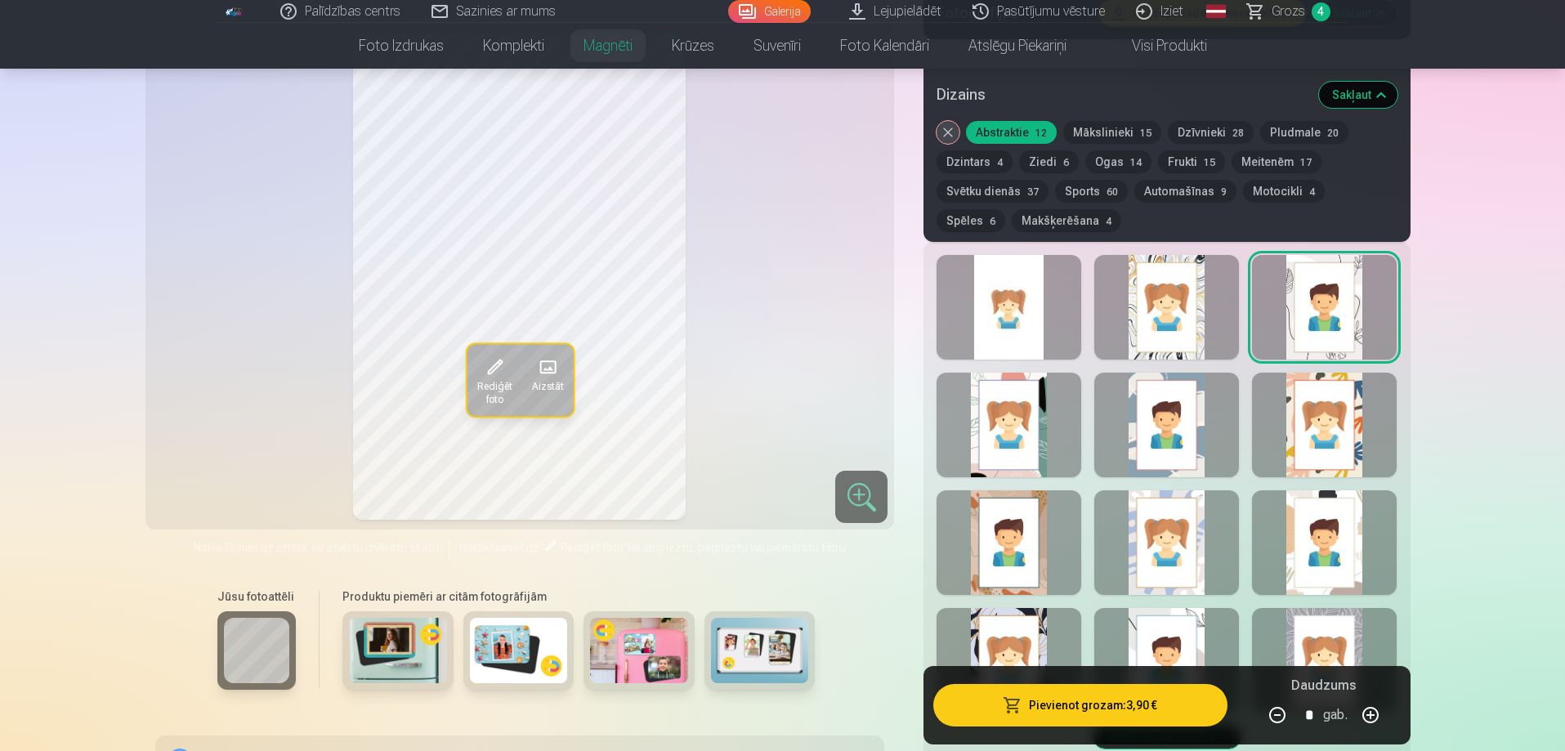
click at [1045, 514] on div at bounding box center [1008, 542] width 145 height 105
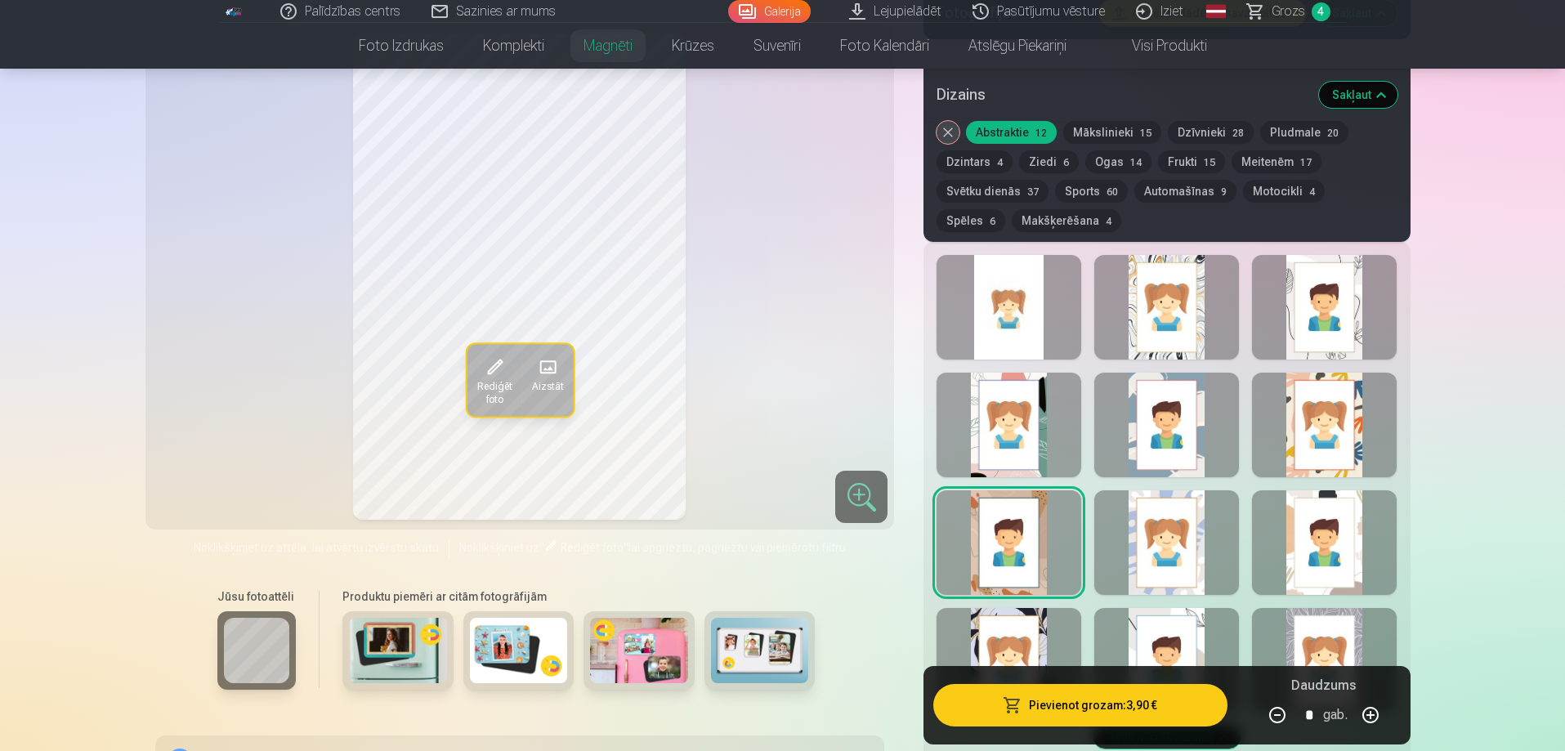
click at [1113, 131] on button "Mākslinieki 15" at bounding box center [1112, 132] width 98 height 23
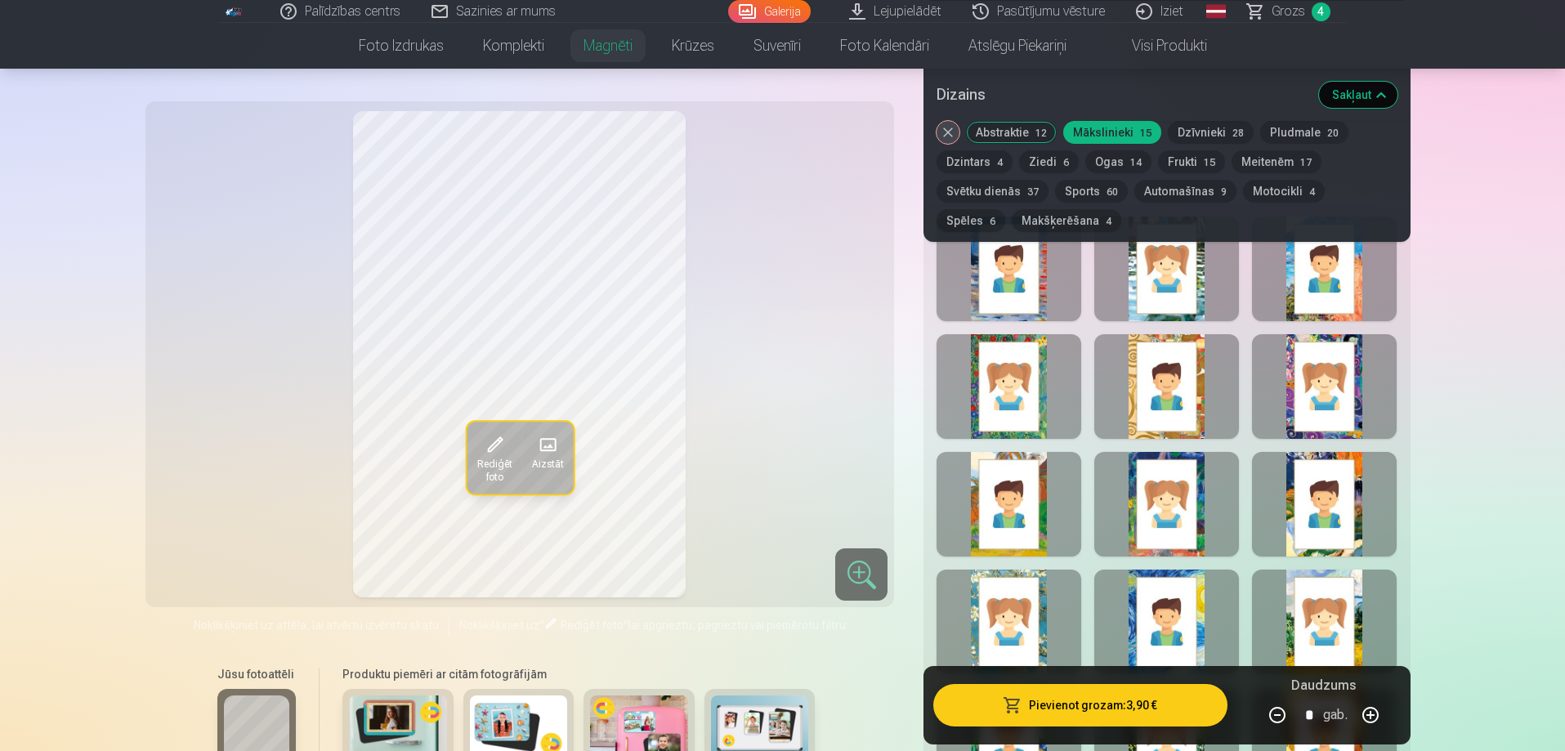
scroll to position [1226, 0]
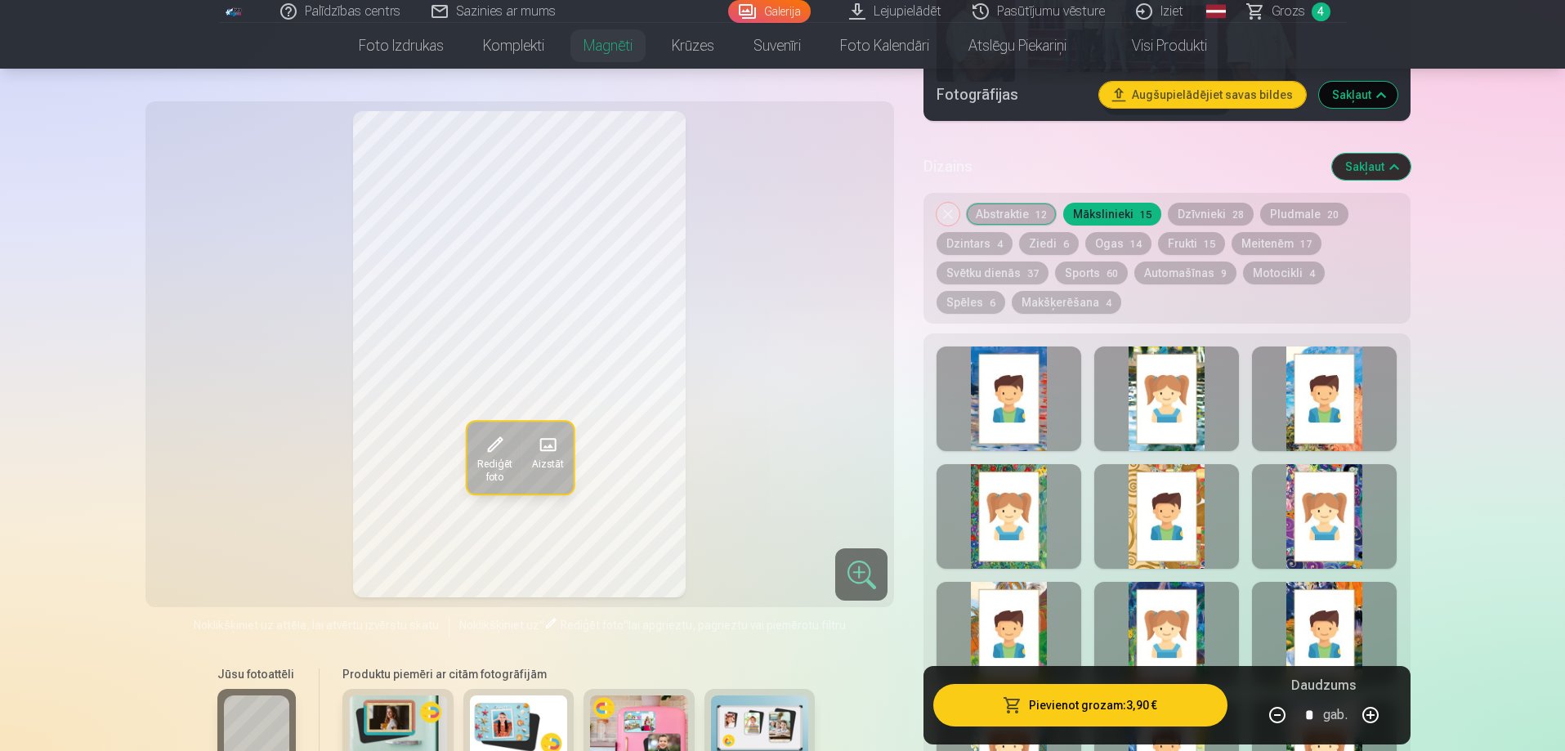
click at [972, 233] on button "Dzintars 4" at bounding box center [974, 243] width 76 height 23
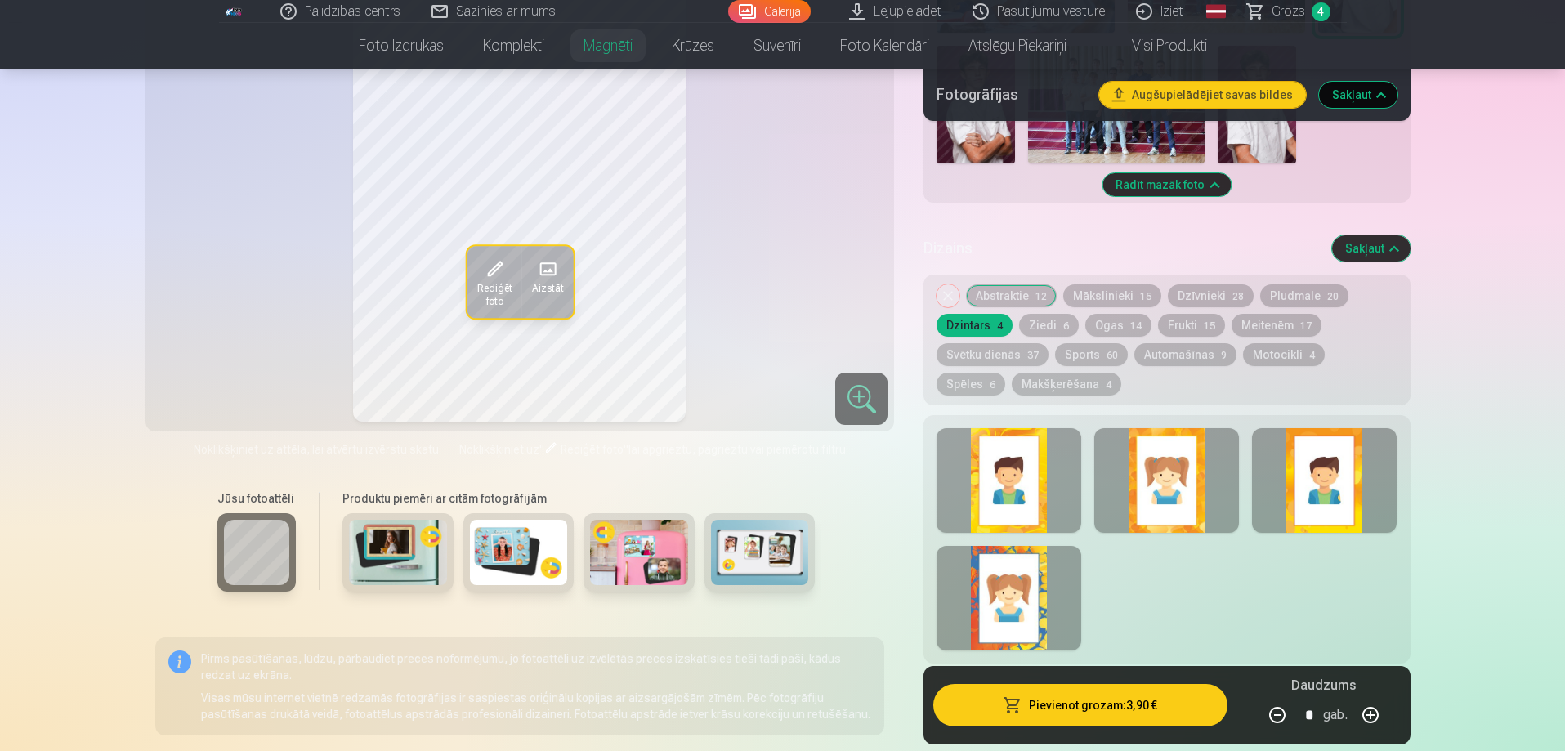
click at [1127, 284] on button "Mākslinieki 15" at bounding box center [1112, 295] width 98 height 23
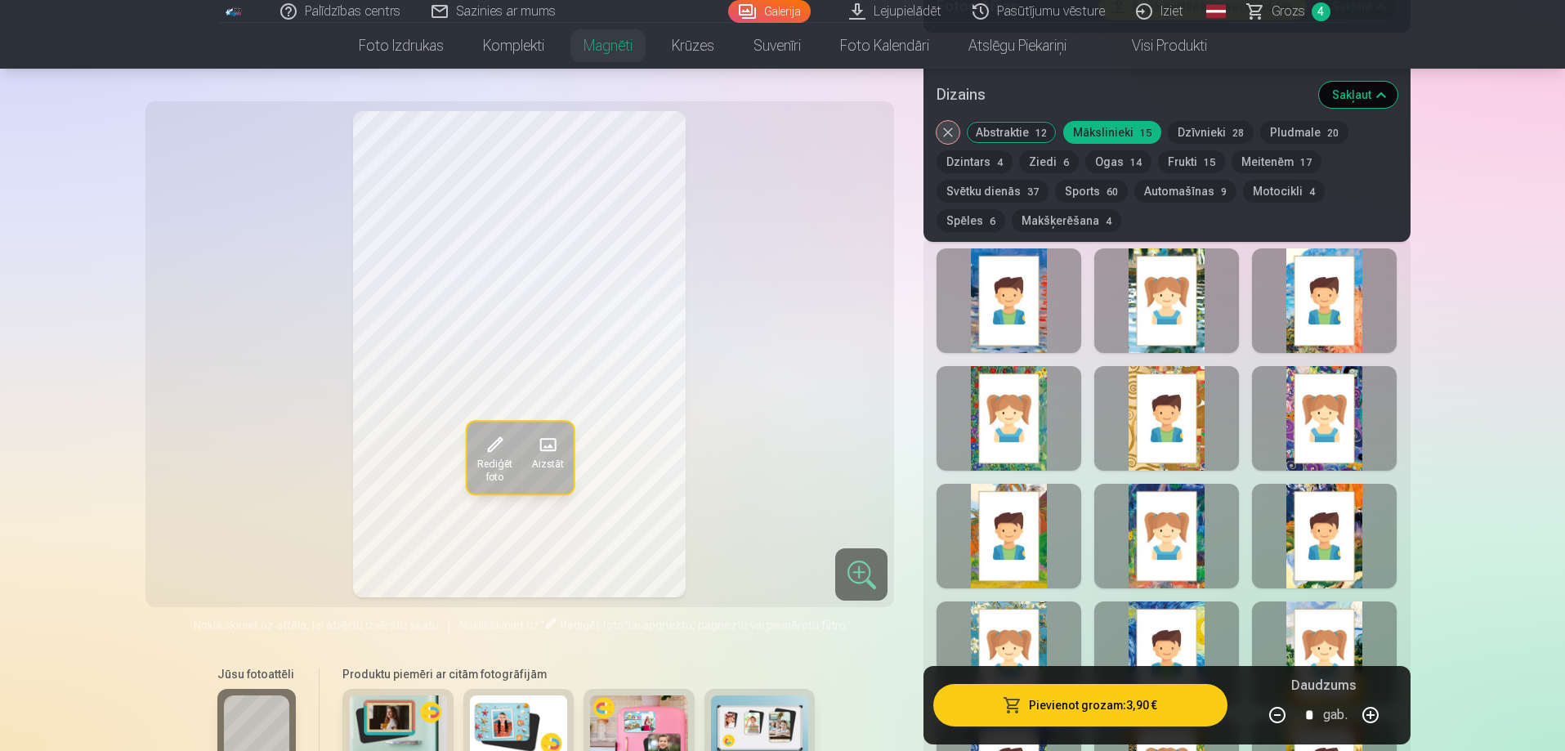
scroll to position [1307, 0]
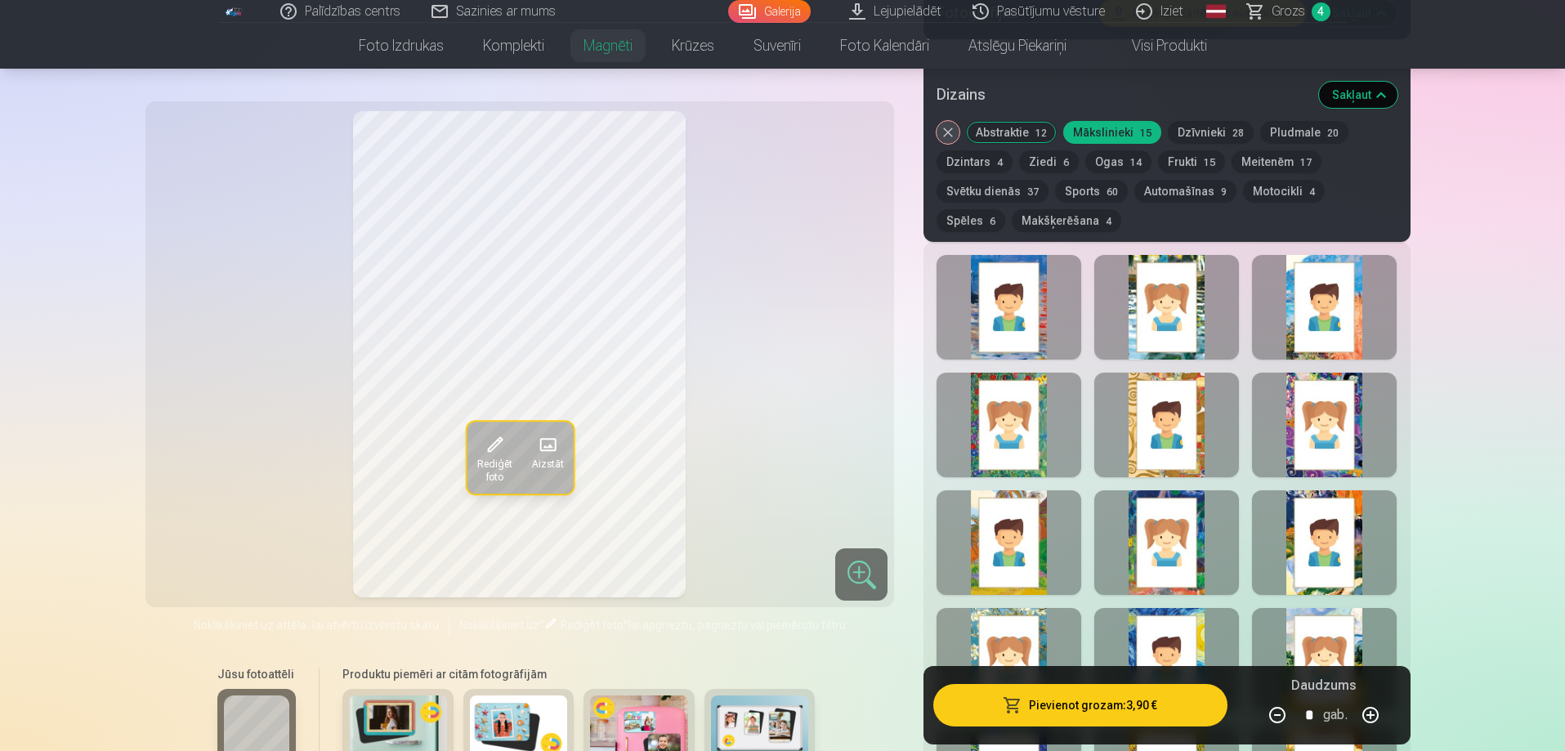
click at [1061, 418] on div at bounding box center [1008, 425] width 145 height 105
click at [1139, 406] on div at bounding box center [1166, 425] width 145 height 105
click at [1341, 400] on div at bounding box center [1324, 425] width 145 height 105
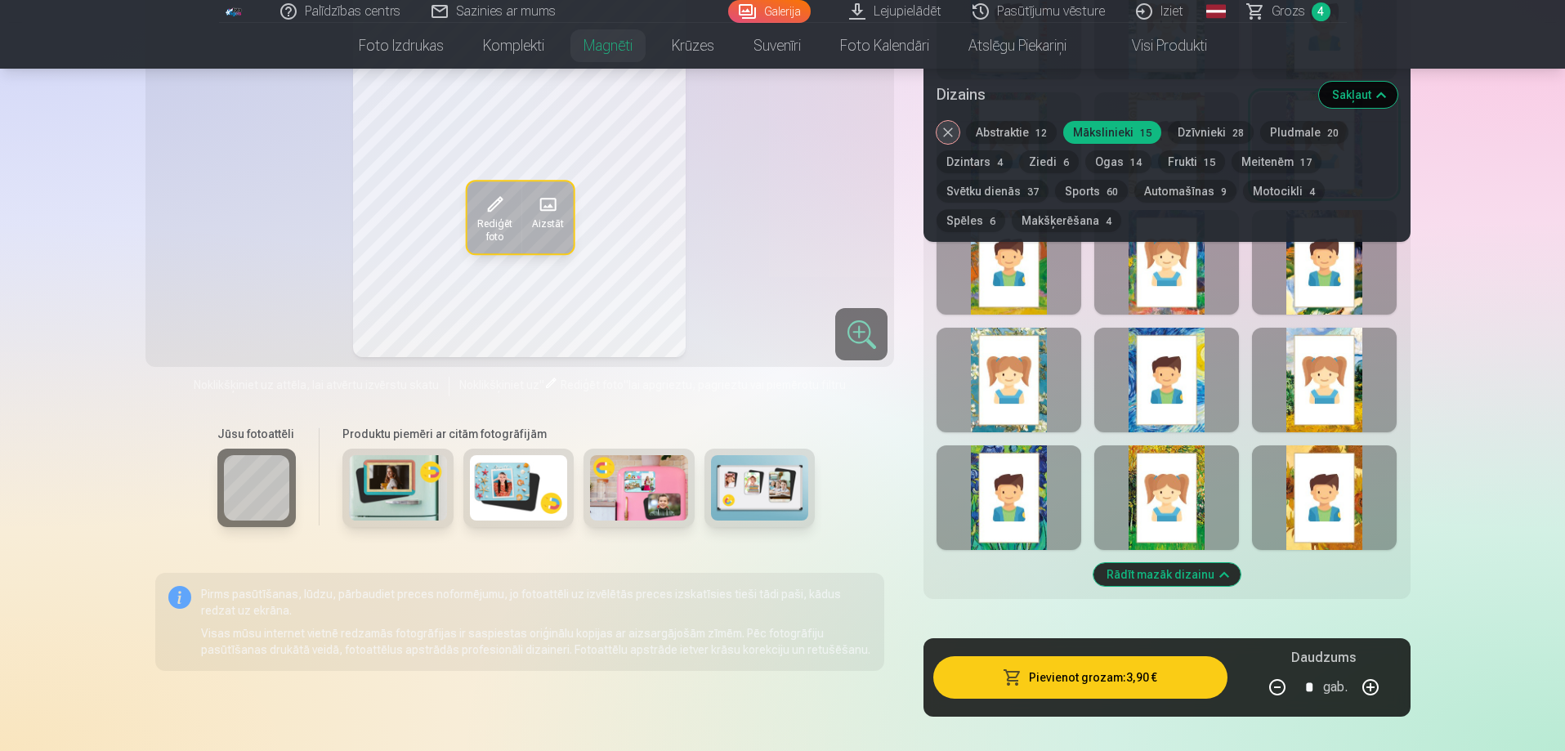
scroll to position [1471, 0]
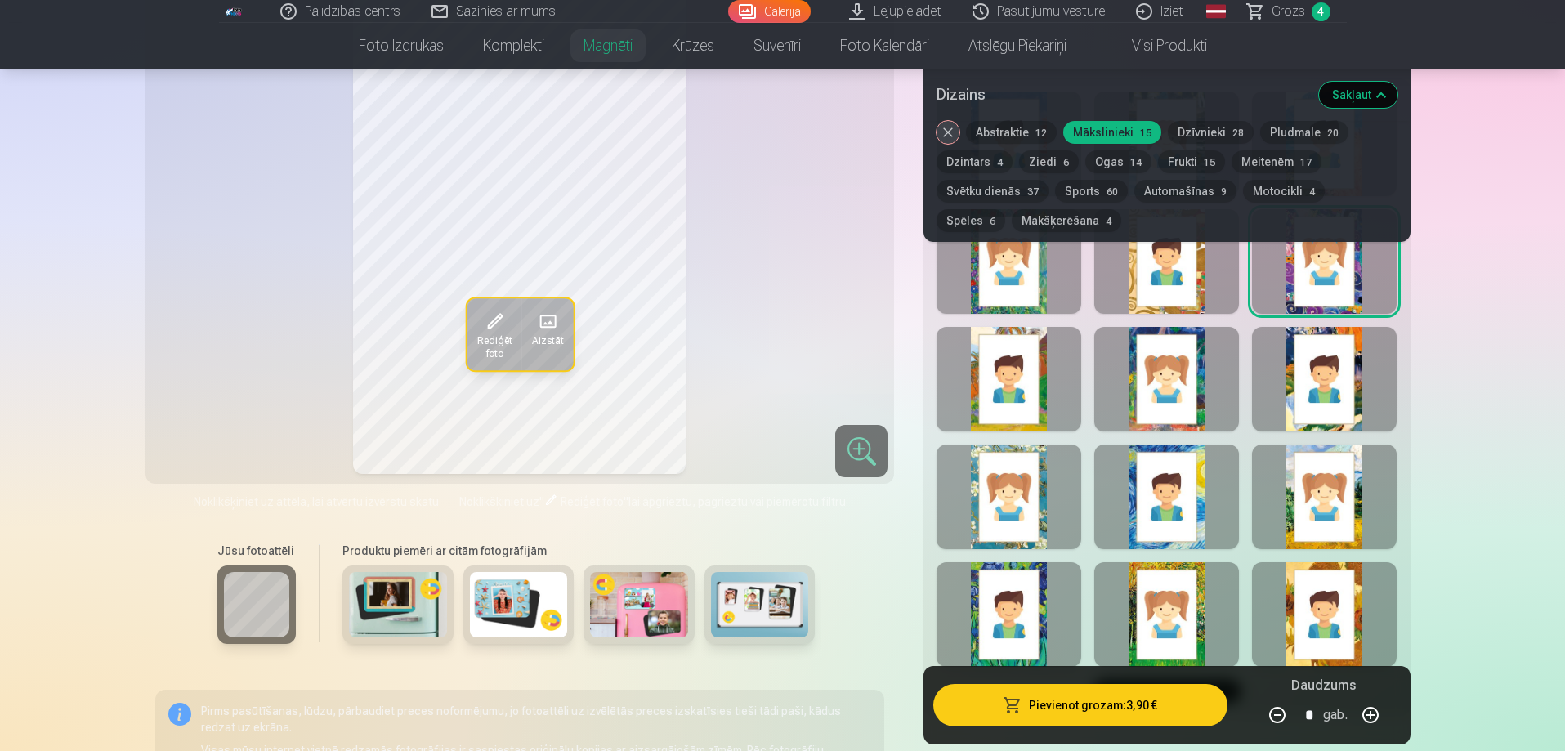
click at [1017, 346] on div at bounding box center [1008, 379] width 145 height 105
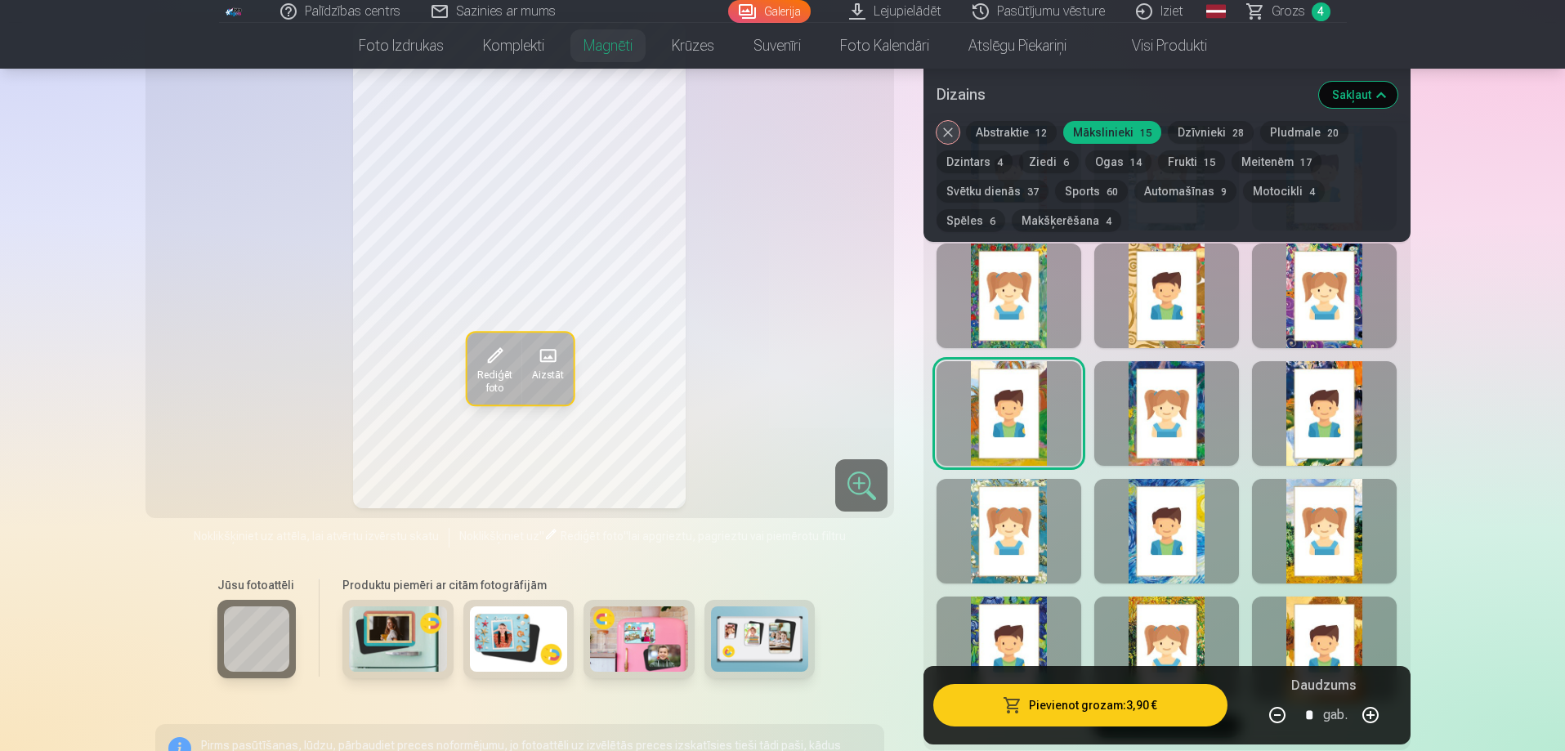
scroll to position [1389, 0]
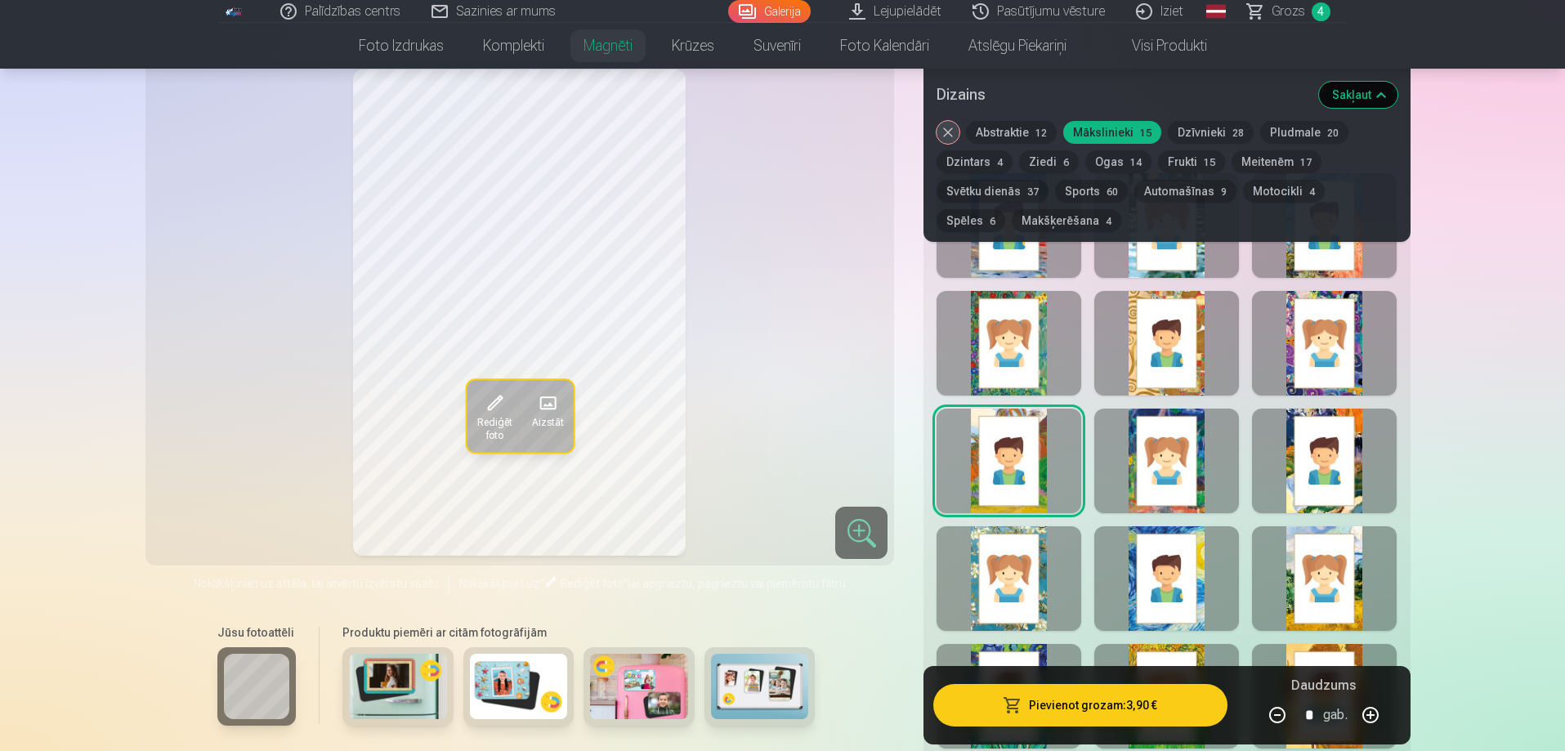
click at [1218, 432] on div at bounding box center [1166, 461] width 145 height 105
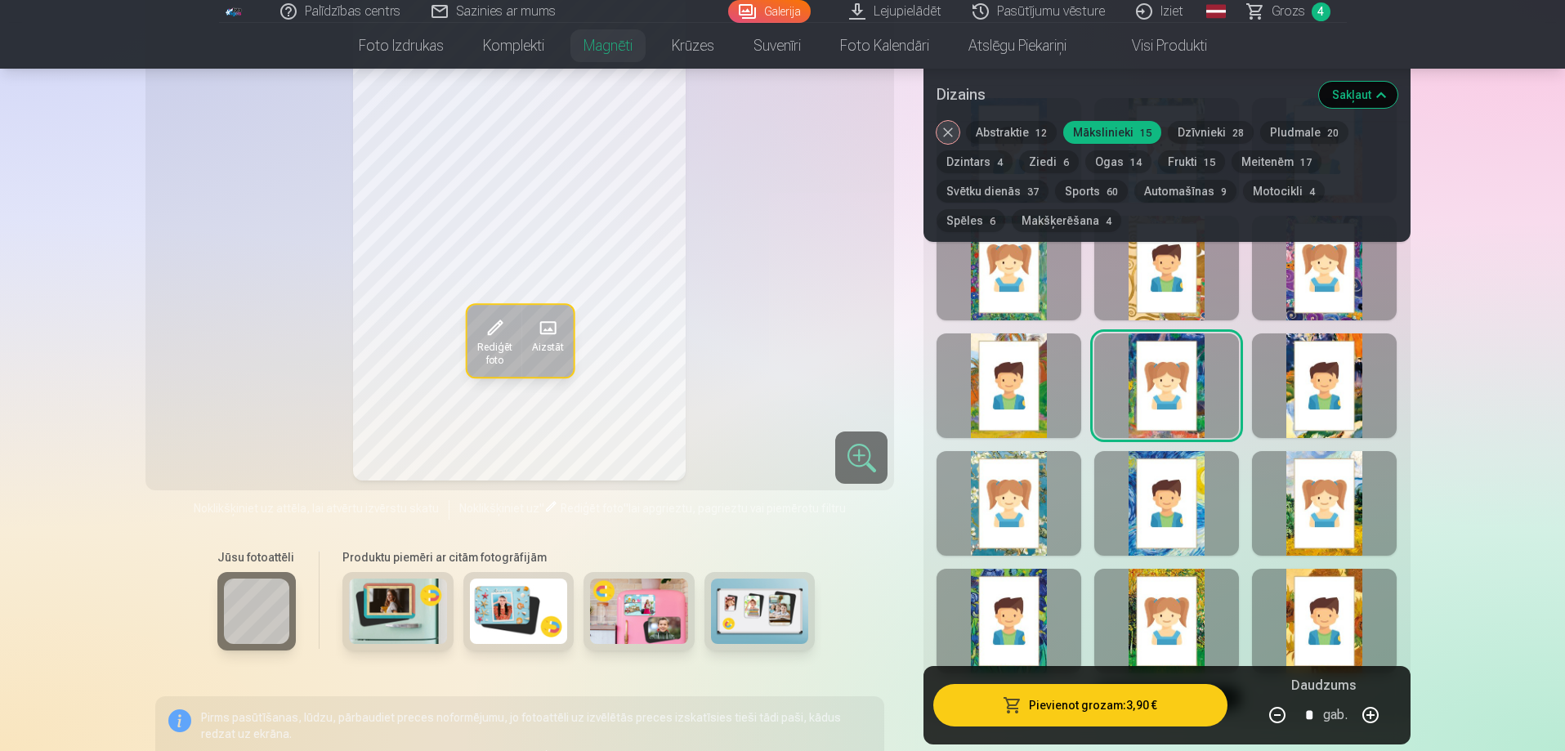
scroll to position [1471, 0]
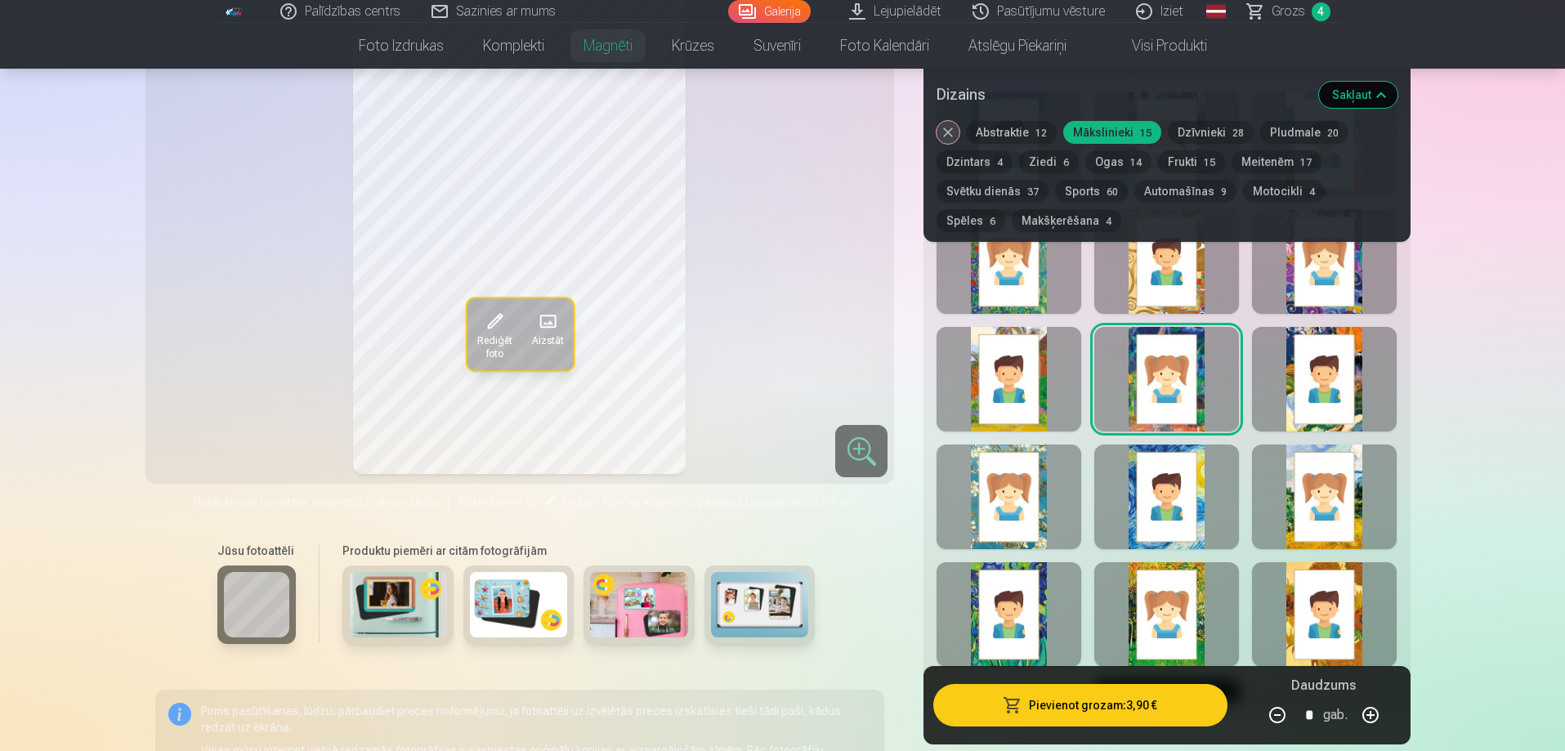
click at [1289, 391] on div at bounding box center [1324, 379] width 145 height 105
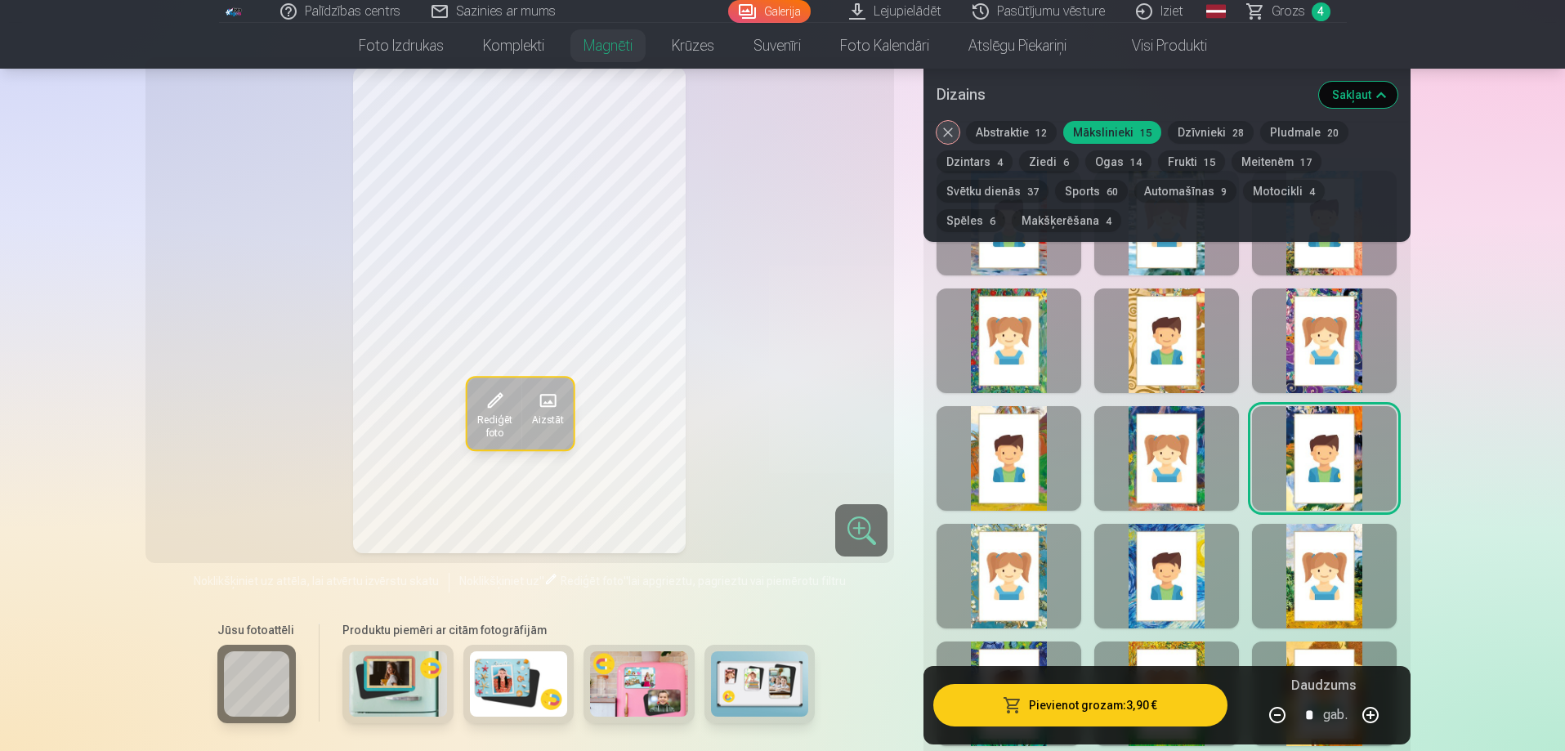
scroll to position [1389, 0]
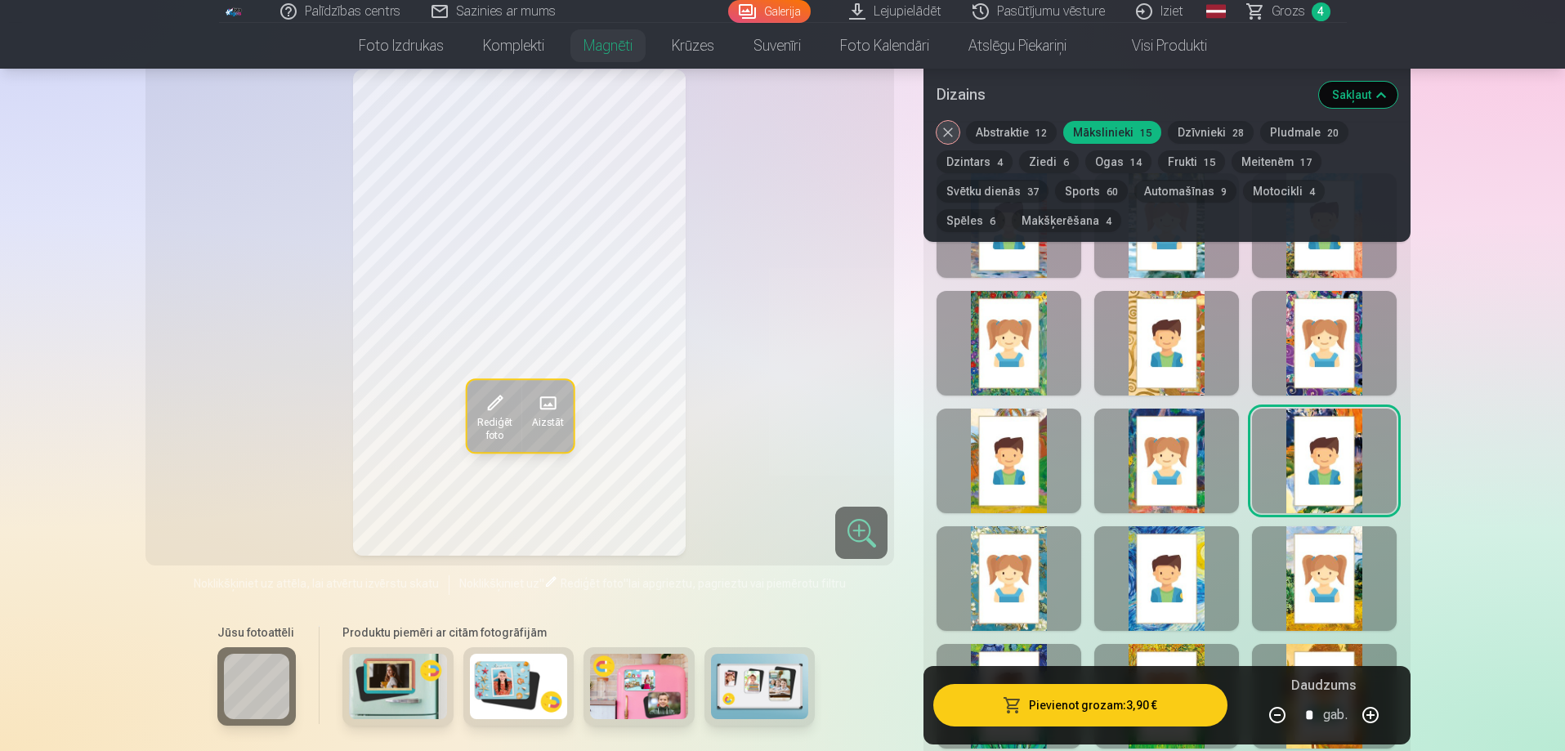
click at [1029, 551] on div at bounding box center [1008, 578] width 145 height 105
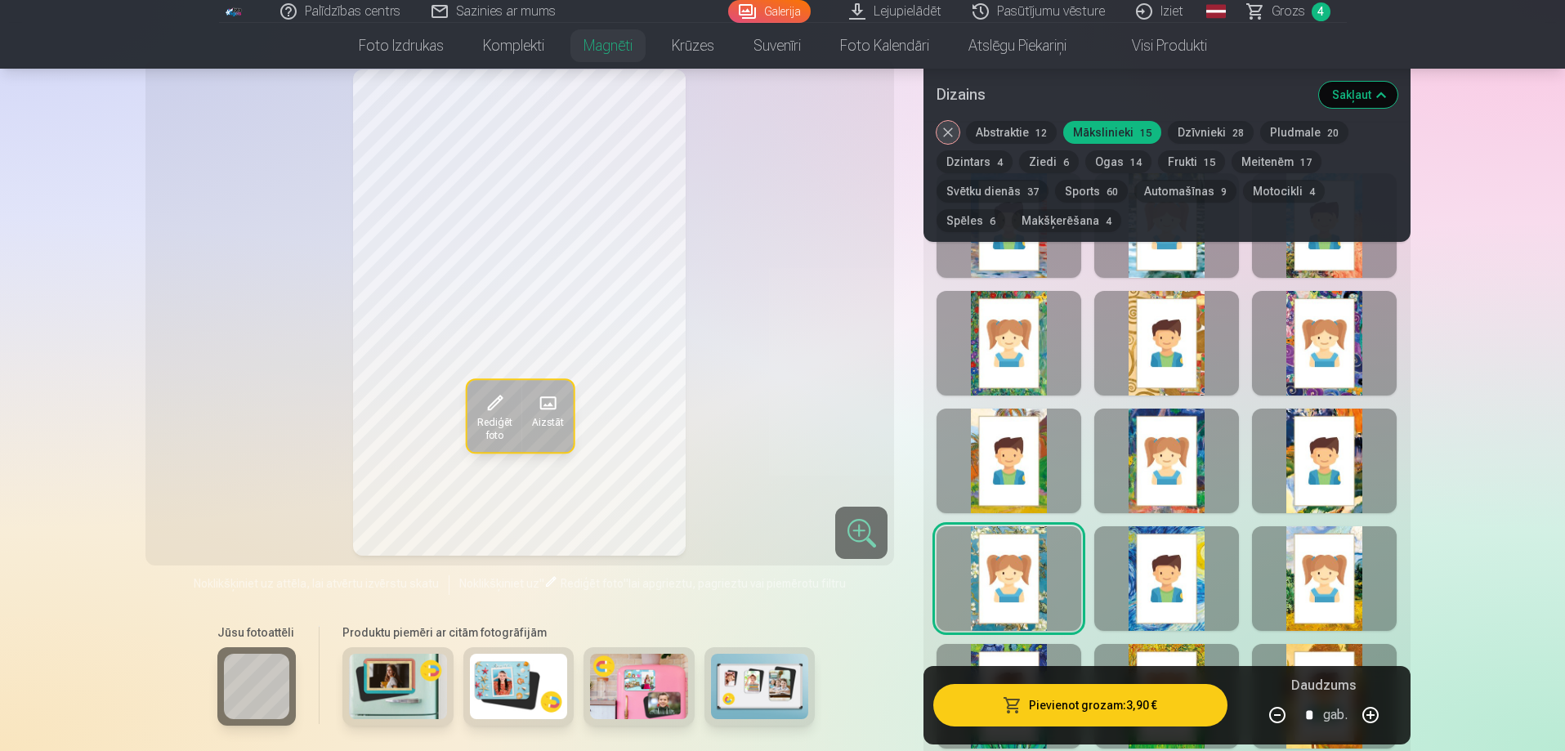
click at [1020, 132] on button "Abstraktie 12" at bounding box center [1011, 132] width 91 height 23
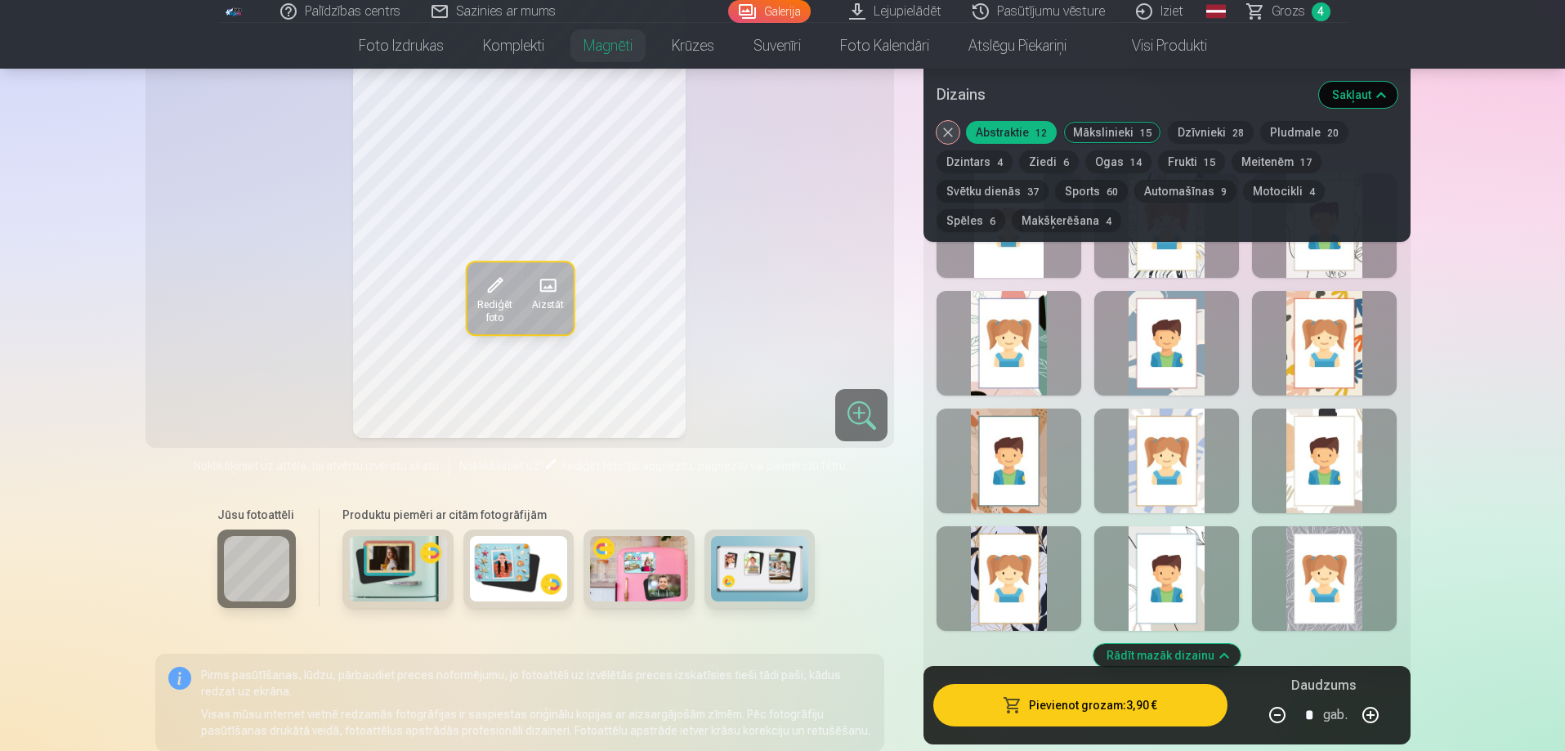
click at [1007, 431] on div at bounding box center [1008, 461] width 145 height 105
click at [1193, 573] on div at bounding box center [1166, 578] width 145 height 105
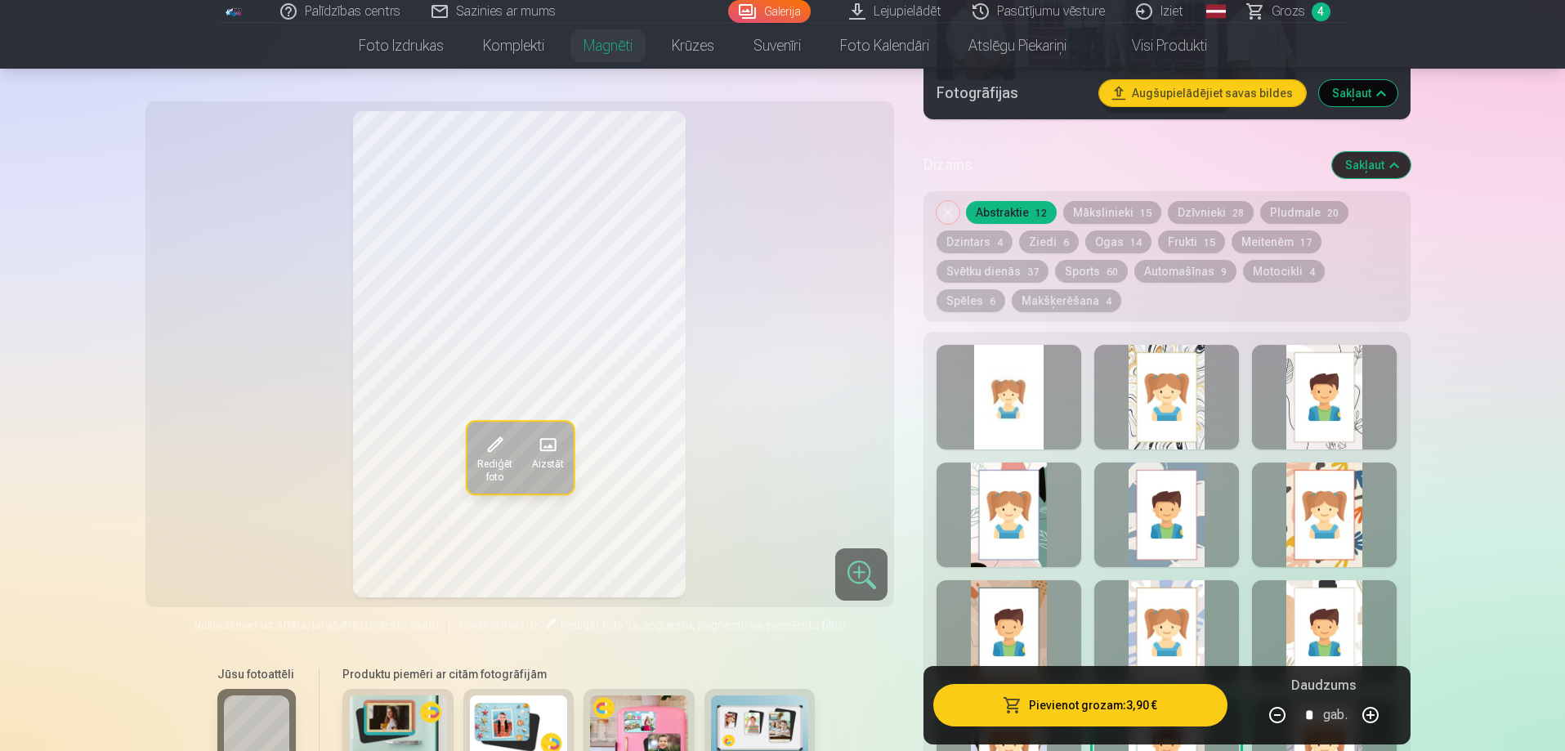
scroll to position [1226, 0]
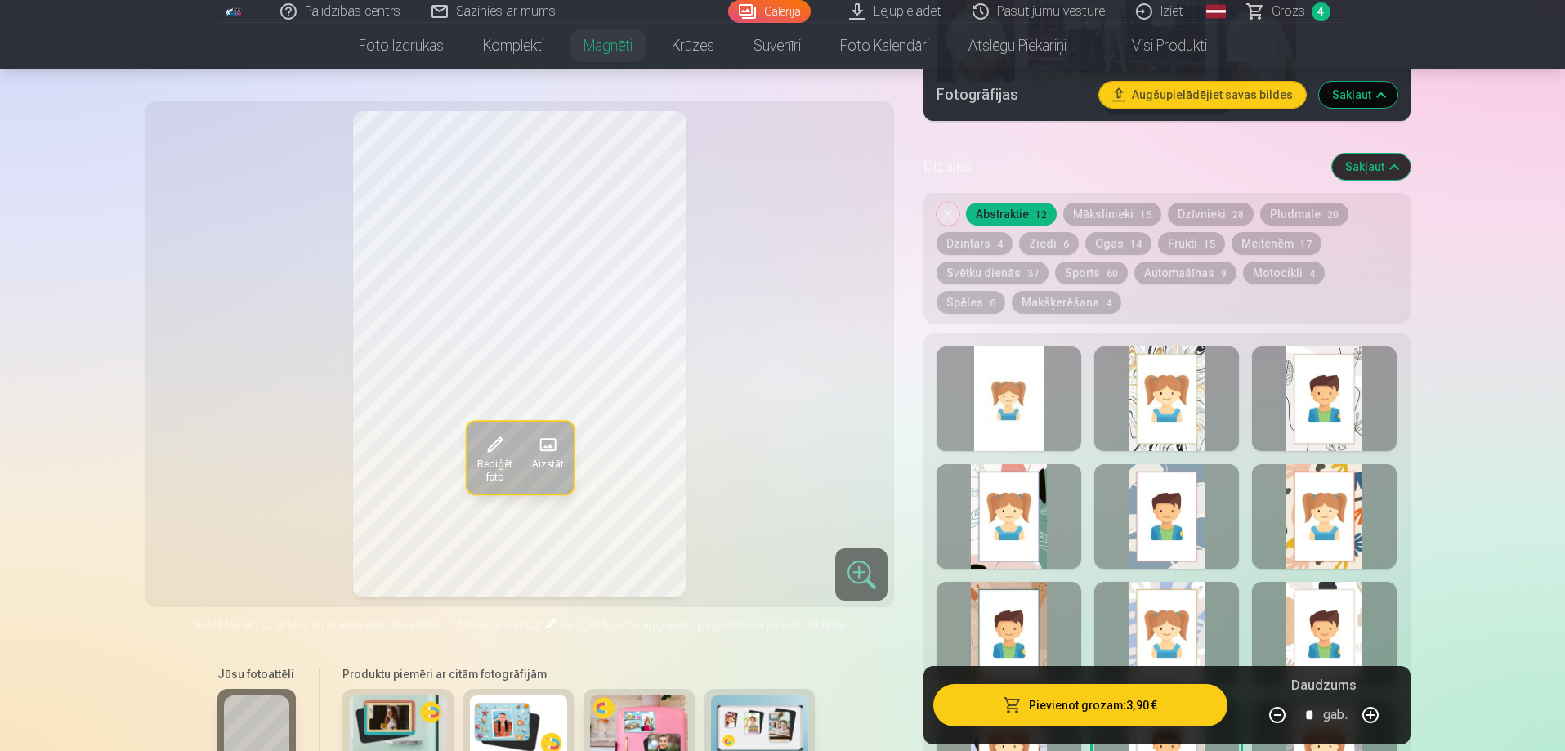
click at [1310, 391] on div at bounding box center [1324, 398] width 145 height 105
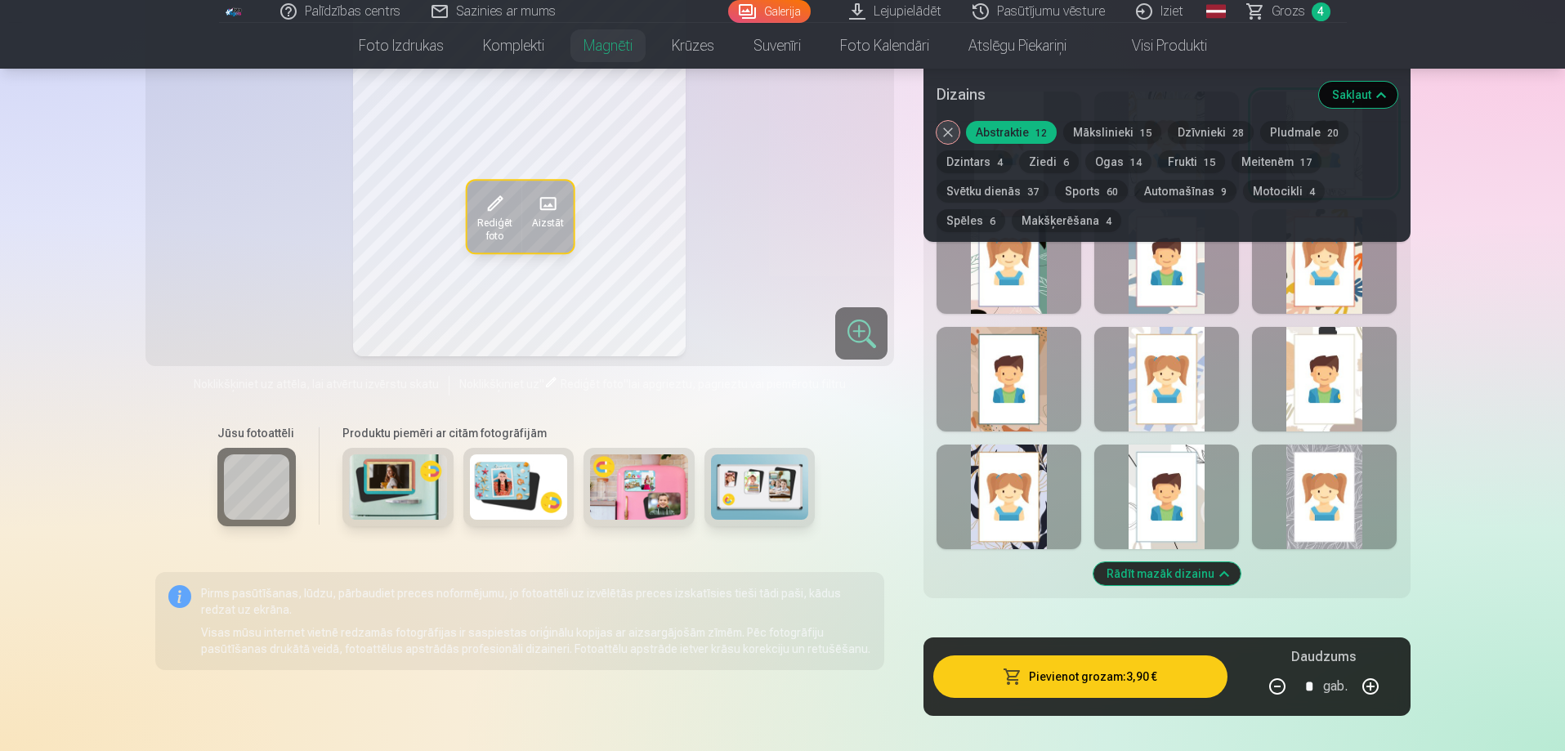
click at [1216, 477] on div at bounding box center [1166, 497] width 145 height 105
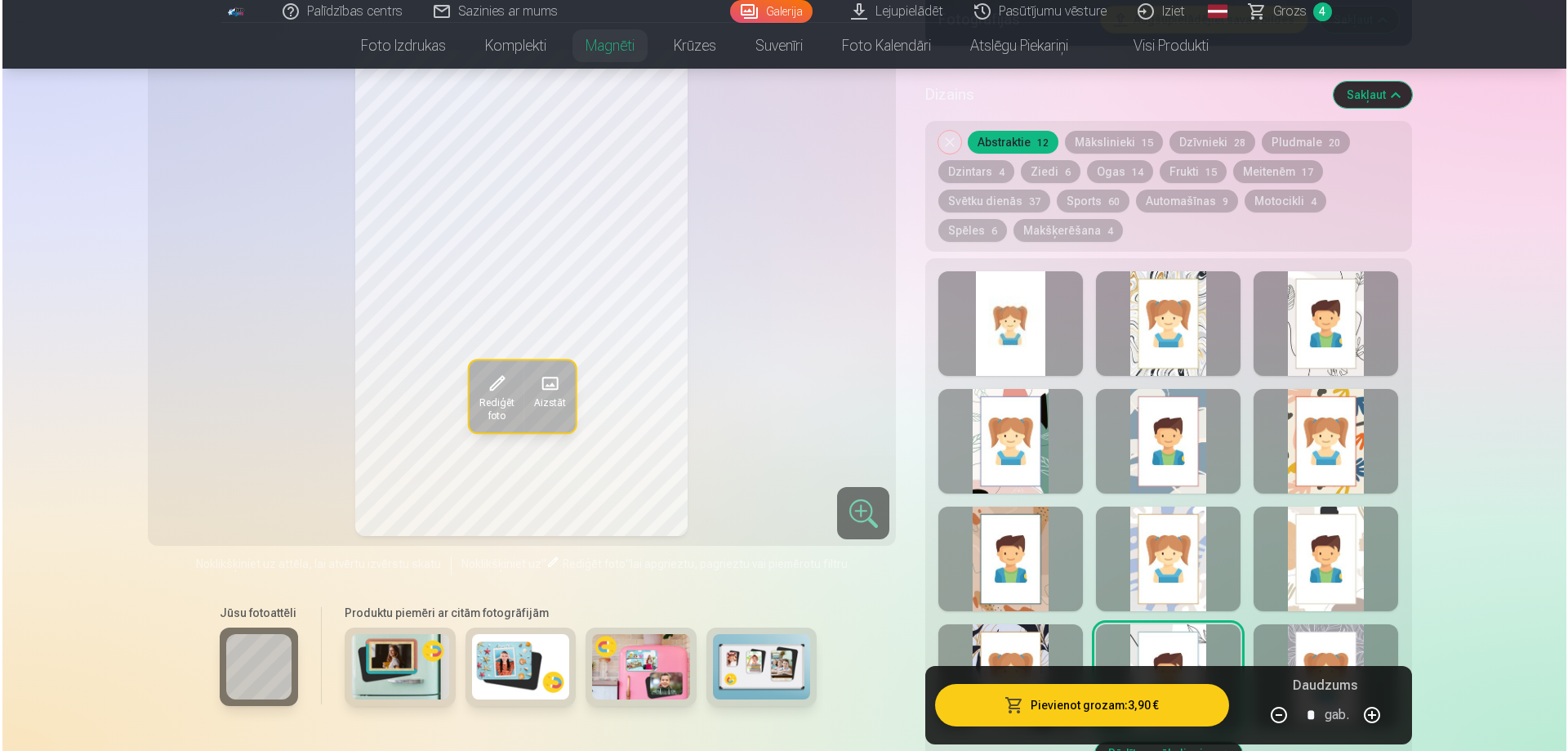
scroll to position [1307, 0]
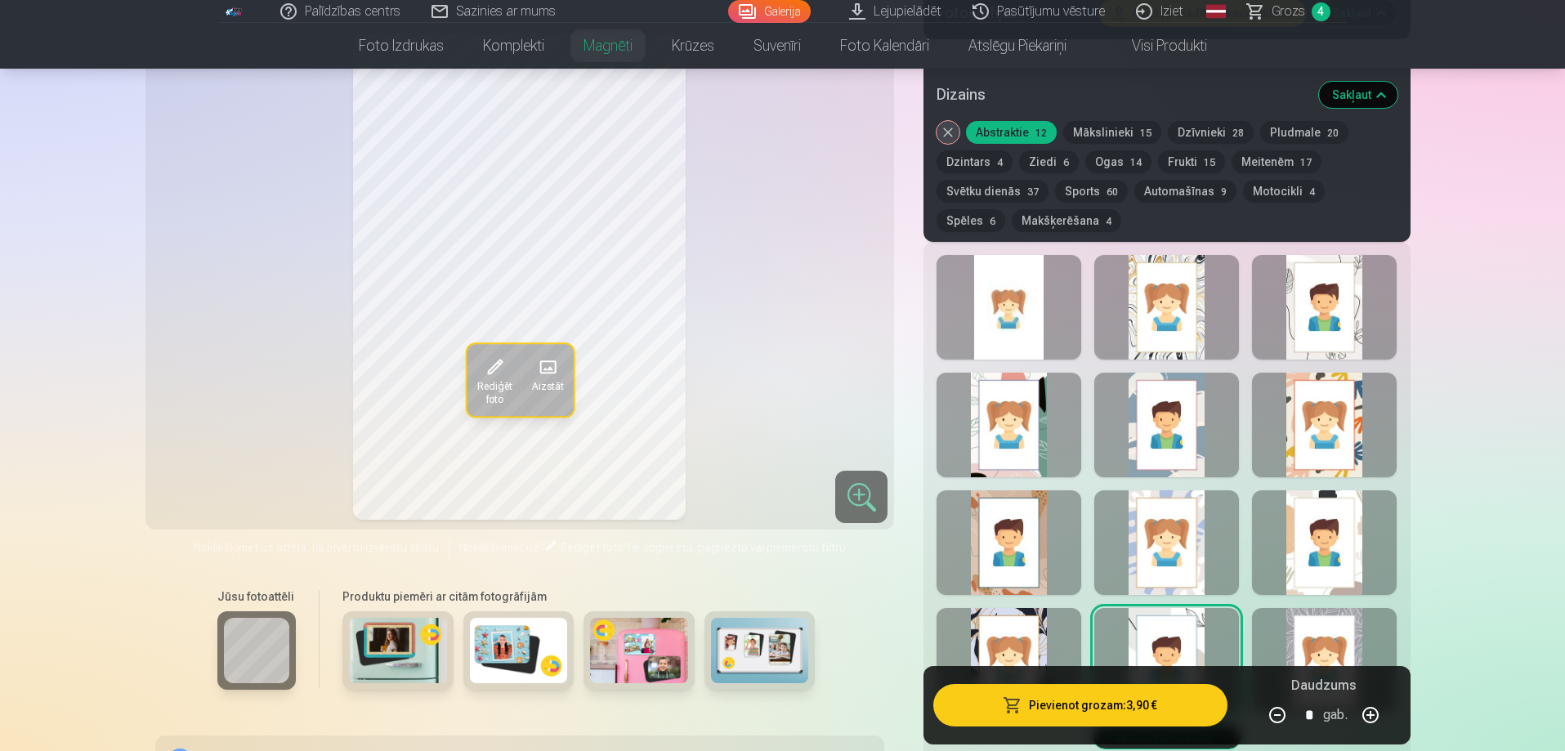
click at [1080, 717] on button "Pievienot grozam : 3,90 €" at bounding box center [1079, 705] width 293 height 42
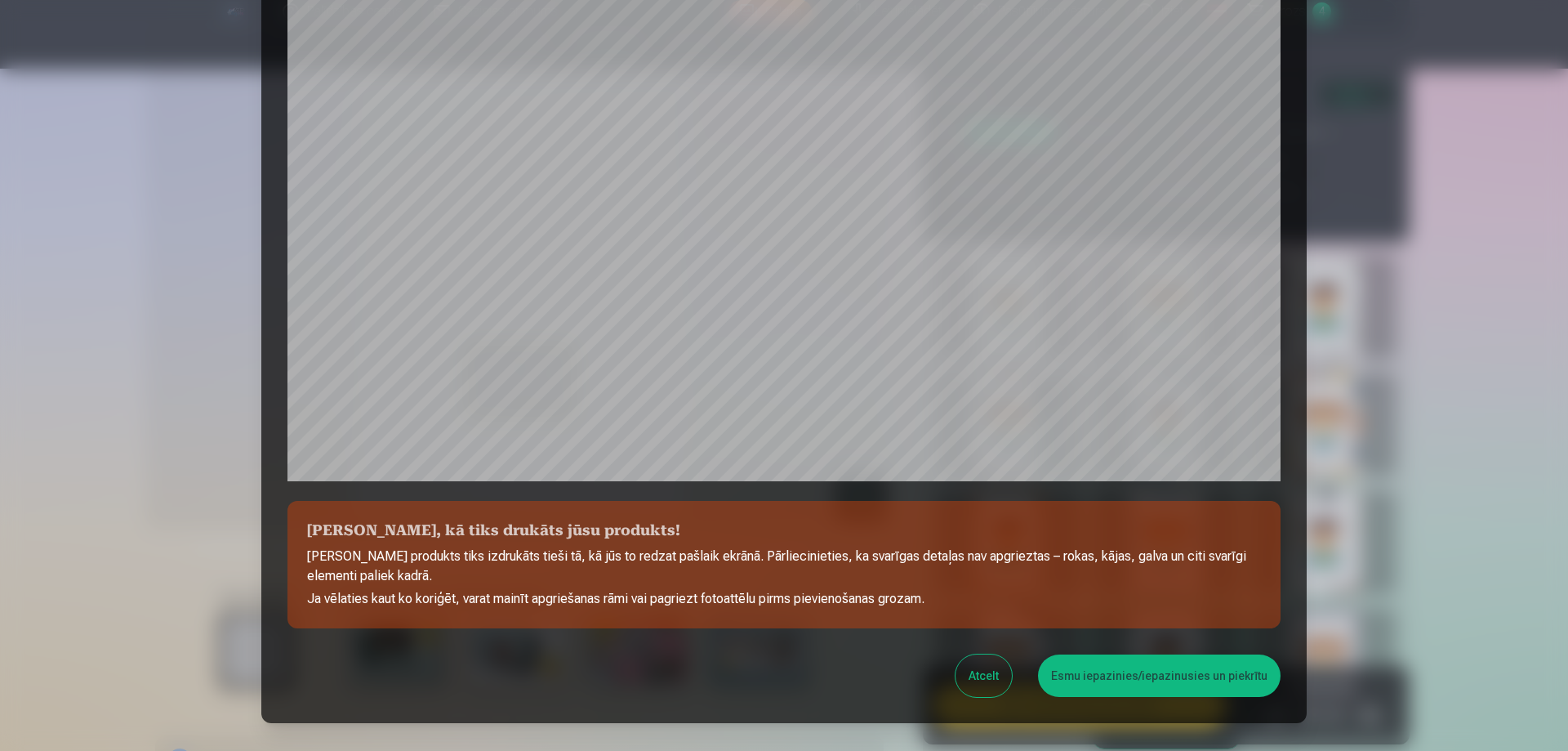
scroll to position [327, 0]
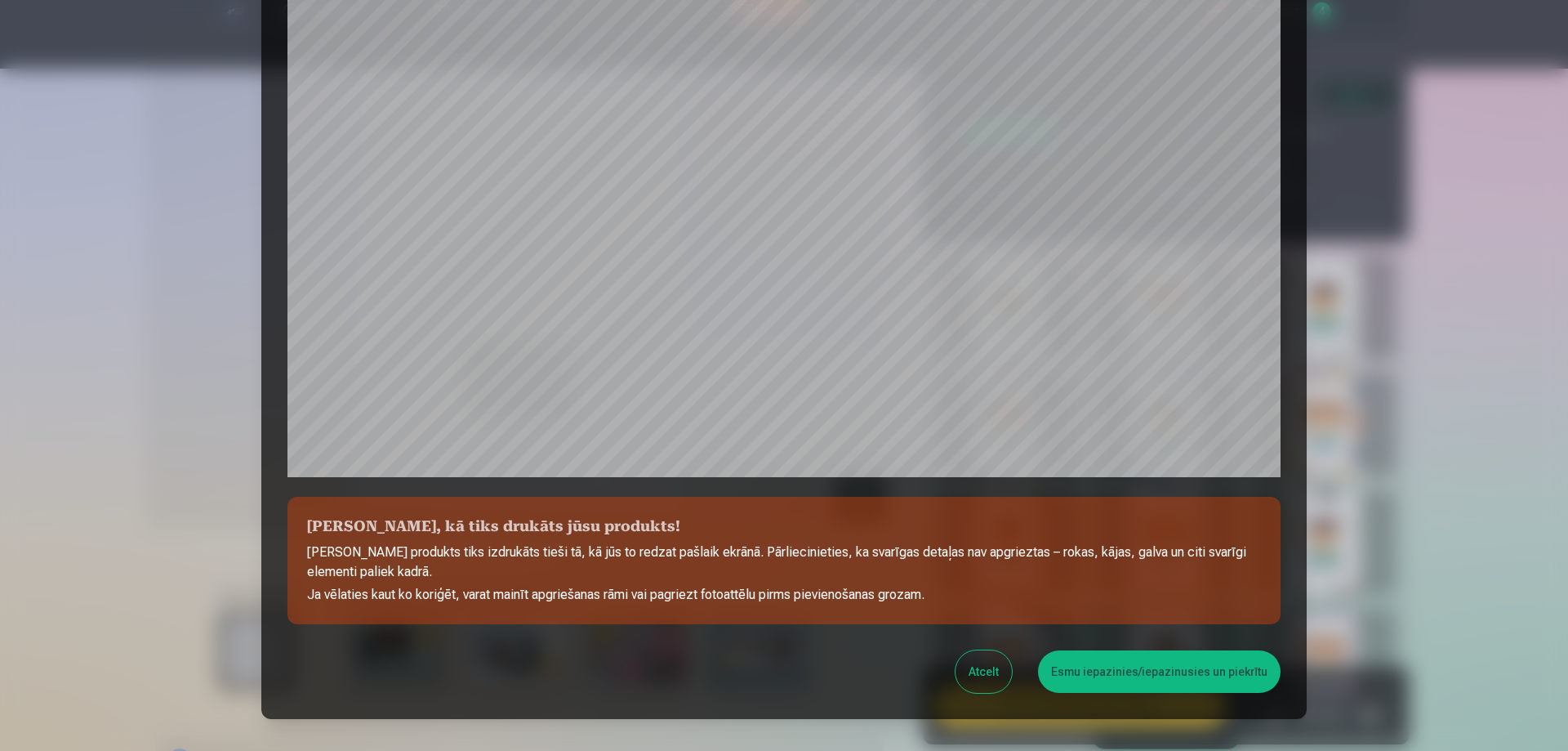
click at [1157, 683] on button "Esmu iepazinies/iepazinusies un piekrītu" at bounding box center [1159, 671] width 243 height 42
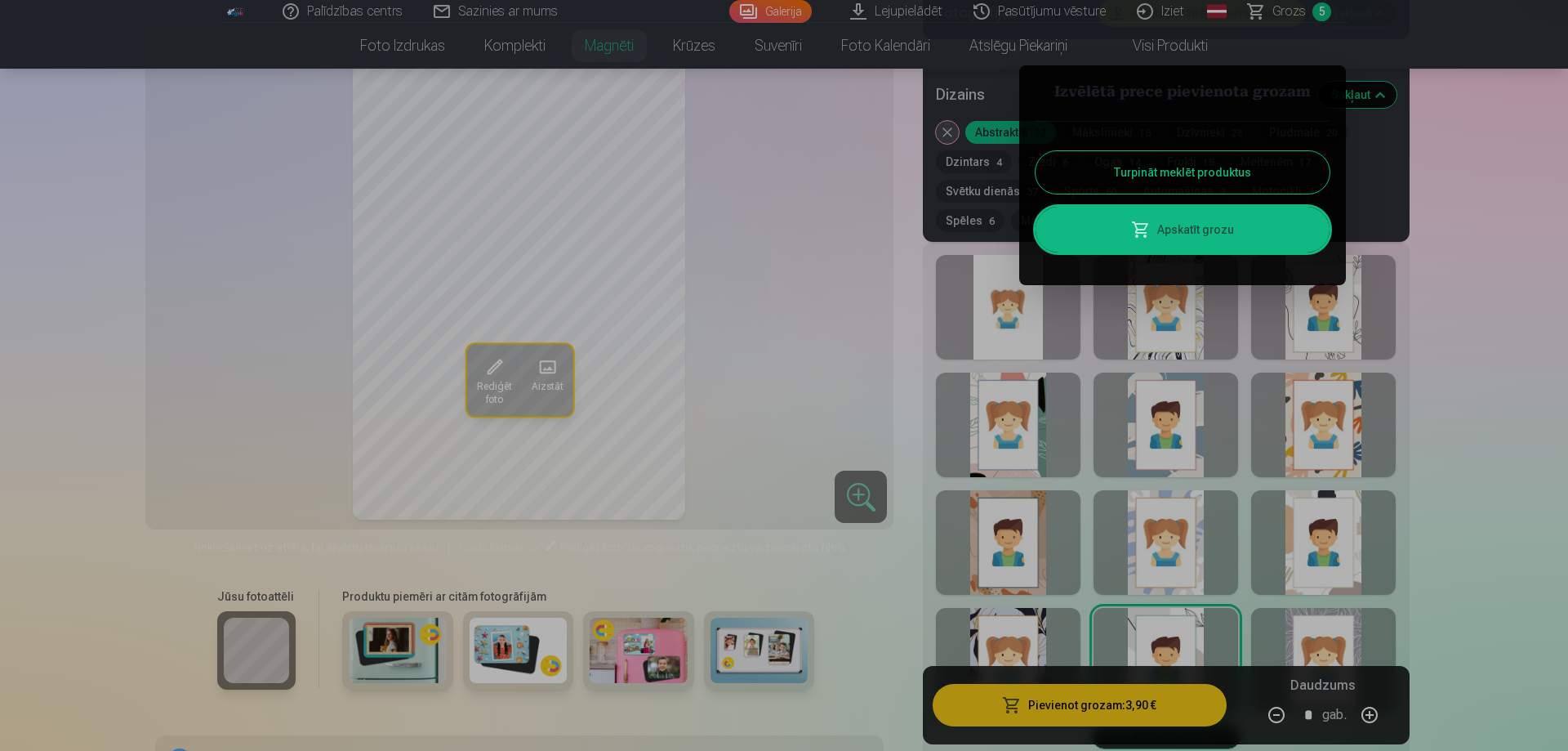
click at [1078, 244] on link "Apskatīt grozu" at bounding box center [1182, 230] width 294 height 46
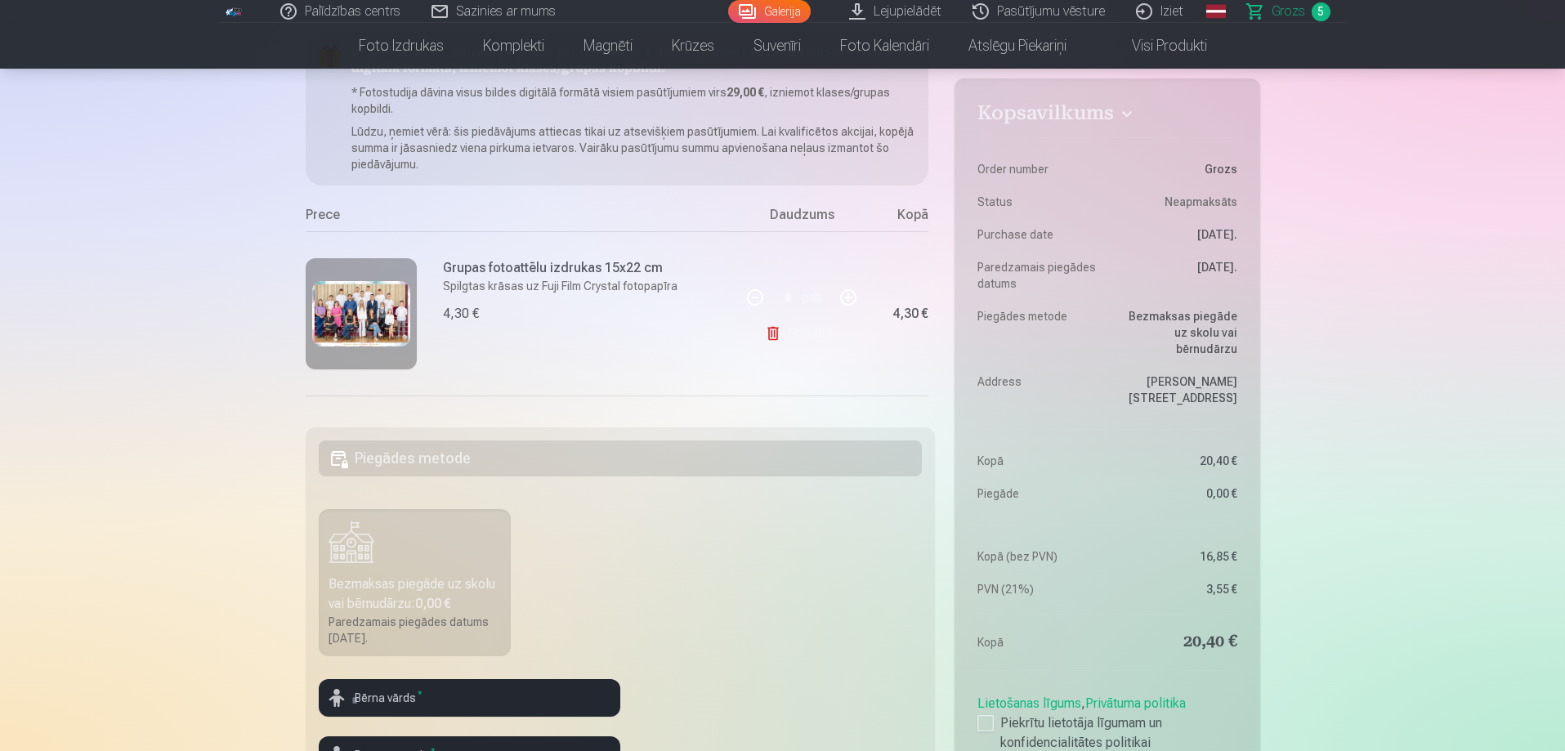
scroll to position [82, 0]
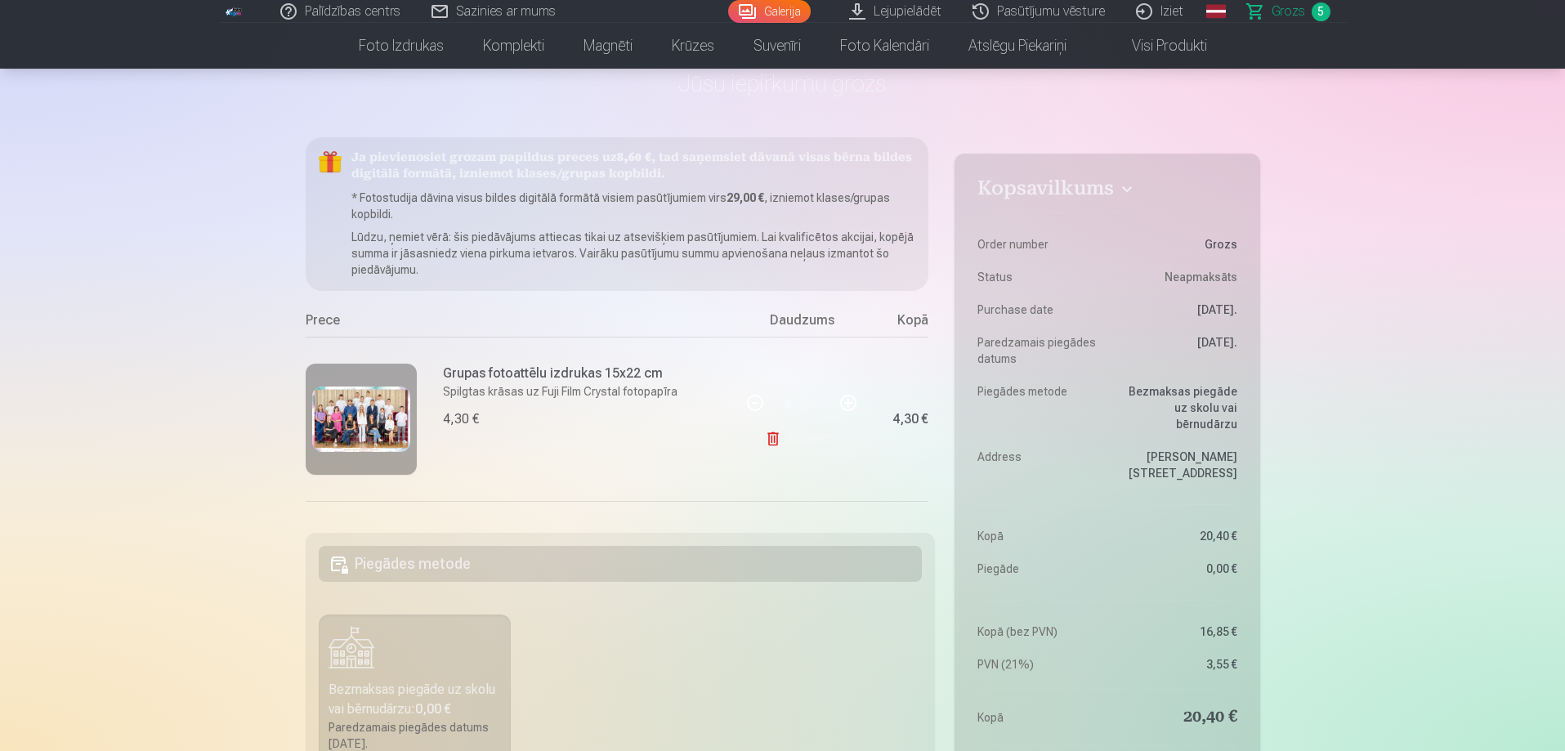
click at [393, 408] on img at bounding box center [361, 418] width 98 height 65
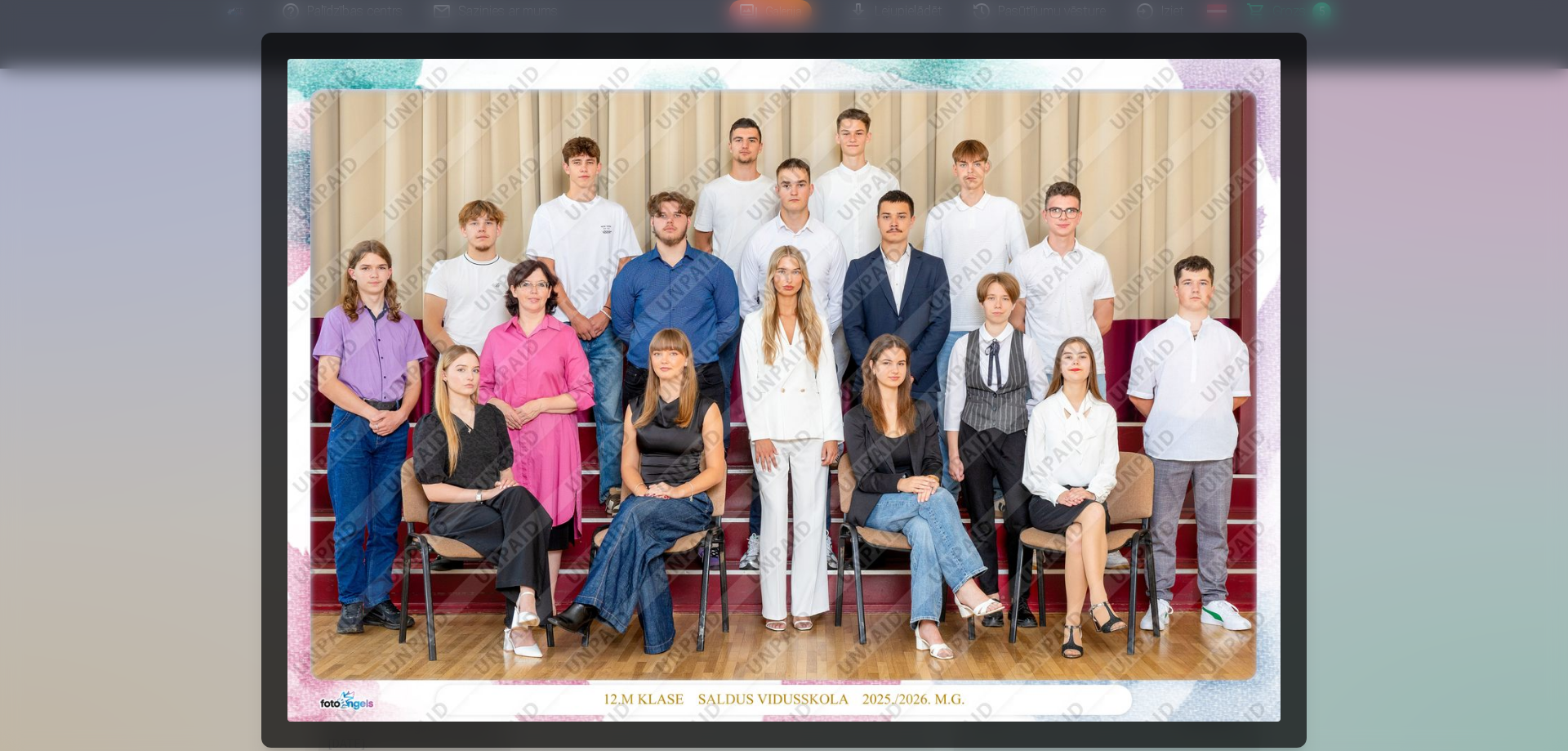
drag, startPoint x: 1326, startPoint y: 258, endPoint x: 1315, endPoint y: 260, distance: 11.2
click at [1329, 258] on div at bounding box center [784, 375] width 1568 height 751
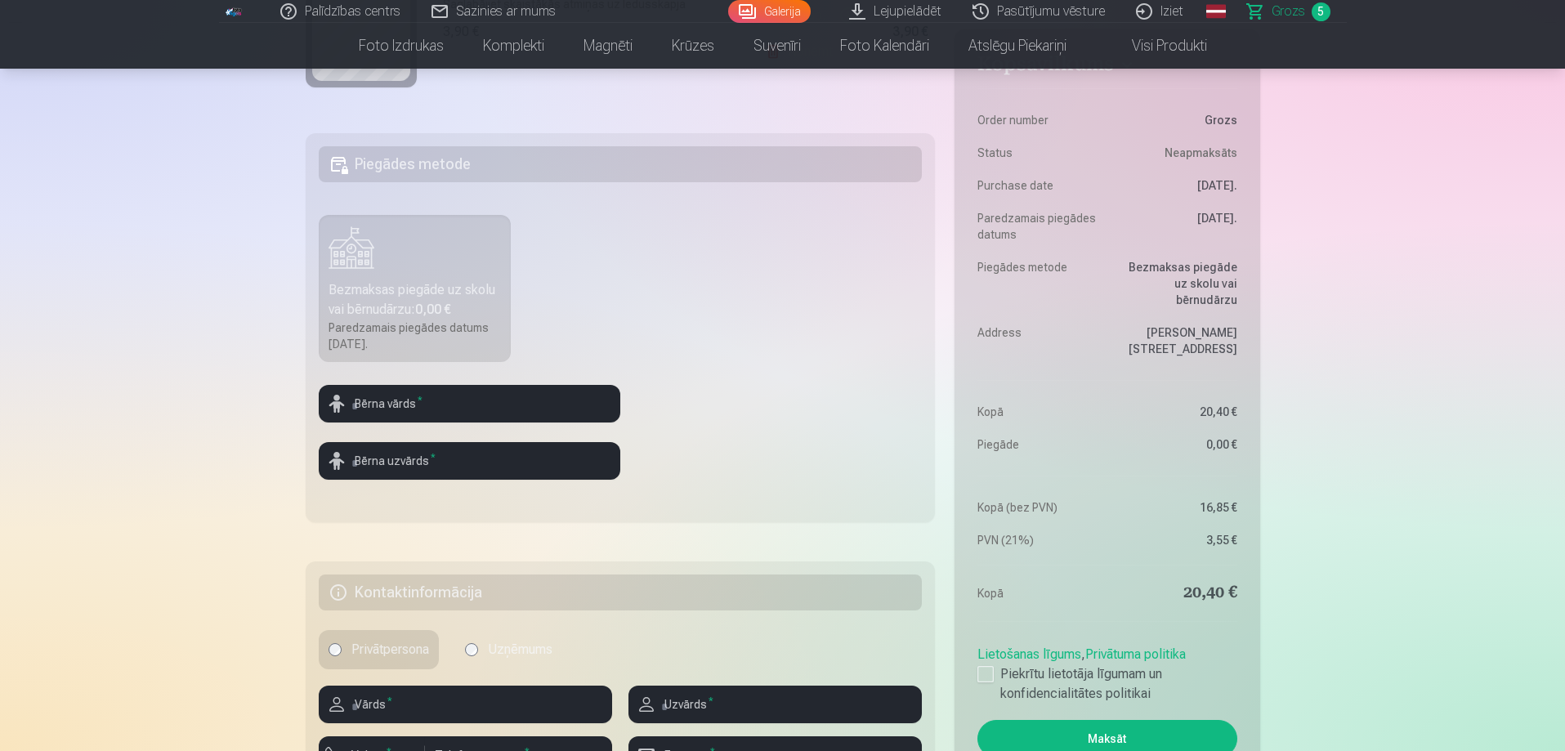
scroll to position [490, 0]
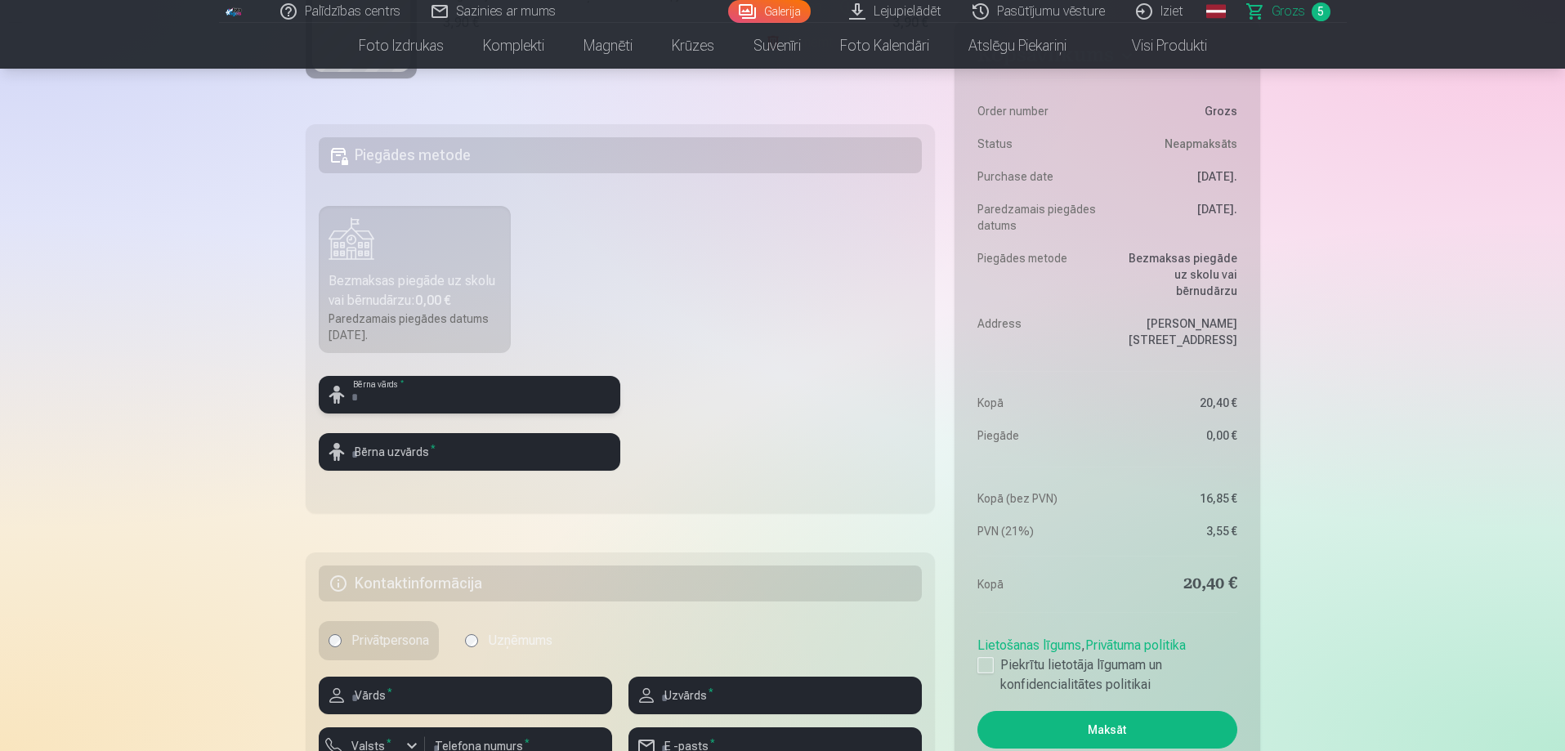
click at [514, 404] on input "text" at bounding box center [470, 395] width 302 height 38
type input "*******"
click at [422, 454] on input "text" at bounding box center [470, 452] width 302 height 38
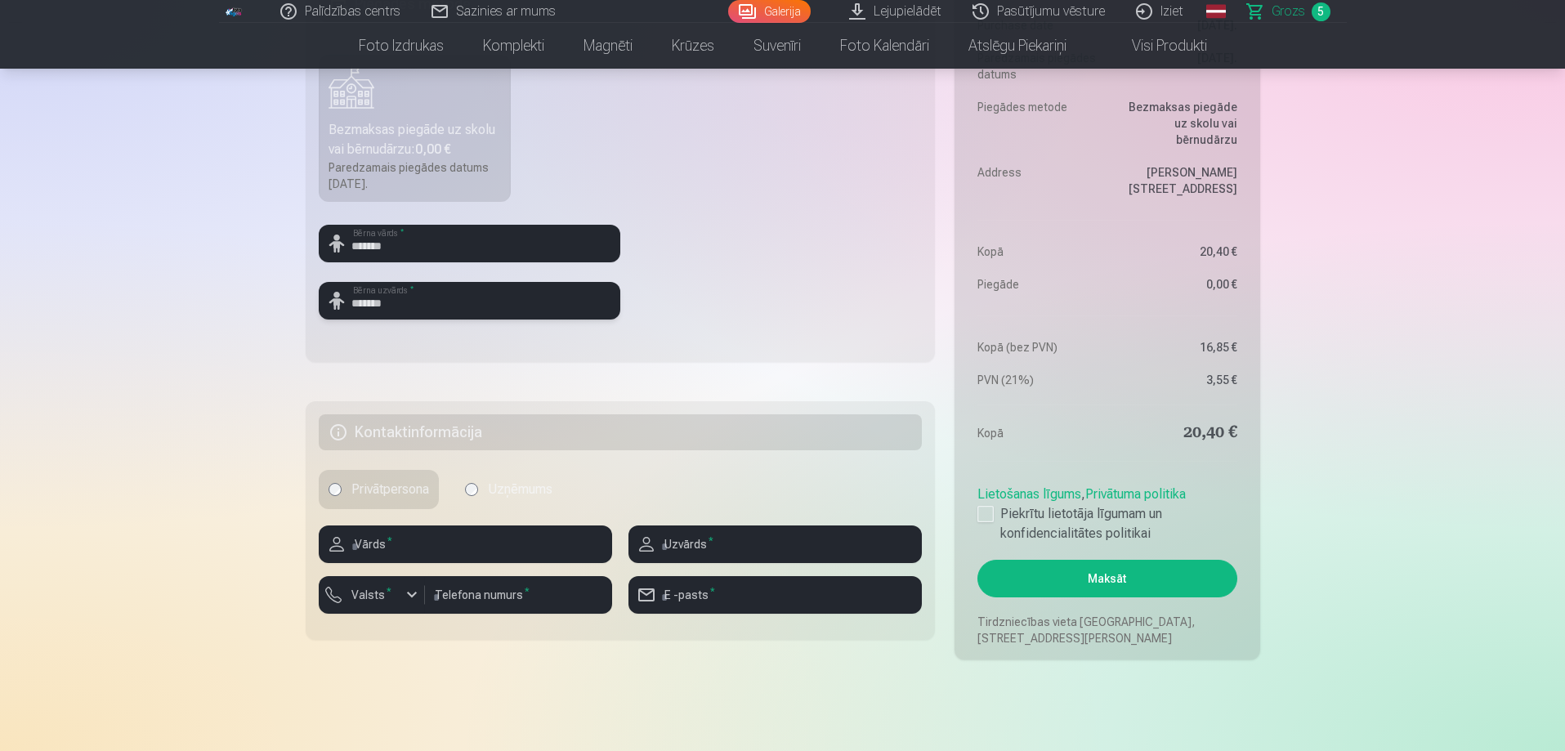
scroll to position [654, 0]
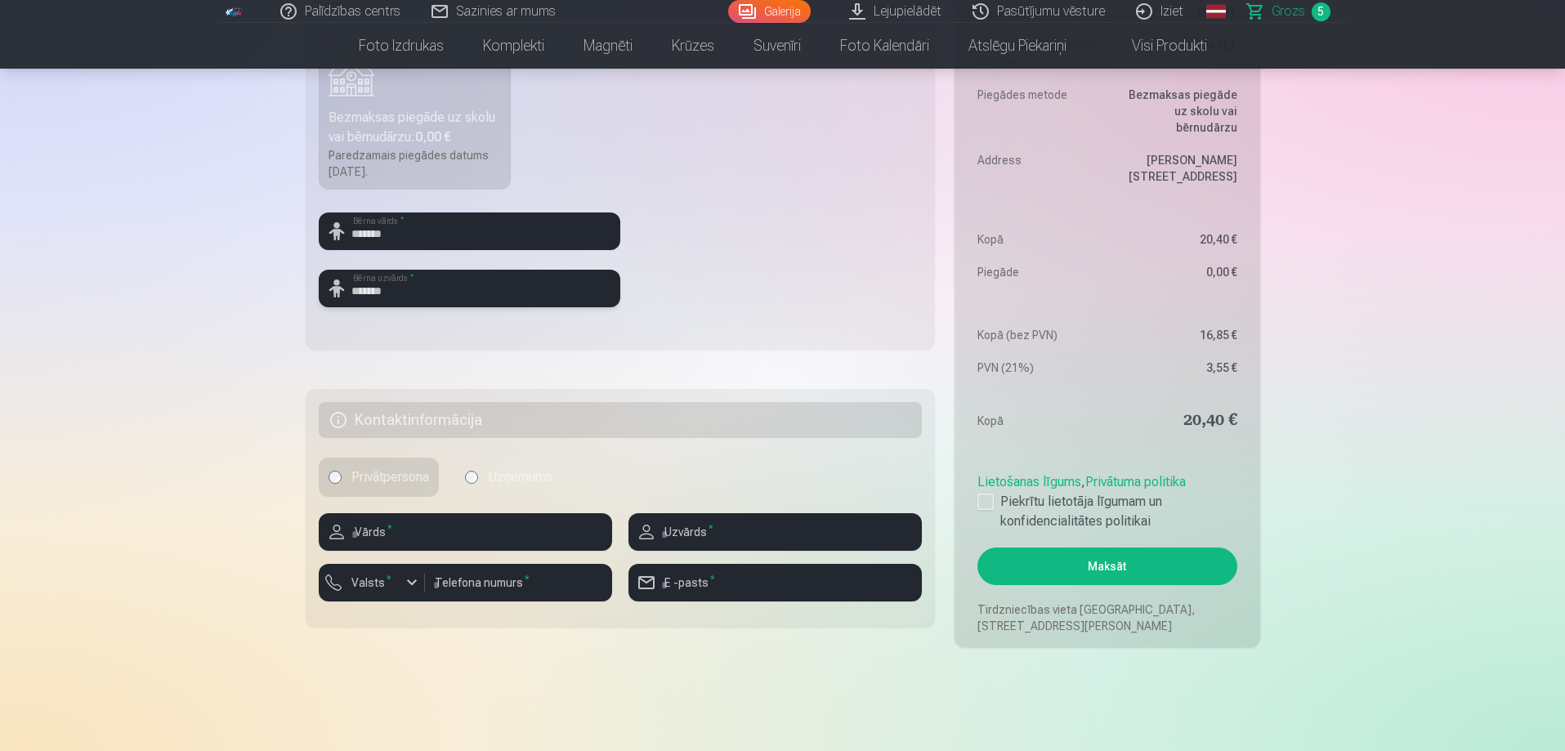
type input "*******"
click at [422, 528] on input "text" at bounding box center [465, 532] width 293 height 38
click at [599, 360] on div "Kopsavilkums Order number Grozs Status Neapmaksāts Purchase date 14.09.2025. Pa…" at bounding box center [783, 106] width 954 height 1082
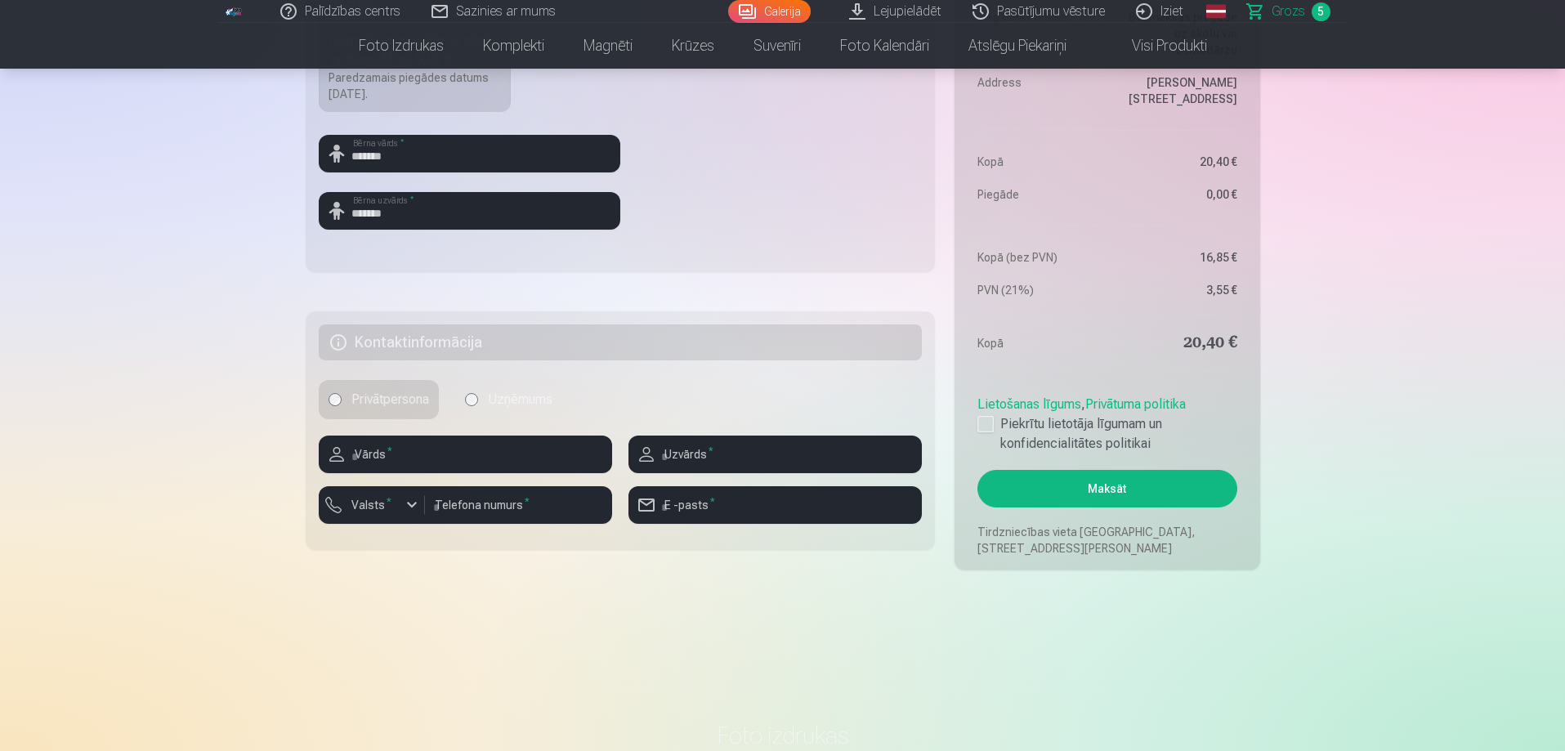
scroll to position [735, 0]
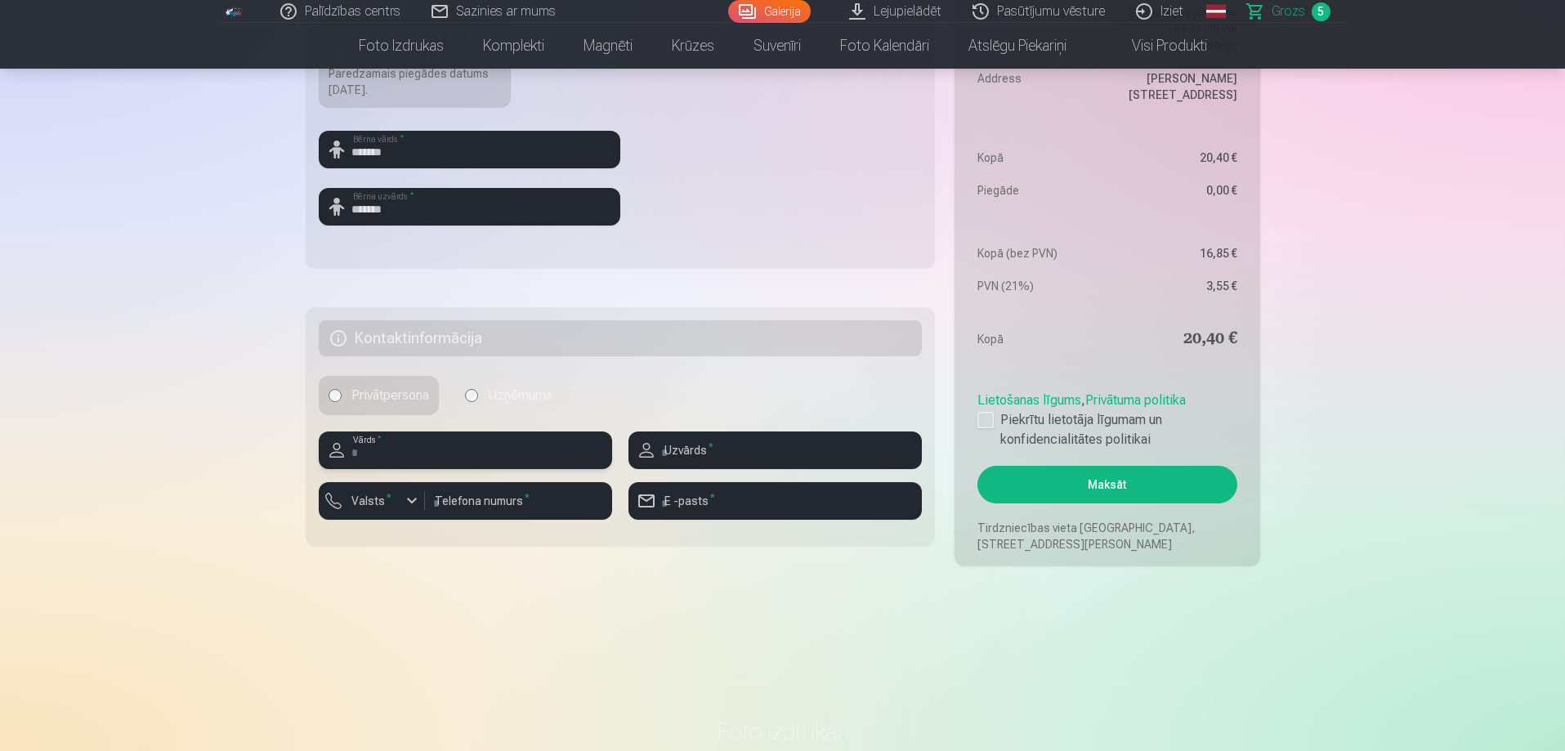
click at [516, 457] on input "text" at bounding box center [465, 450] width 293 height 38
type input "*******"
click at [744, 453] on input "text" at bounding box center [774, 450] width 293 height 38
type input "********"
click at [521, 506] on input "number" at bounding box center [518, 501] width 187 height 38
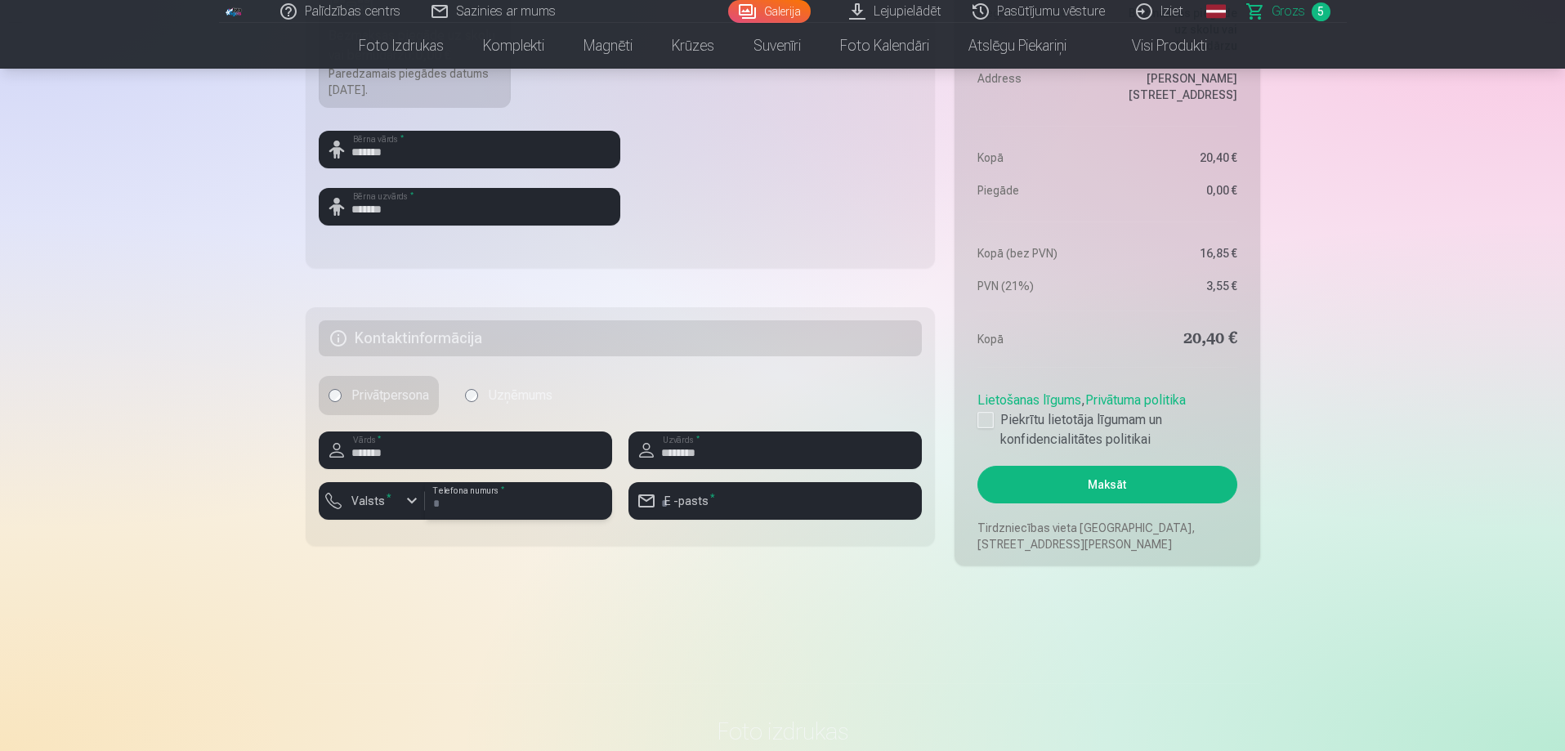
type input "********"
click at [388, 498] on label "Valsts *" at bounding box center [371, 501] width 53 height 16
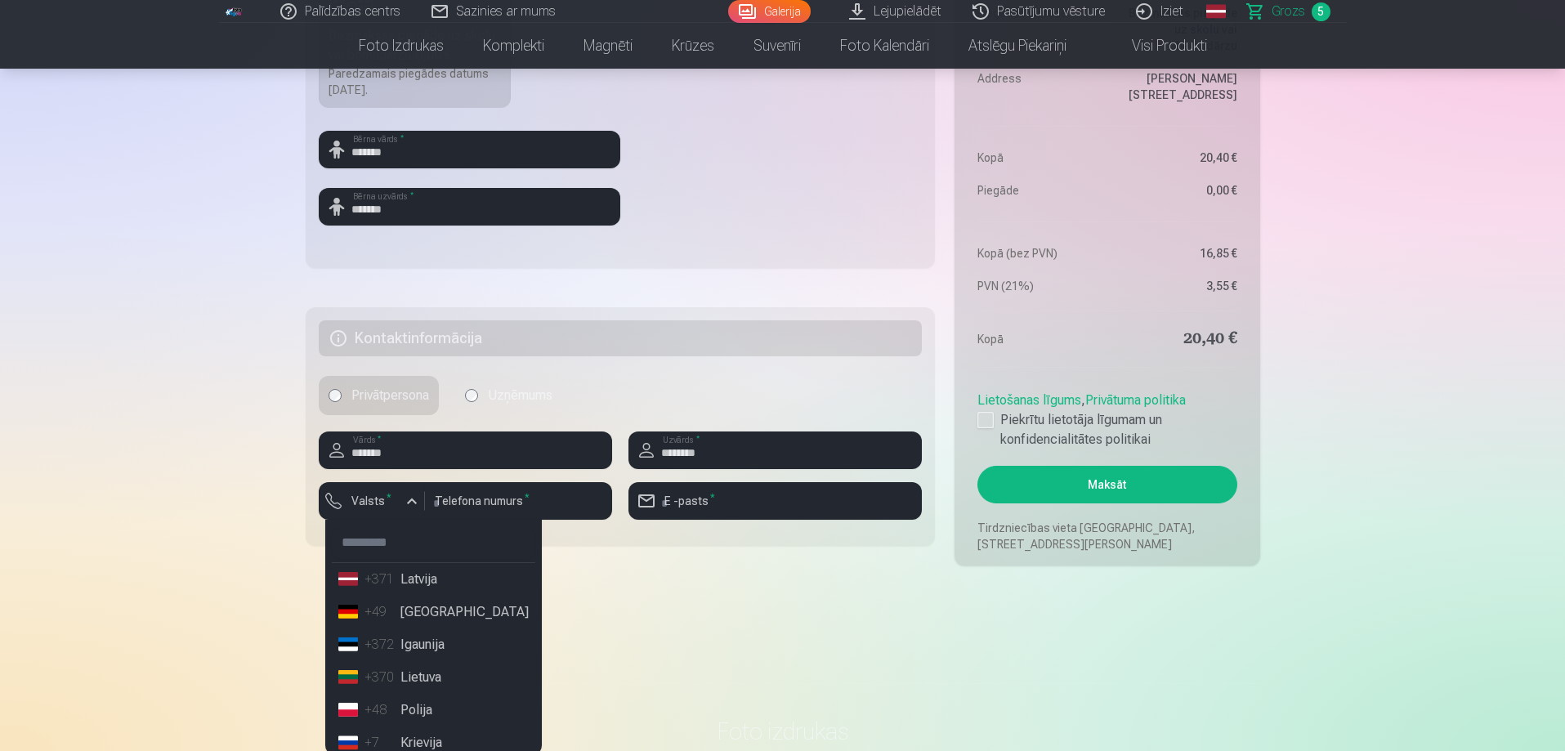
click at [416, 574] on li "+371 Latvija" at bounding box center [433, 579] width 203 height 33
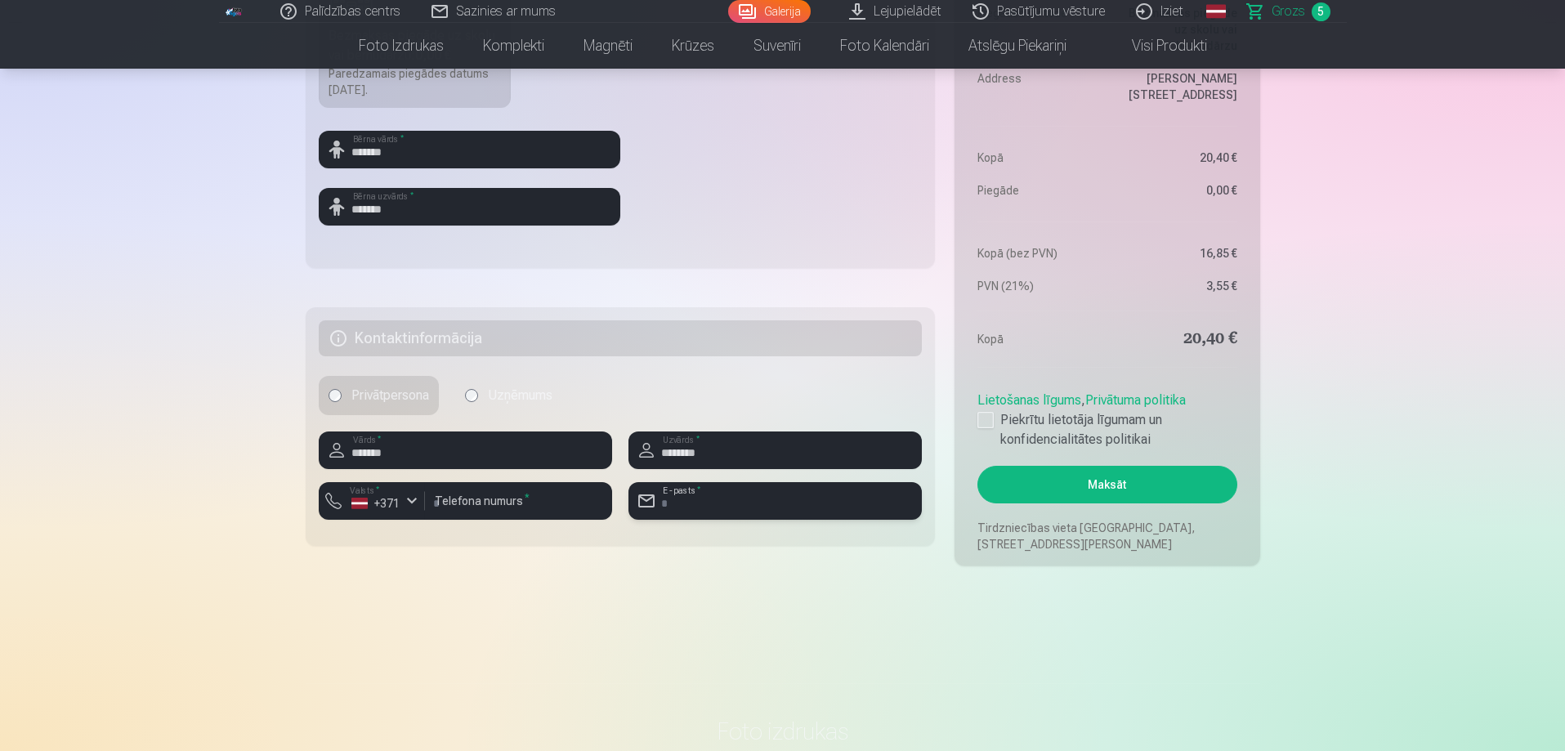
click at [725, 497] on input "email" at bounding box center [774, 501] width 293 height 38
type input "**********"
click at [681, 542] on fieldset "**********" at bounding box center [621, 426] width 630 height 239
click at [991, 408] on link "Lietošanas līgums" at bounding box center [1029, 400] width 104 height 16
click at [991, 420] on div at bounding box center [985, 420] width 16 height 16
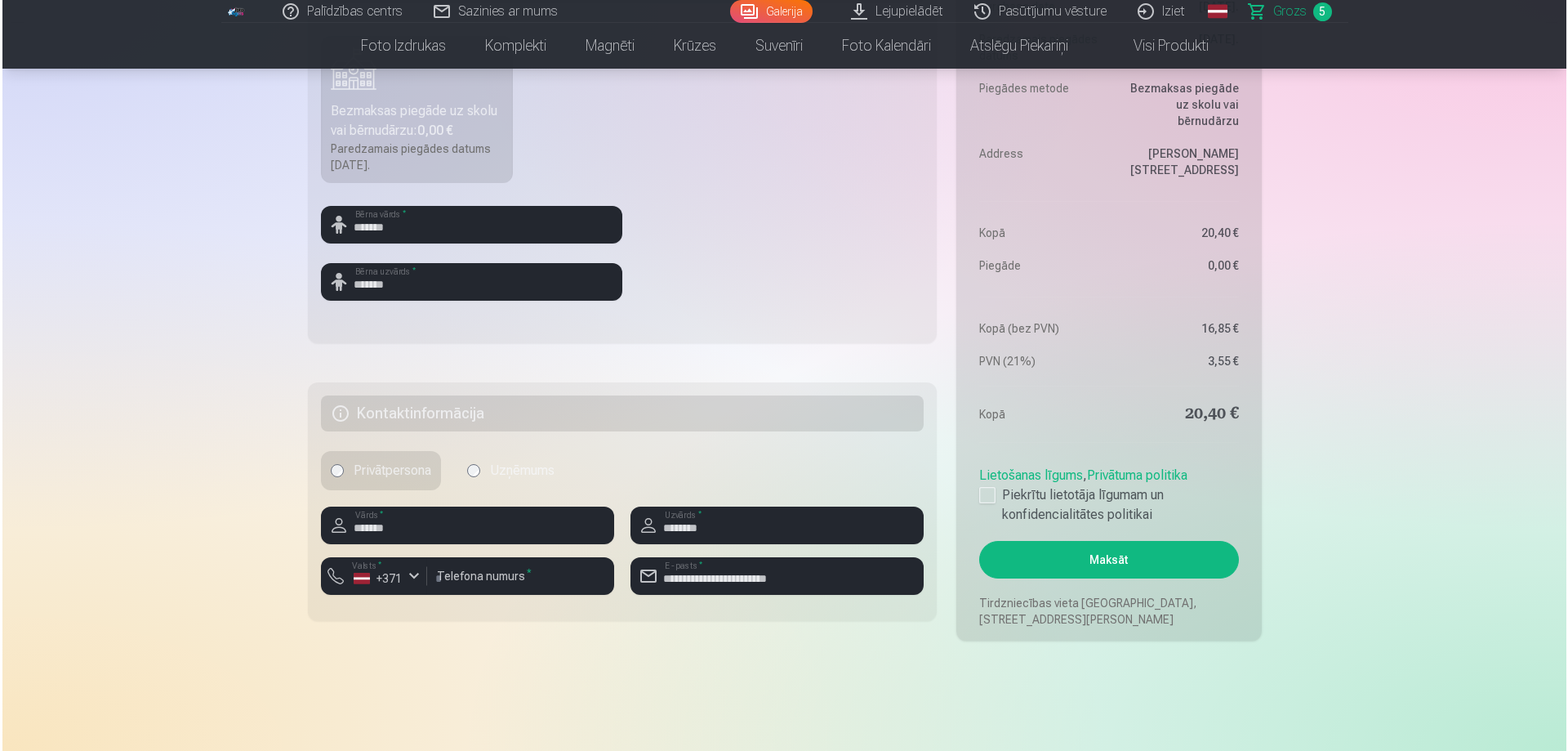
scroll to position [654, 0]
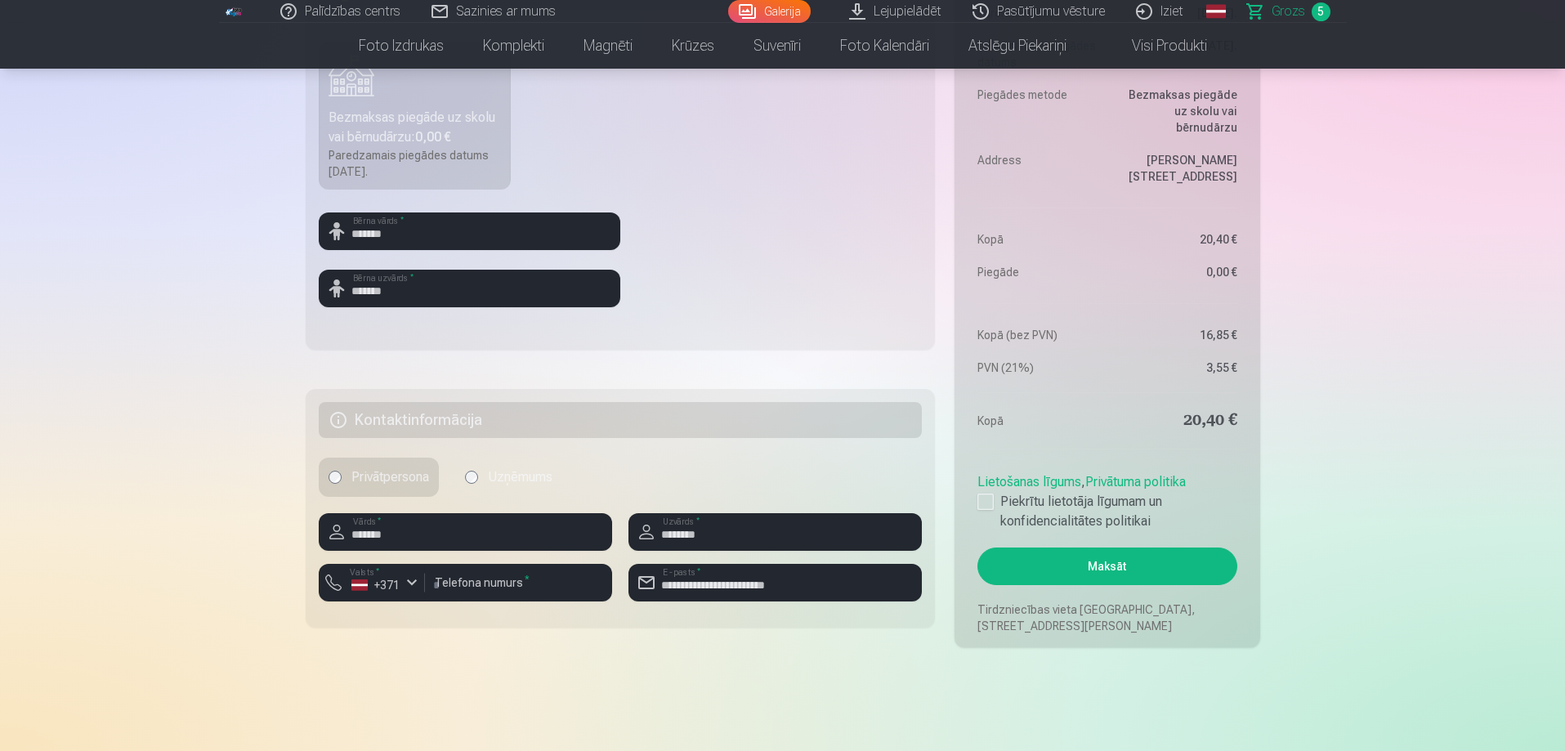
click at [1141, 564] on button "Maksāt" at bounding box center [1106, 566] width 259 height 38
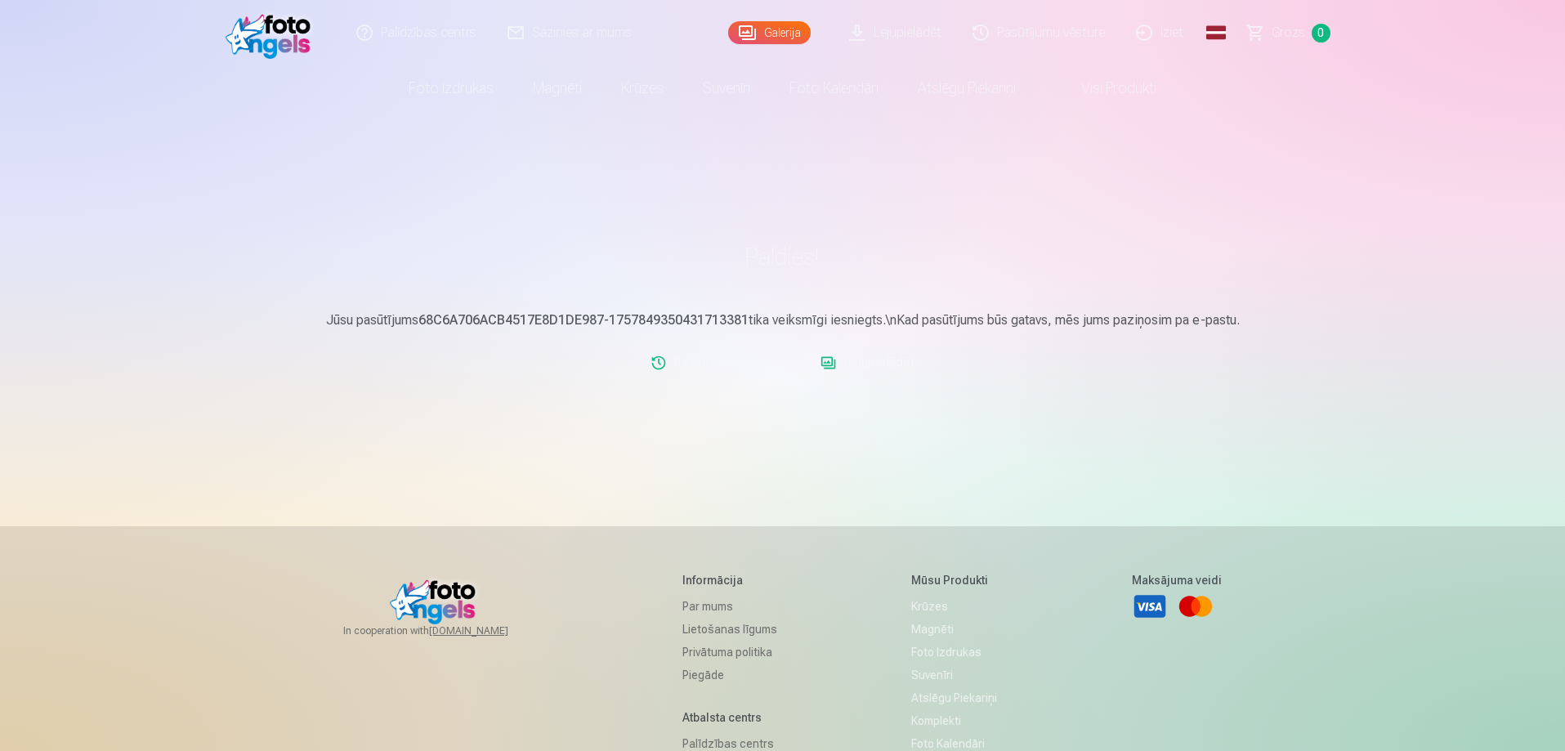
click at [877, 43] on link "Lejupielādēt" at bounding box center [895, 32] width 123 height 65
